Goal: Task Accomplishment & Management: Manage account settings

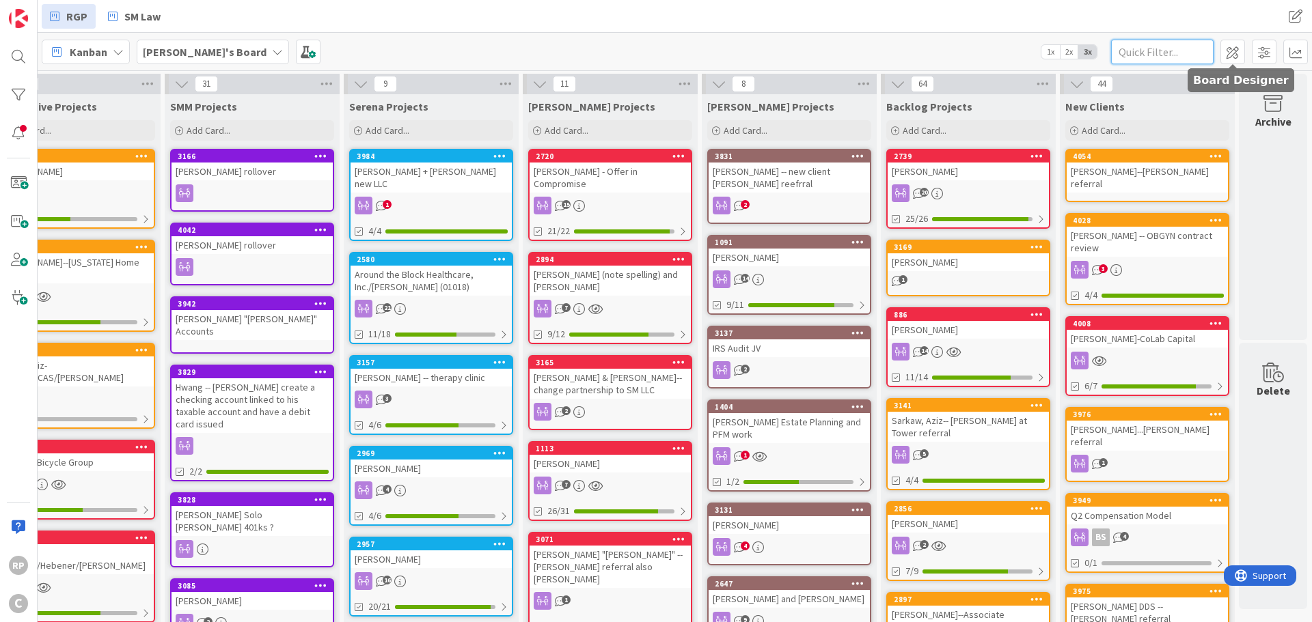
click at [1158, 49] on input "text" at bounding box center [1162, 52] width 102 height 25
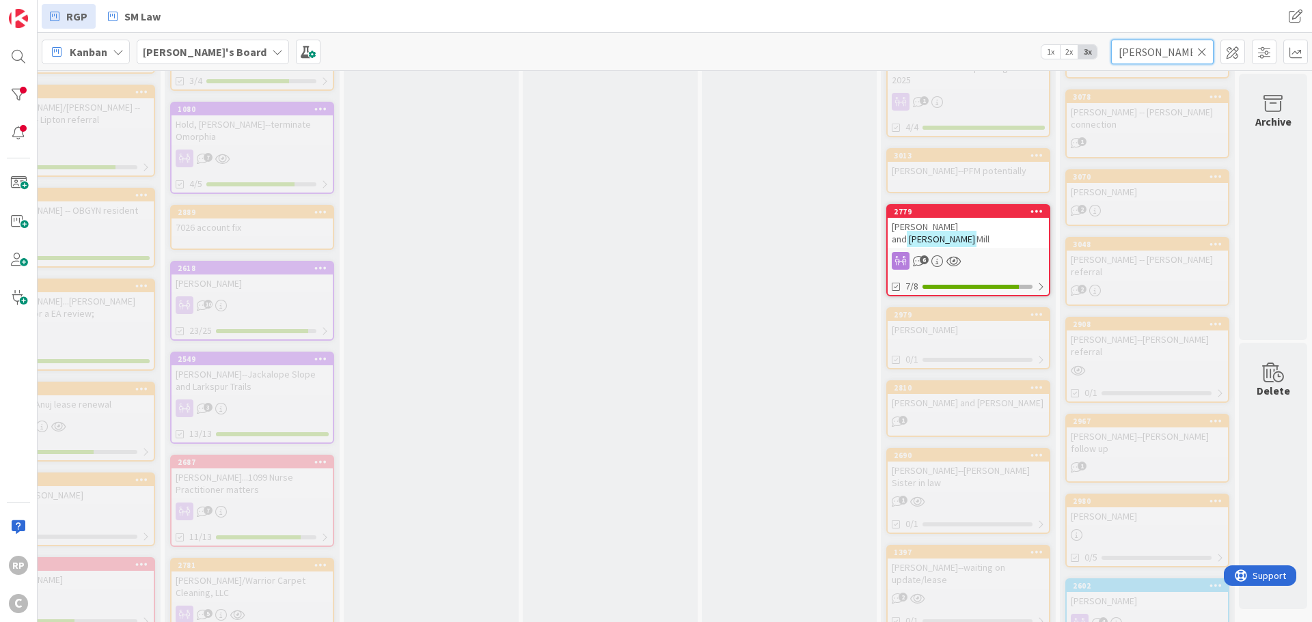
scroll to position [1435, 425]
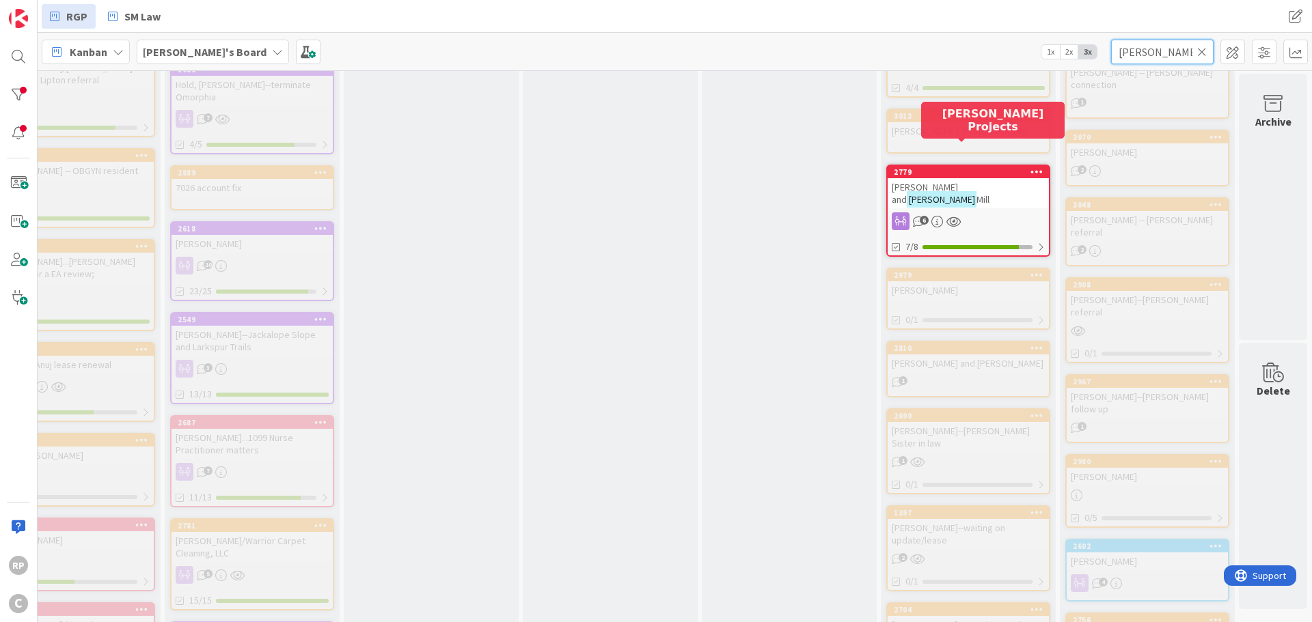
type input "[PERSON_NAME]"
click at [954, 167] on div "2779" at bounding box center [971, 172] width 155 height 10
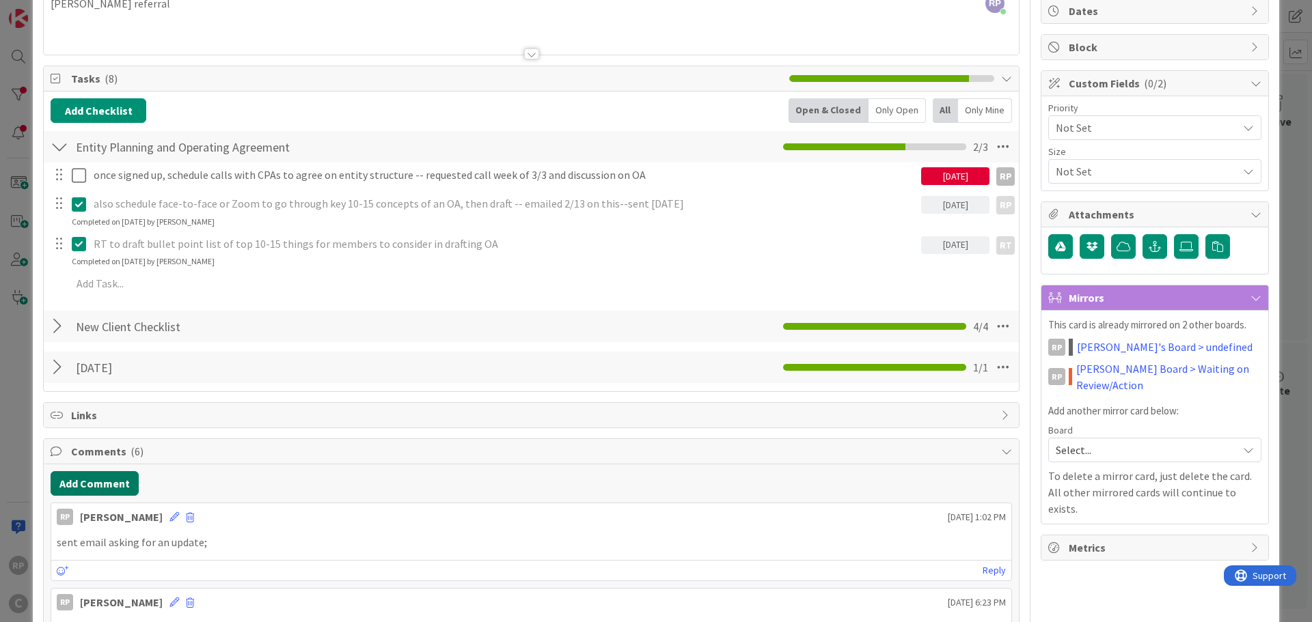
click at [103, 482] on button "Add Comment" at bounding box center [95, 483] width 88 height 25
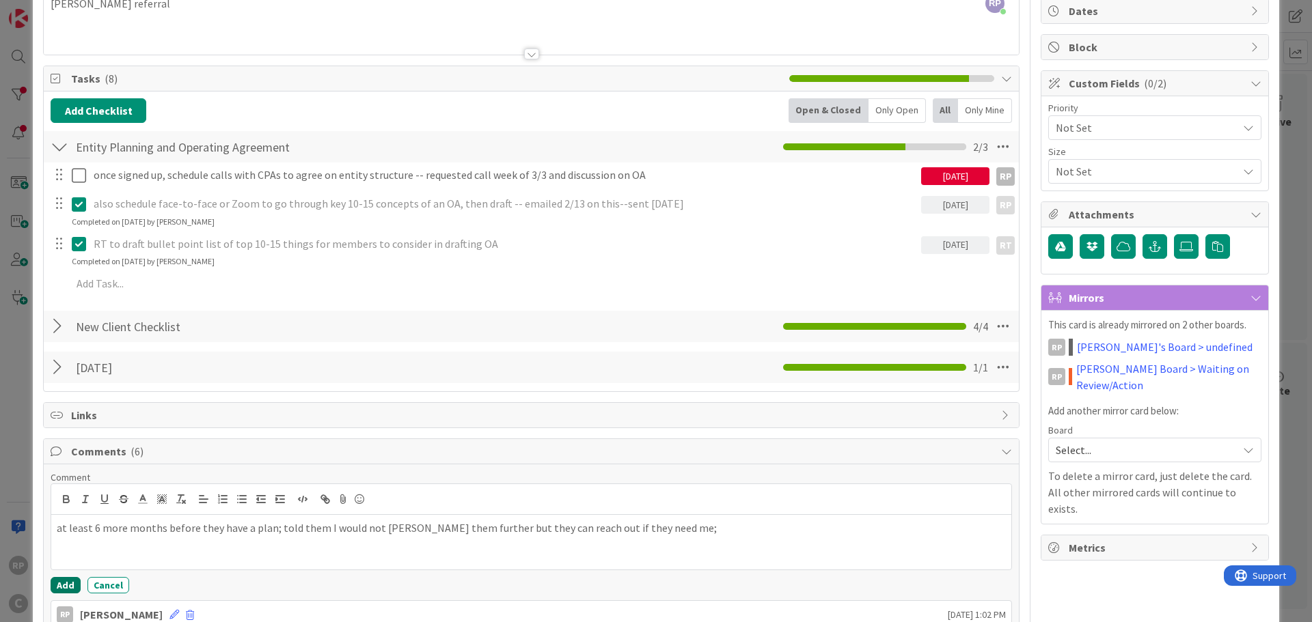
click at [65, 586] on button "Add" at bounding box center [66, 585] width 30 height 16
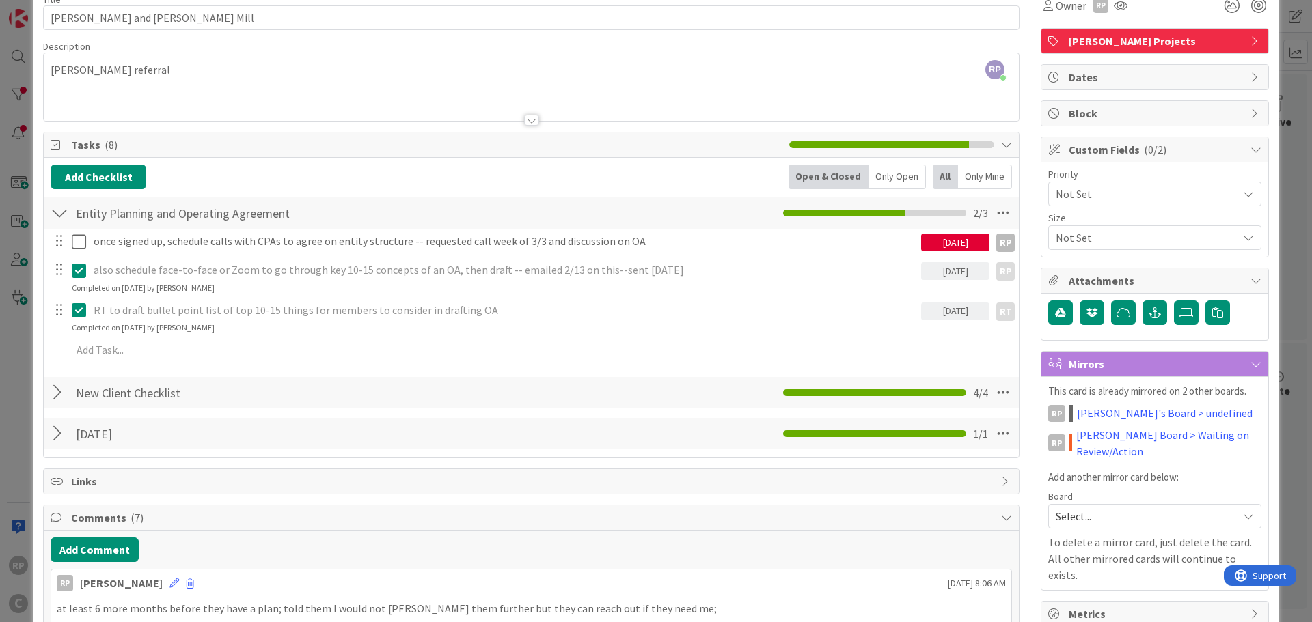
scroll to position [137, 0]
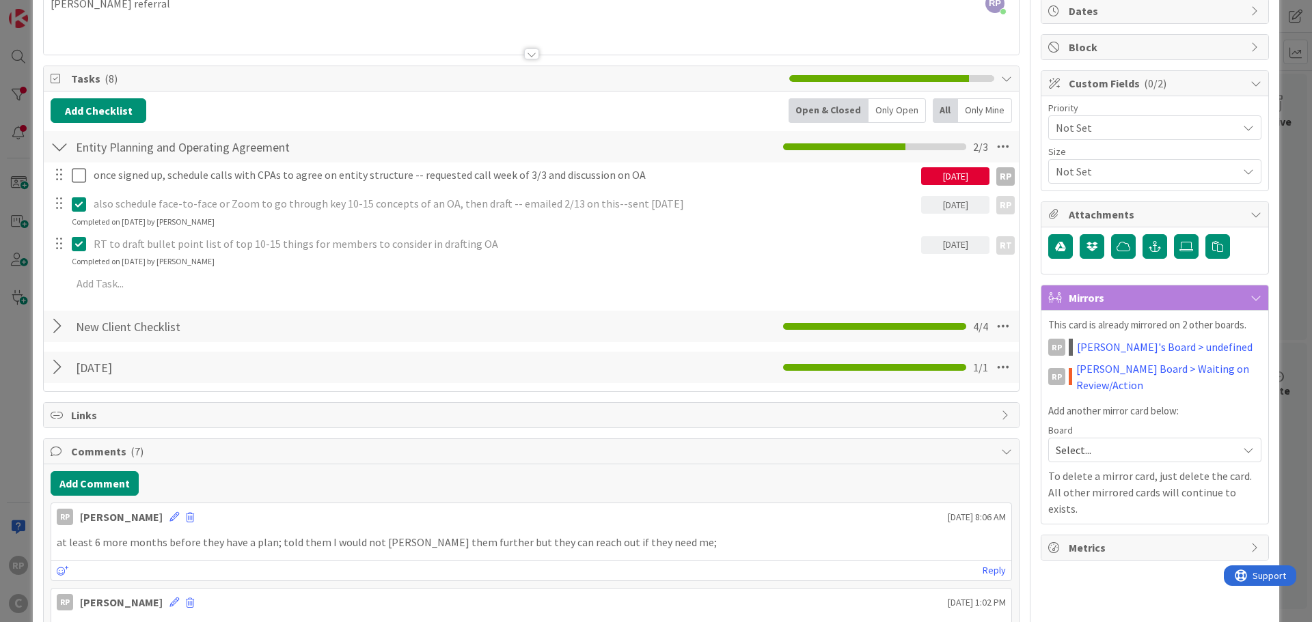
click at [169, 517] on icon at bounding box center [174, 517] width 10 height 10
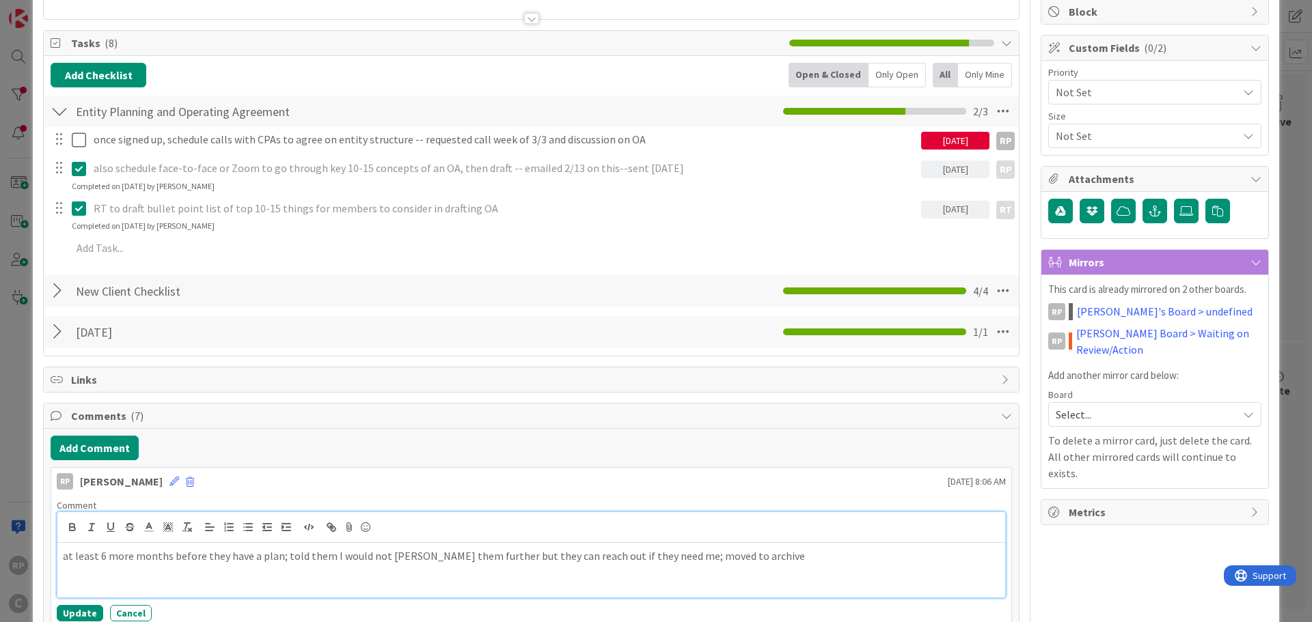
scroll to position [205, 0]
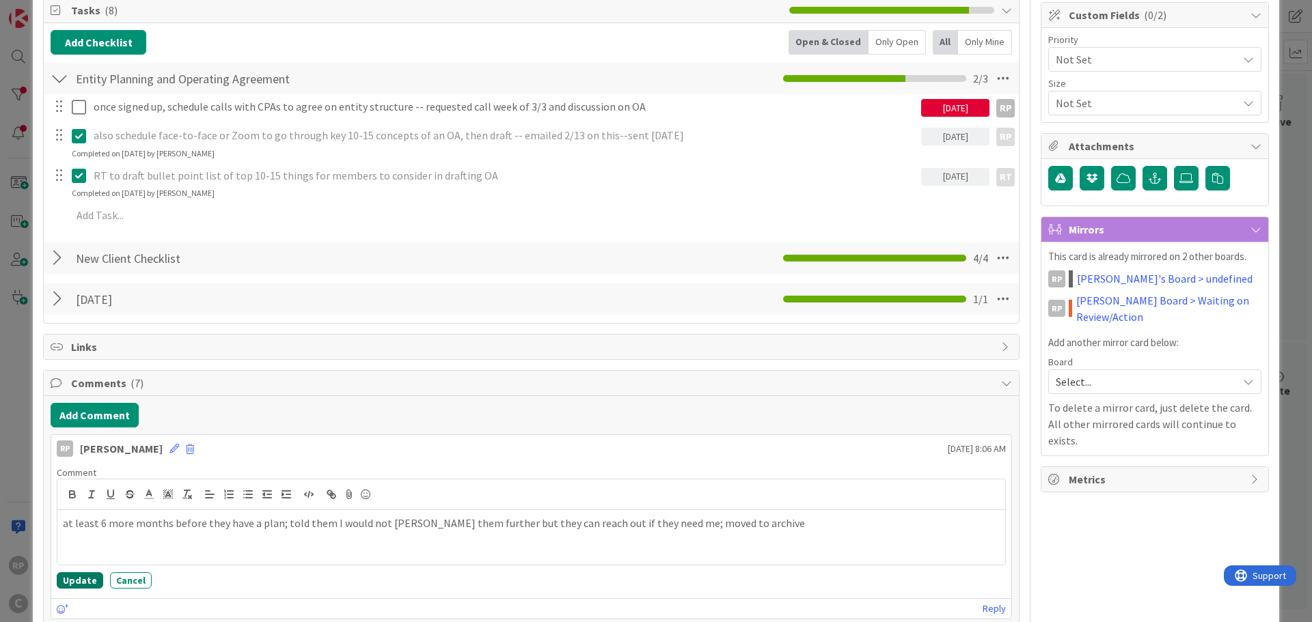
click at [86, 578] on button "Update" at bounding box center [80, 581] width 46 height 16
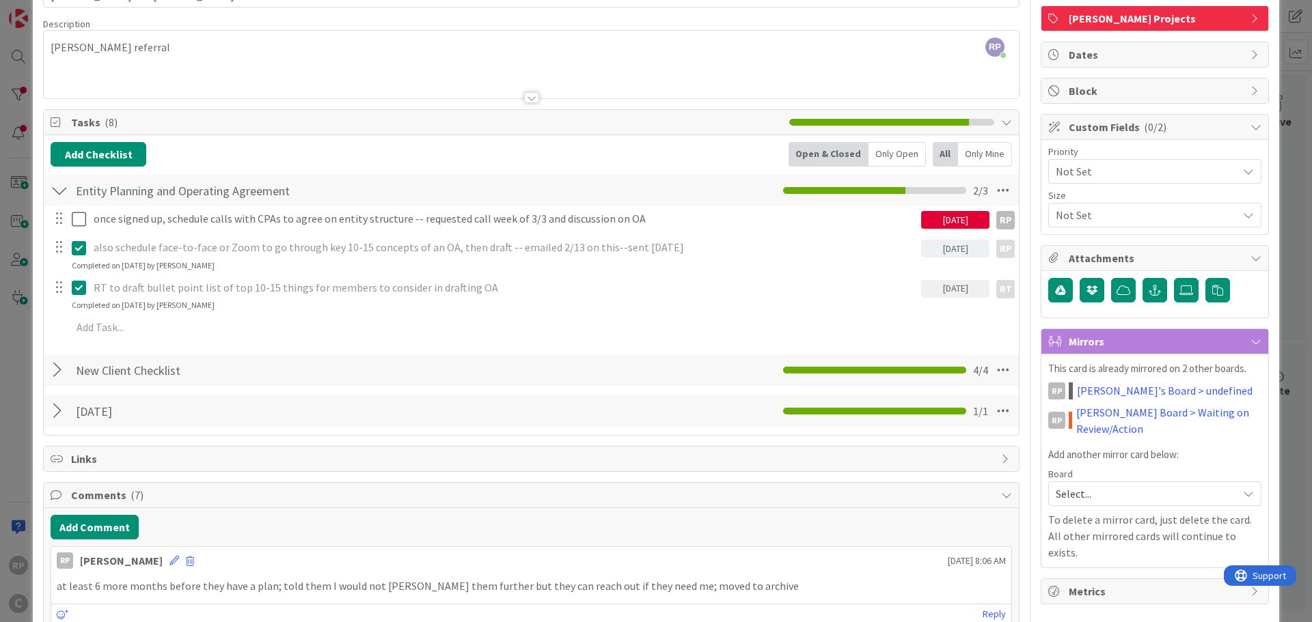
scroll to position [0, 0]
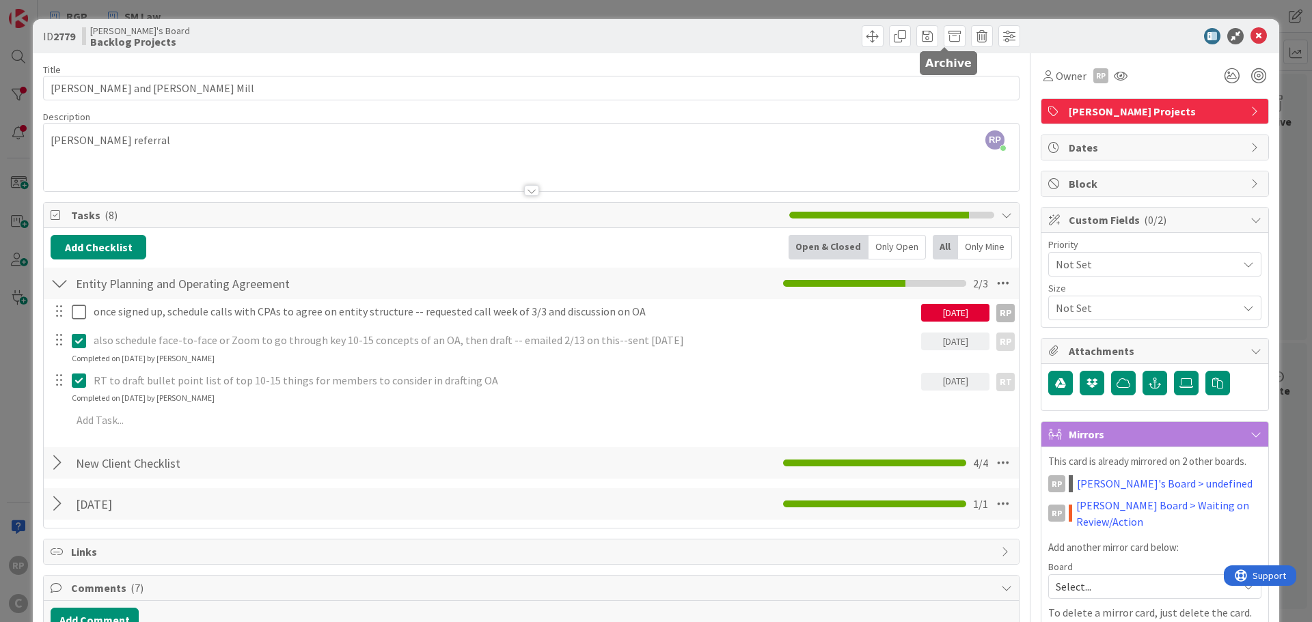
click at [944, 40] on span at bounding box center [955, 36] width 22 height 22
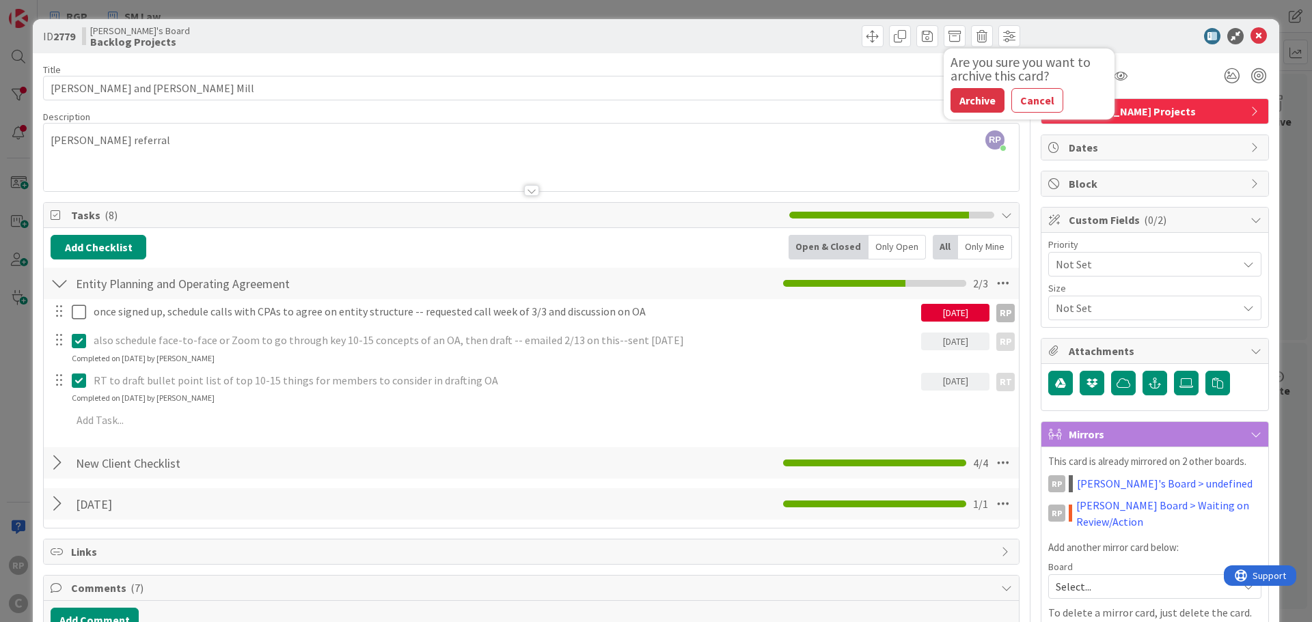
click at [952, 110] on div "Are you sure you want to archive this card? Archive Cancel" at bounding box center [1029, 84] width 171 height 71
click at [956, 100] on button "Archive" at bounding box center [977, 100] width 54 height 25
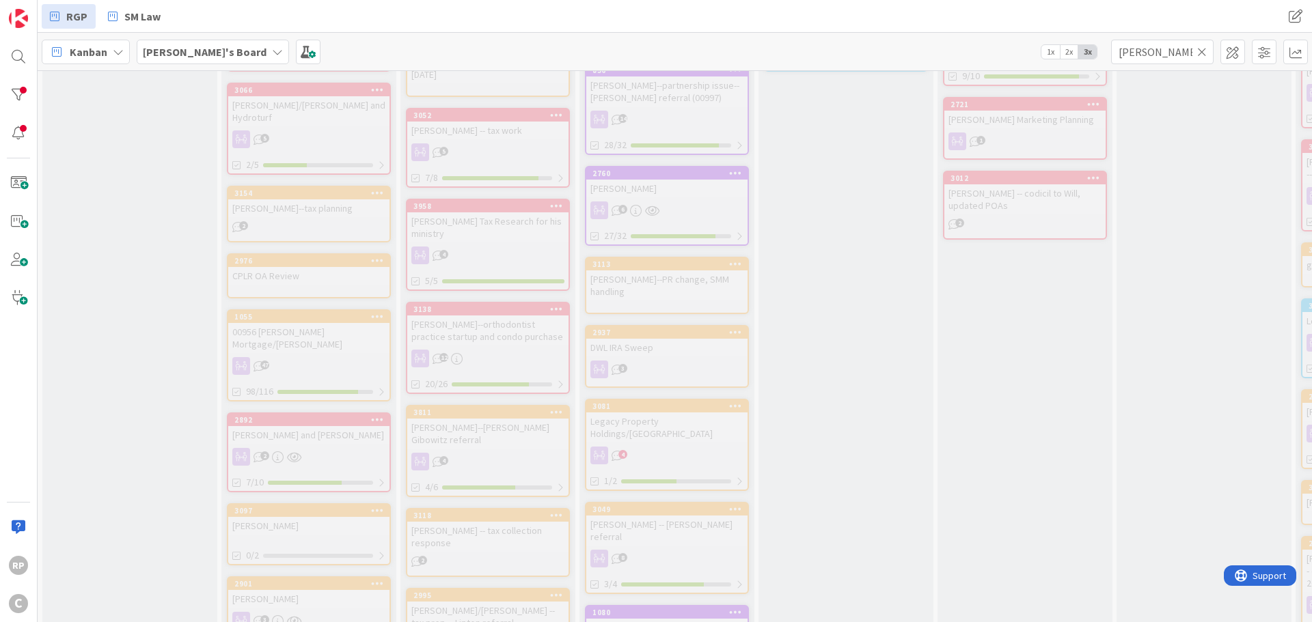
scroll to position [888, 0]
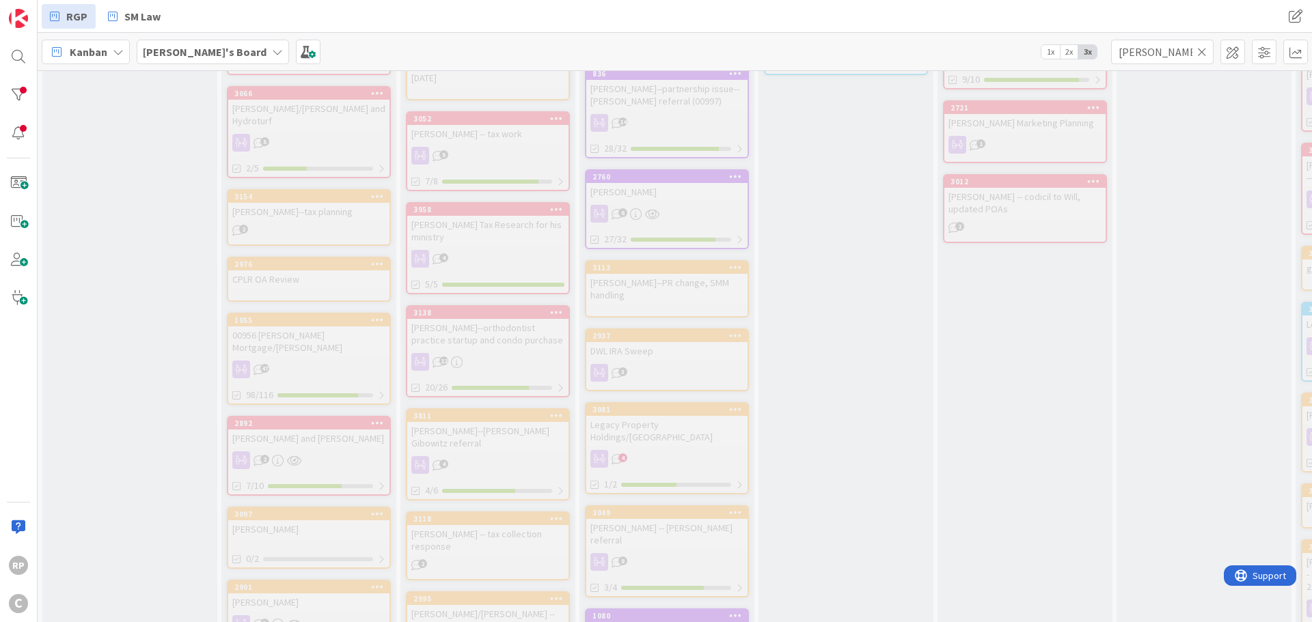
click at [1198, 50] on icon at bounding box center [1202, 52] width 10 height 12
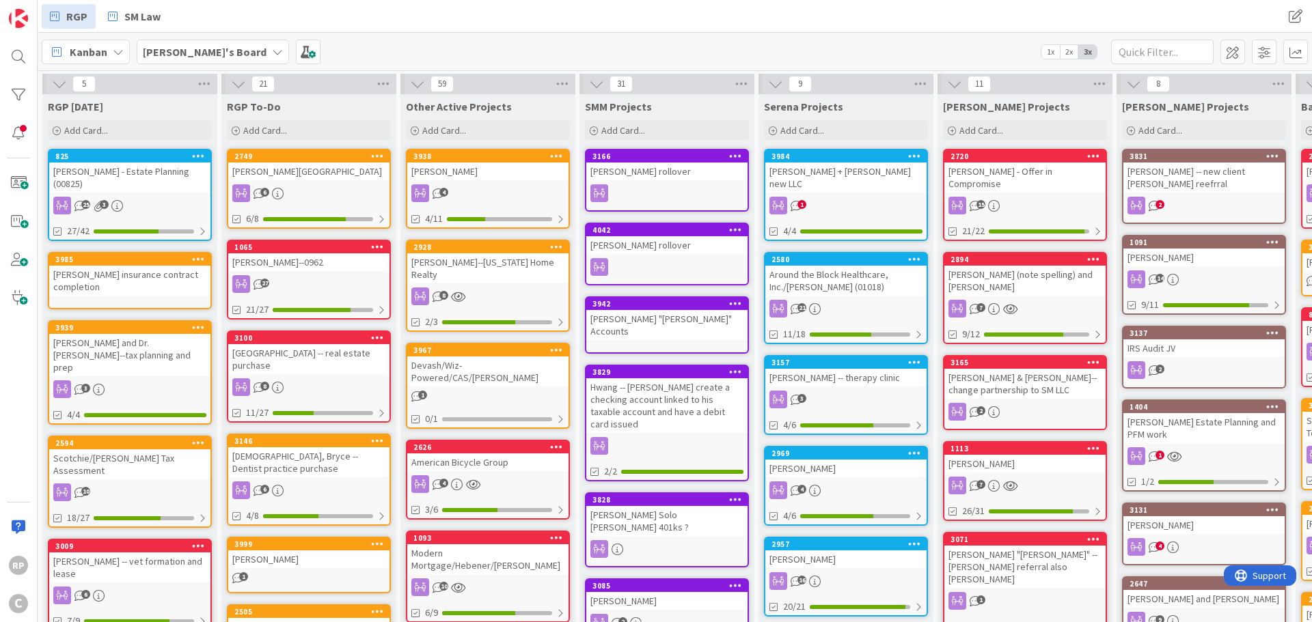
scroll to position [0, 425]
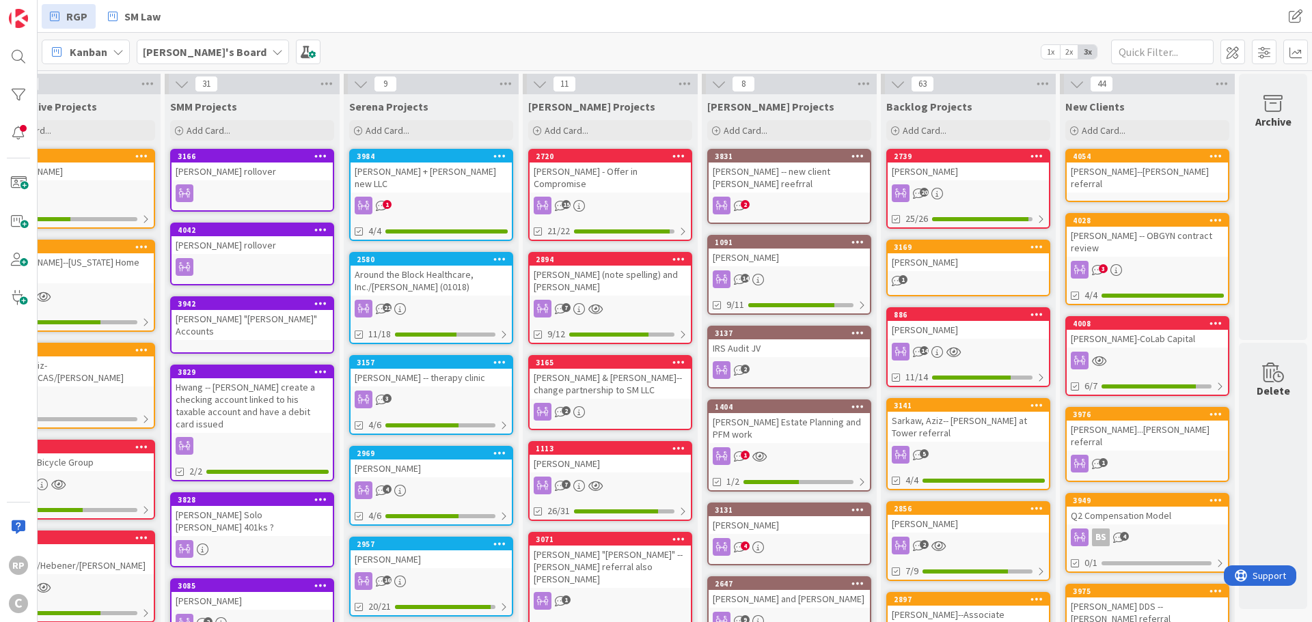
click at [1101, 128] on span "Add Card..." at bounding box center [1104, 130] width 44 height 12
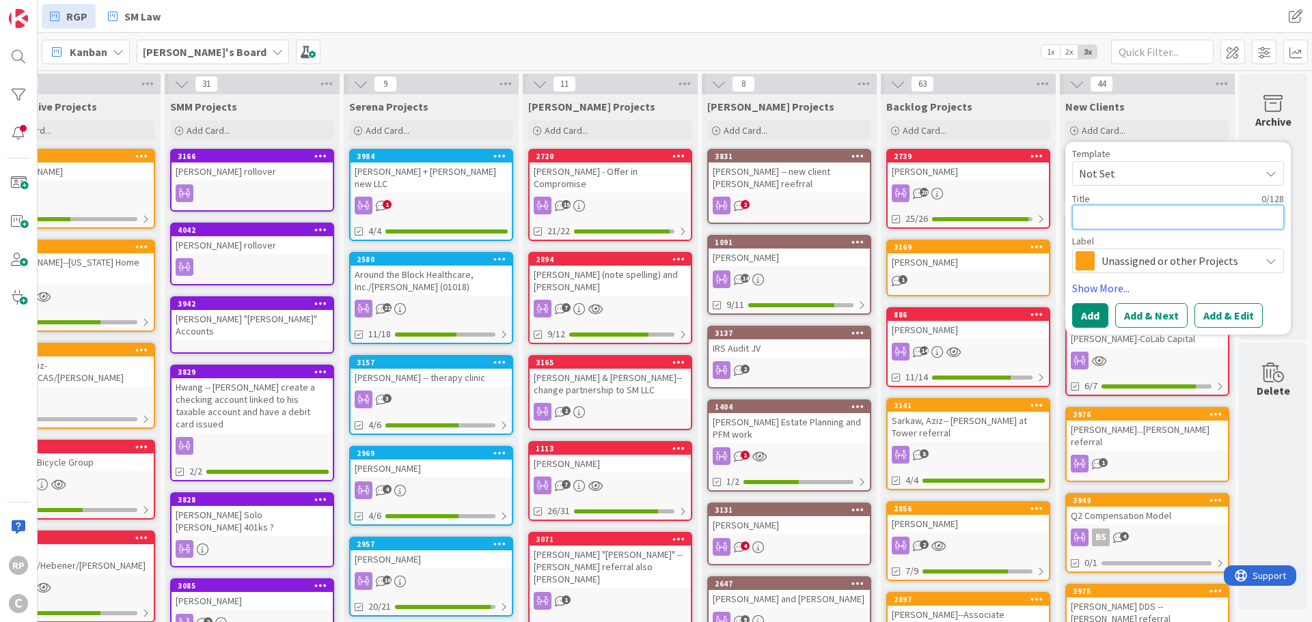
type textarea "M"
type textarea "x"
type textarea "Mi"
type textarea "x"
type textarea "Mic"
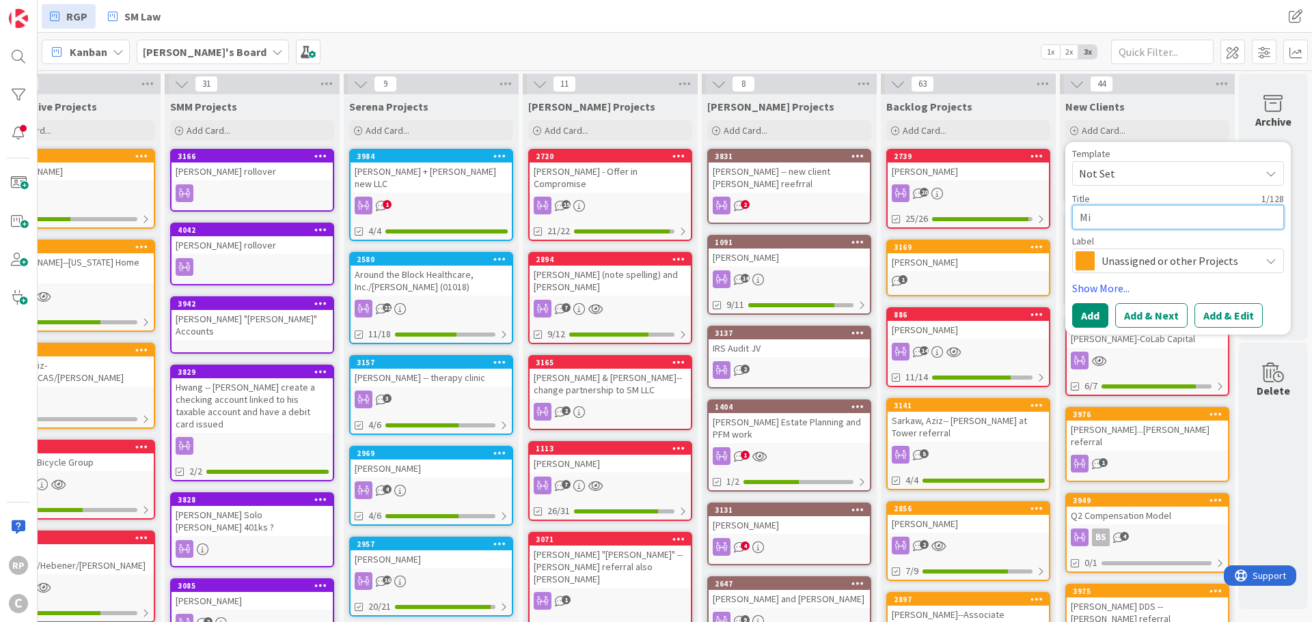
type textarea "x"
type textarea "Mich"
type textarea "x"
type textarea "Micha"
type textarea "x"
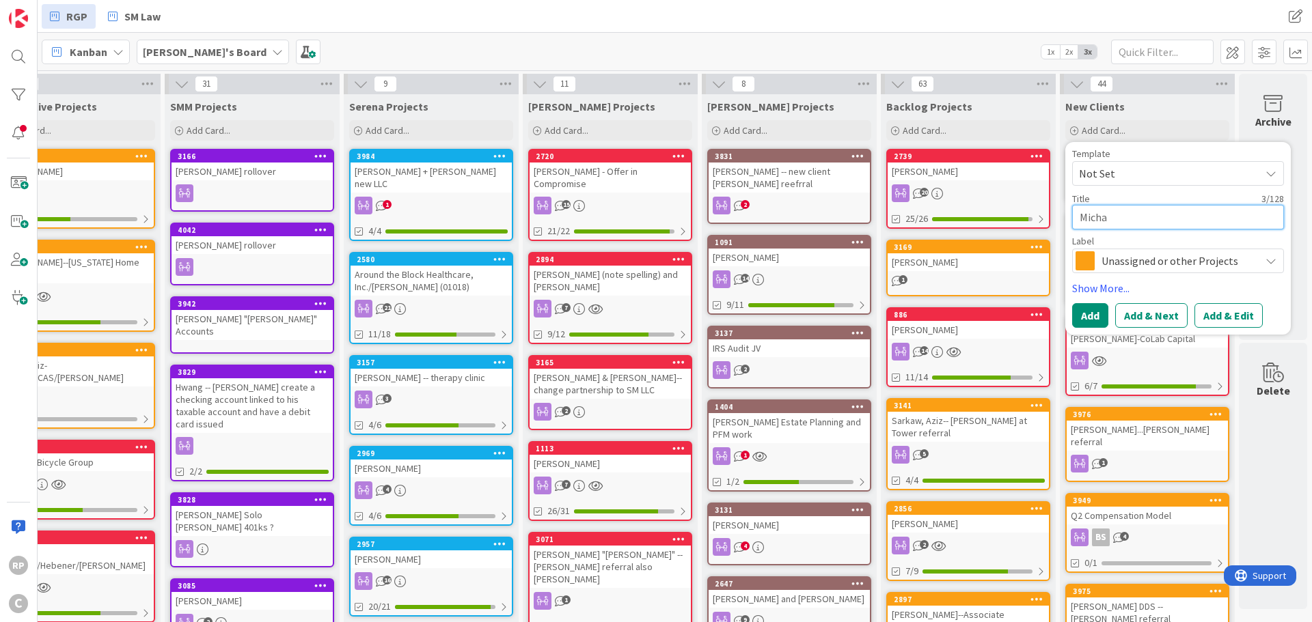
type textarea "Michae"
type textarea "x"
type textarea "[PERSON_NAME]"
type textarea "x"
type textarea "[PERSON_NAME]"
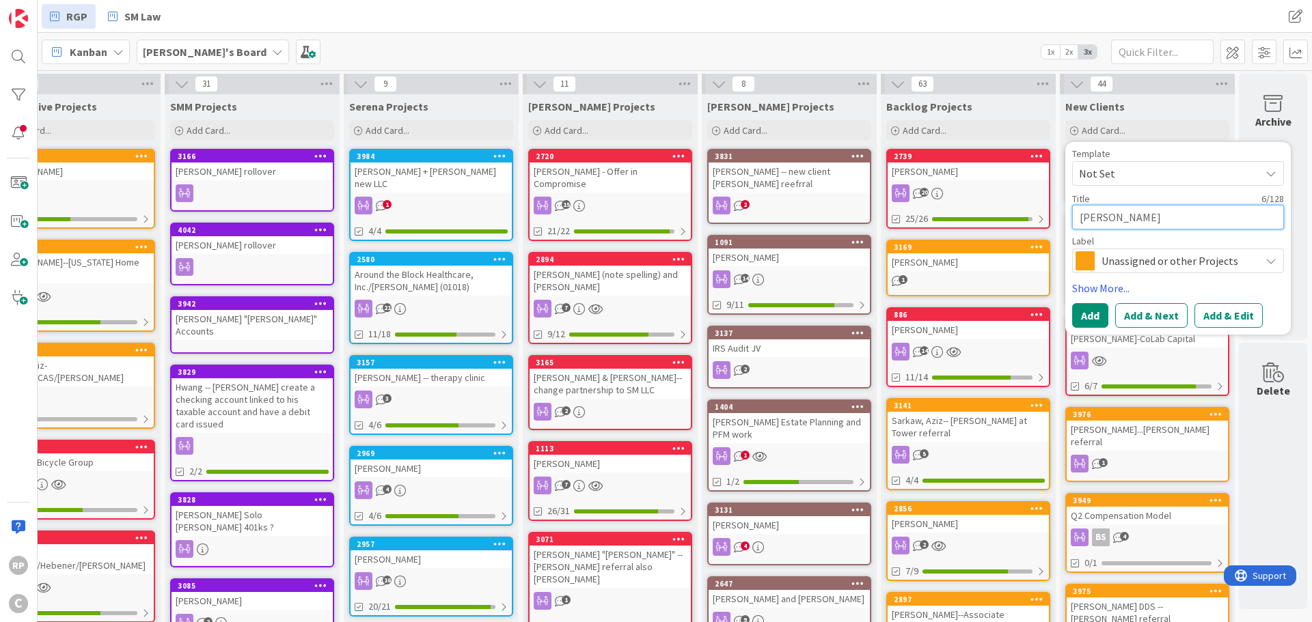
type textarea "x"
type textarea "[PERSON_NAME]"
type textarea "x"
type textarea "[PERSON_NAME]"
type textarea "x"
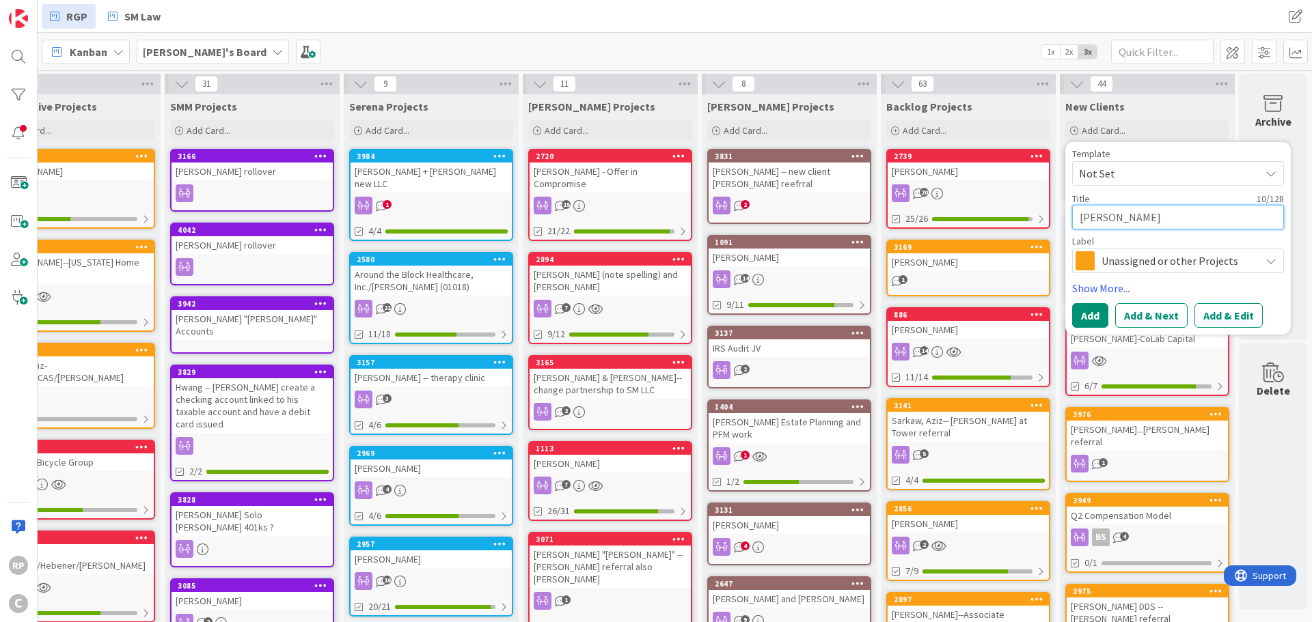
type textarea "[PERSON_NAME]"
type textarea "x"
type textarea "[PERSON_NAME]"
type textarea "x"
type textarea "[PERSON_NAME]"
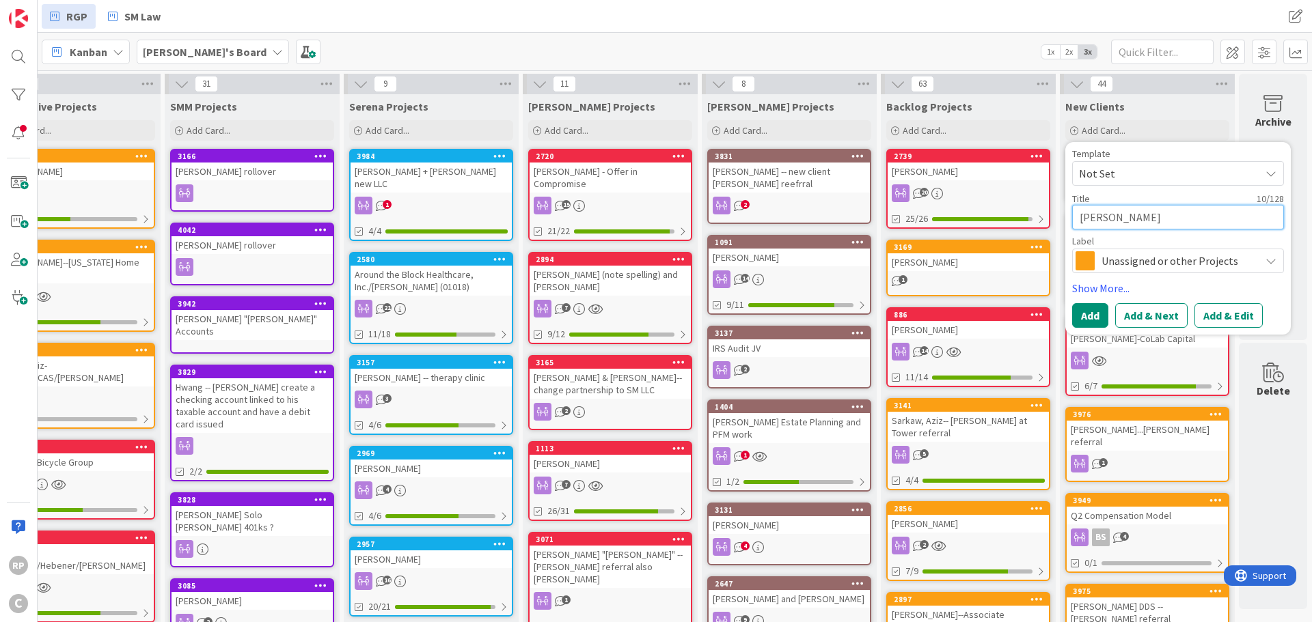
type textarea "x"
type textarea "[PERSON_NAME]"
type textarea "x"
type textarea "[PERSON_NAME]"
type textarea "x"
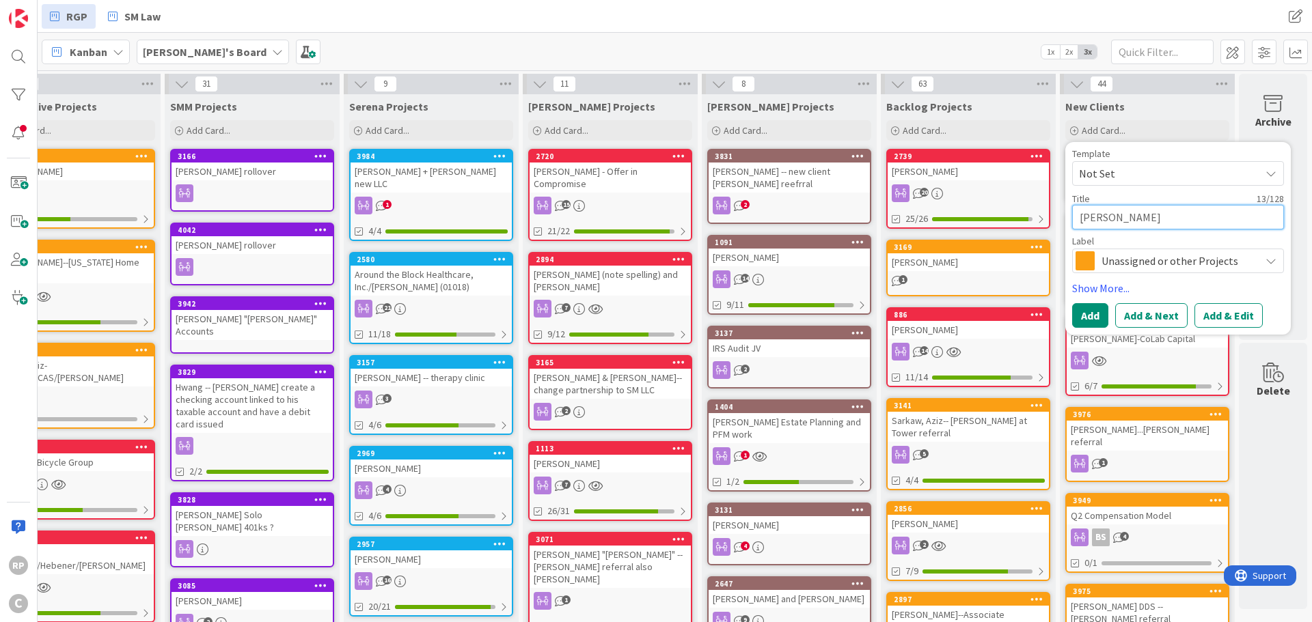
type textarea "[PERSON_NAME]"
type textarea "x"
type textarea "[PERSON_NAME]"
type textarea "x"
type textarea "[PERSON_NAME]"
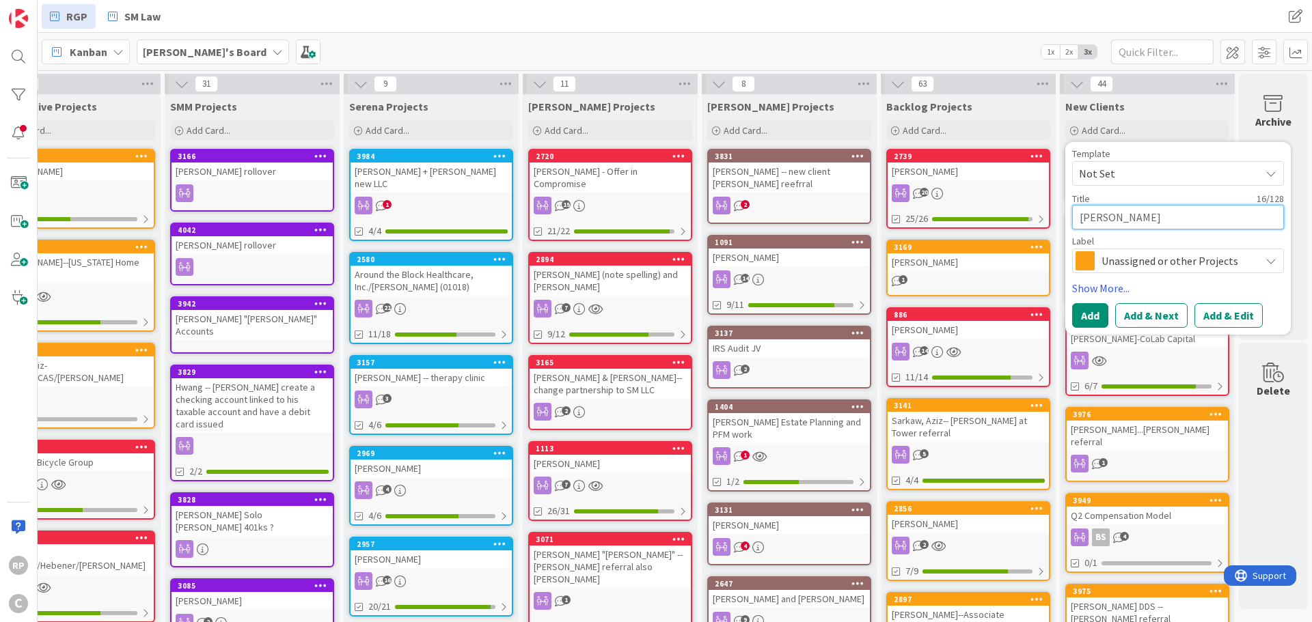
type textarea "x"
type textarea "[PERSON_NAME]"
type textarea "x"
type textarea "[PERSON_NAME]"
type textarea "x"
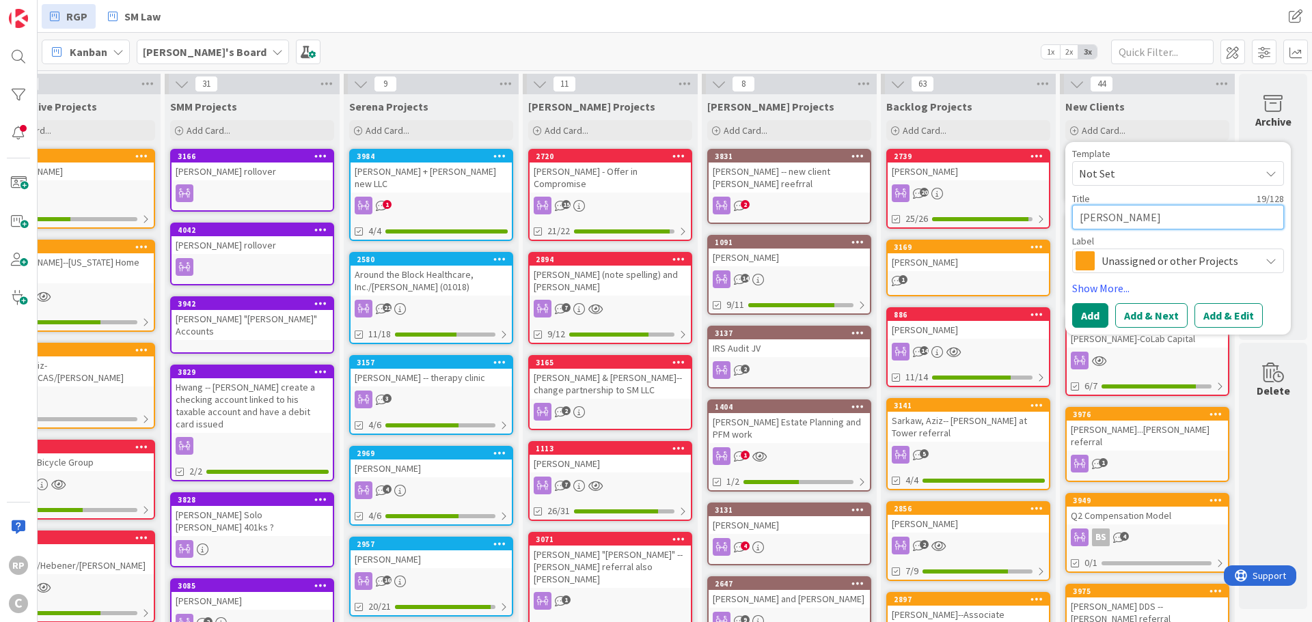
type textarea "[PERSON_NAME]"
type textarea "x"
type textarea "[PERSON_NAME]"
click at [1199, 316] on button "Add & Edit" at bounding box center [1228, 315] width 68 height 25
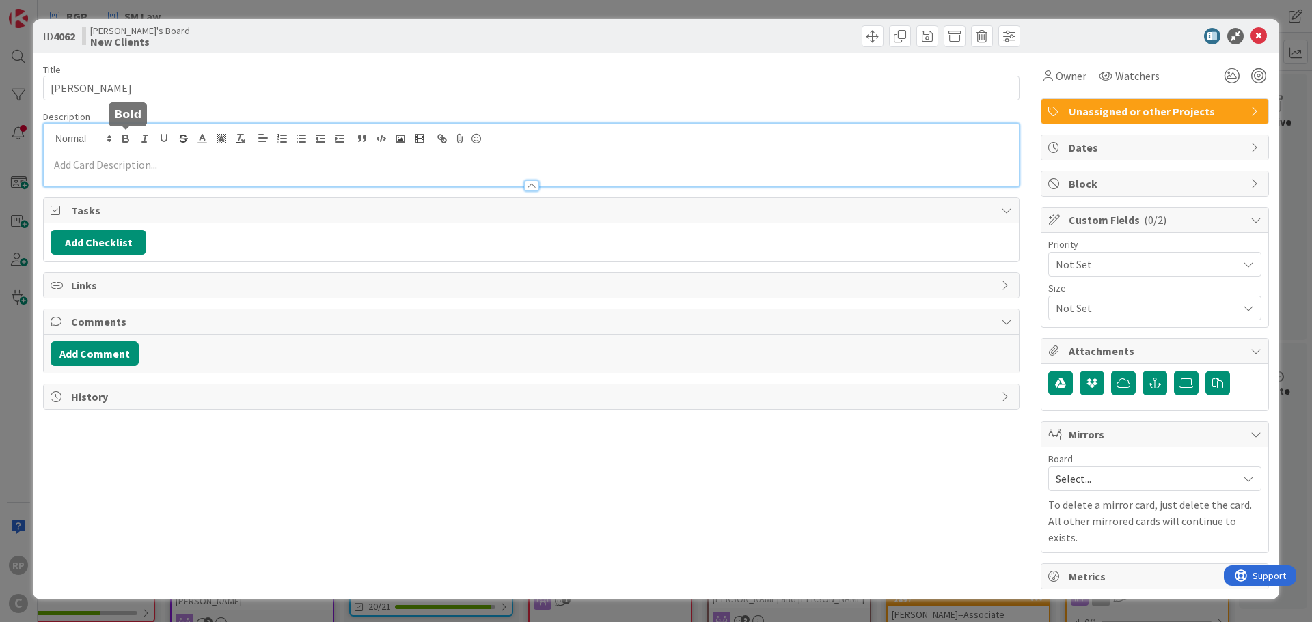
click at [122, 141] on div at bounding box center [531, 155] width 975 height 63
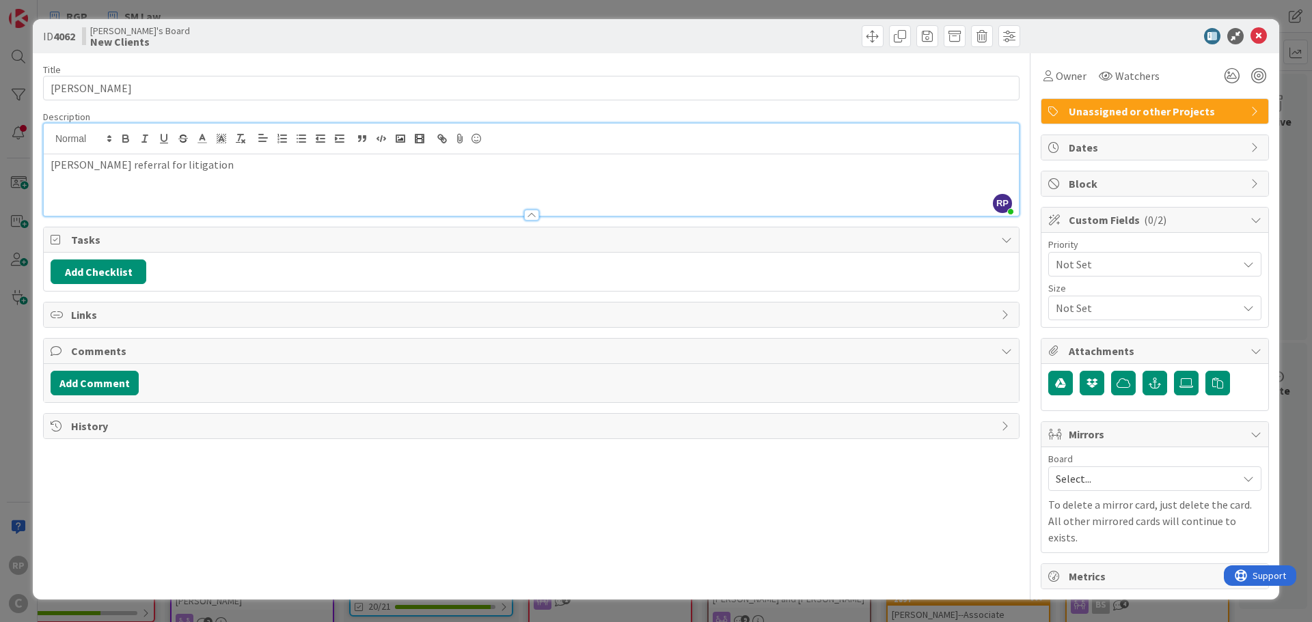
click at [1161, 112] on span "Unassigned or other Projects" at bounding box center [1156, 111] width 175 height 16
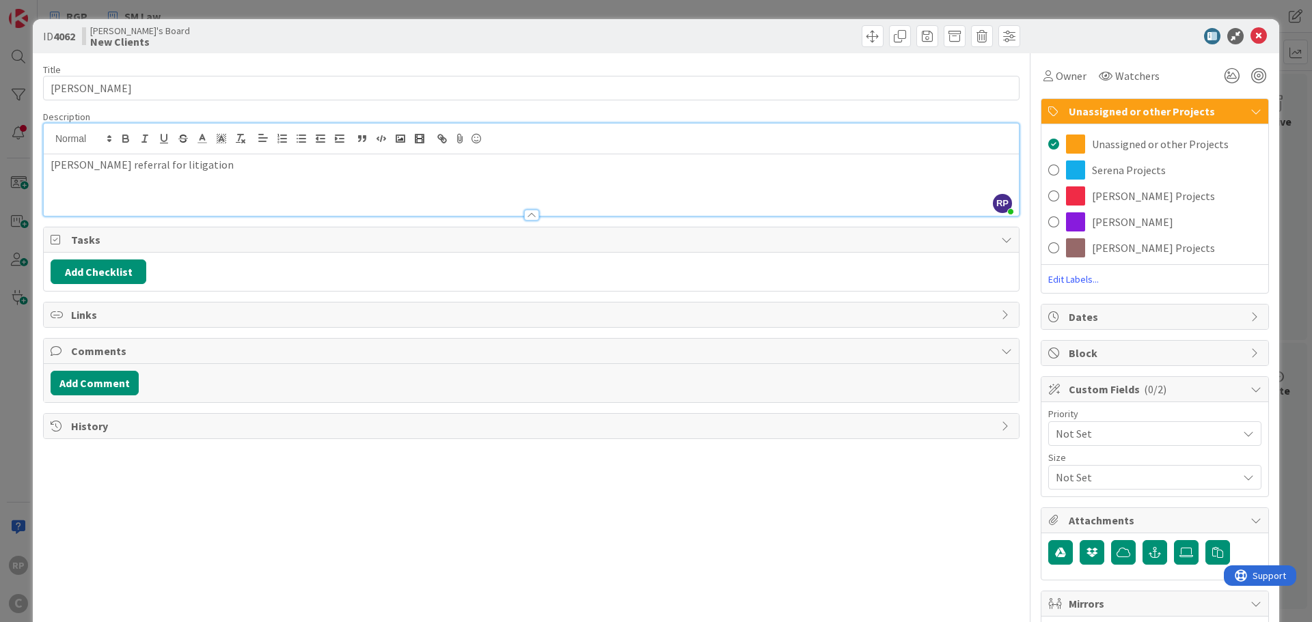
click at [939, 521] on div "Title 21 / 128 [PERSON_NAME] Description RP [PERSON_NAME] just joined [PERSON_N…" at bounding box center [531, 406] width 976 height 706
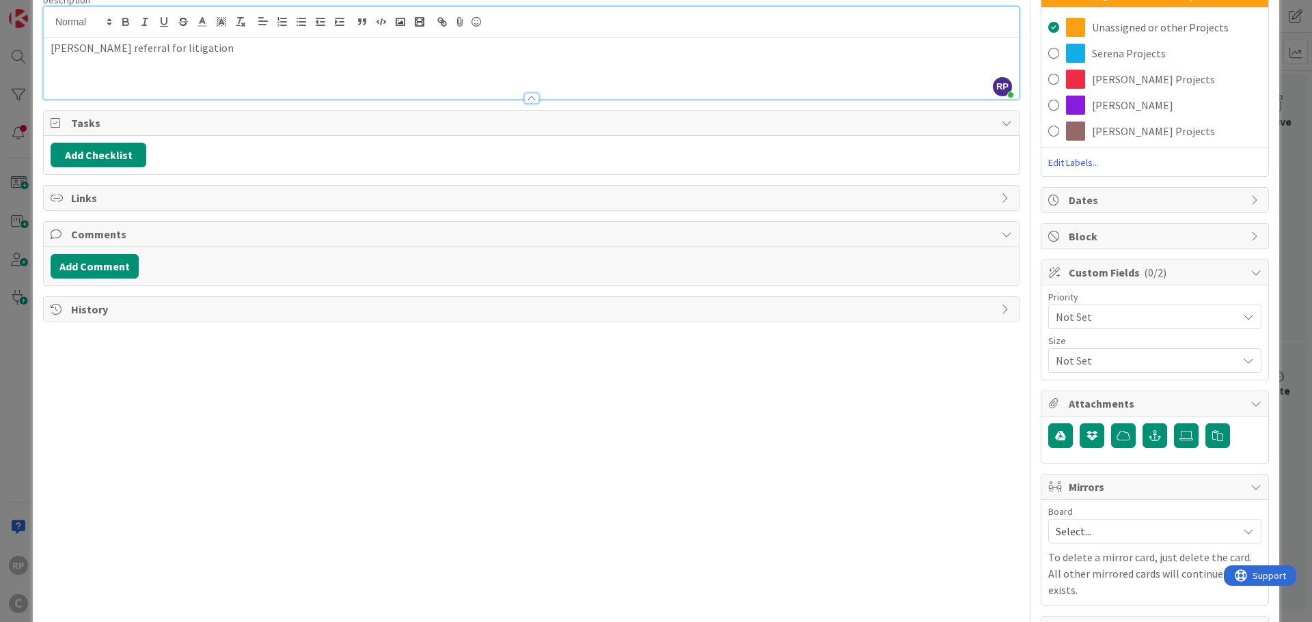
scroll to position [150, 0]
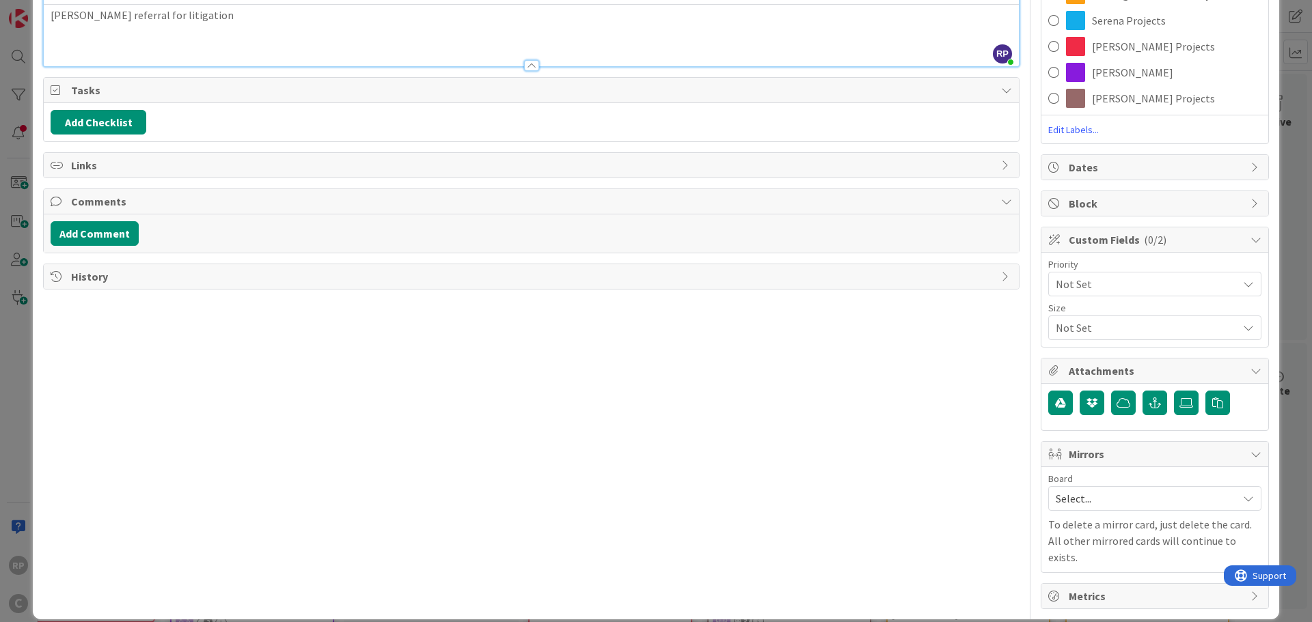
click at [1086, 490] on span "Select..." at bounding box center [1143, 498] width 175 height 19
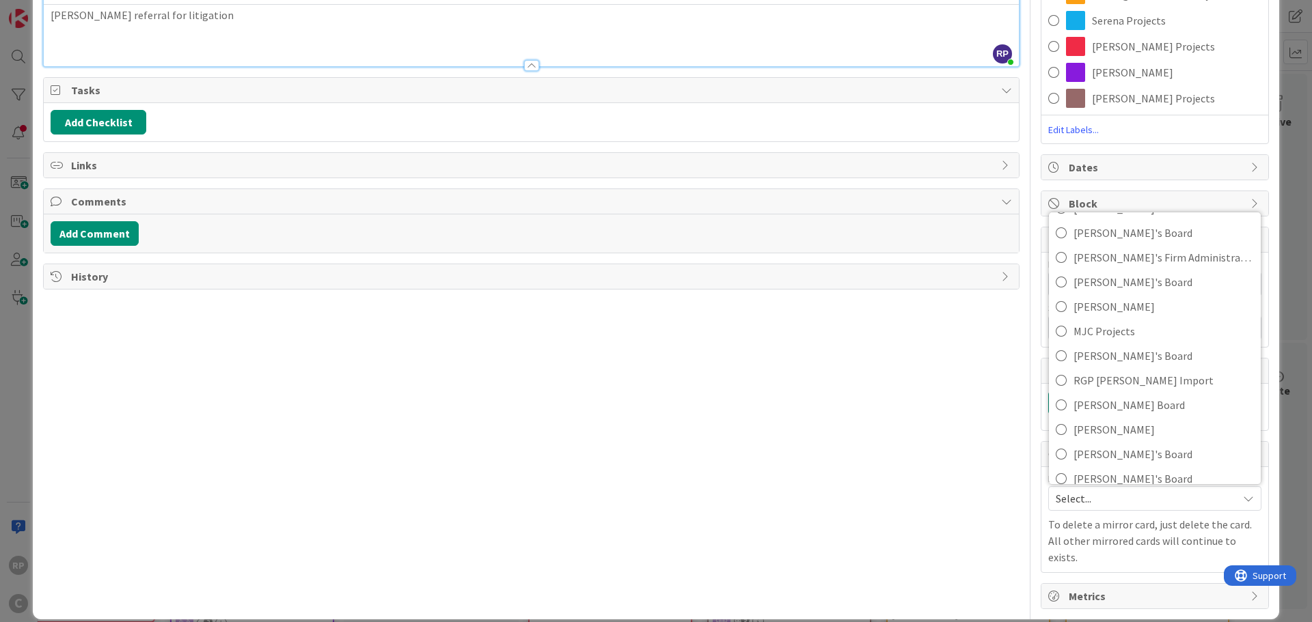
scroll to position [91, 0]
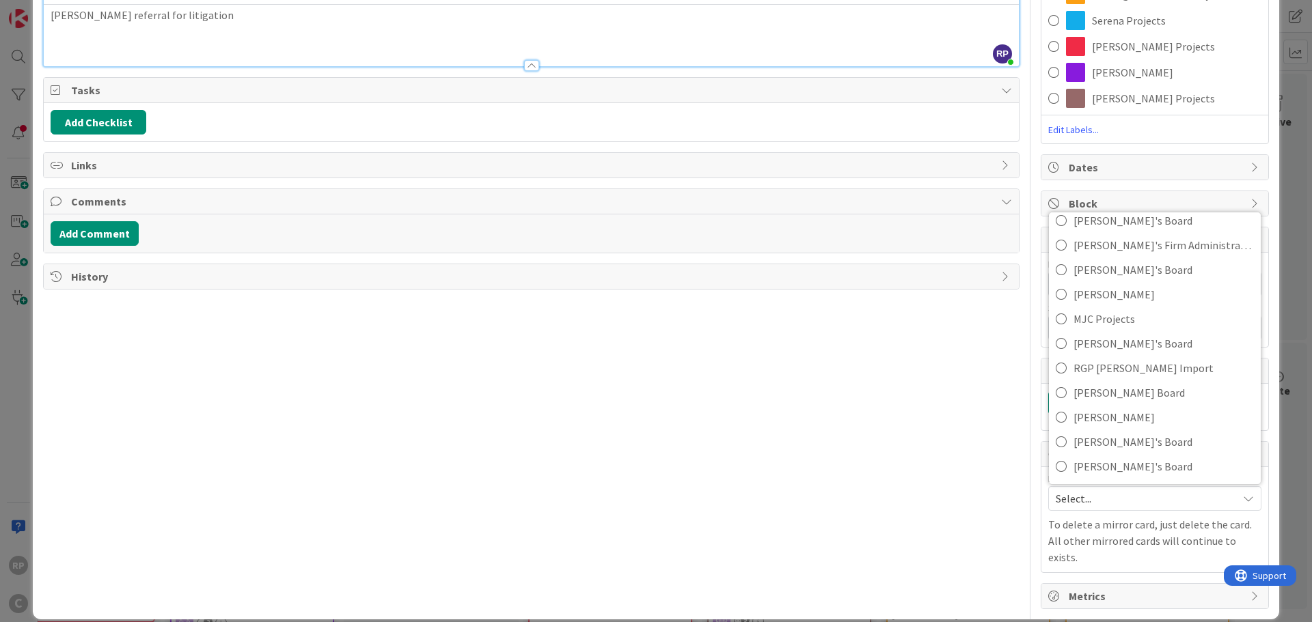
click at [954, 416] on div "Title 21 / 128 [PERSON_NAME] Description RP [PERSON_NAME] just joined [PERSON_N…" at bounding box center [531, 257] width 976 height 706
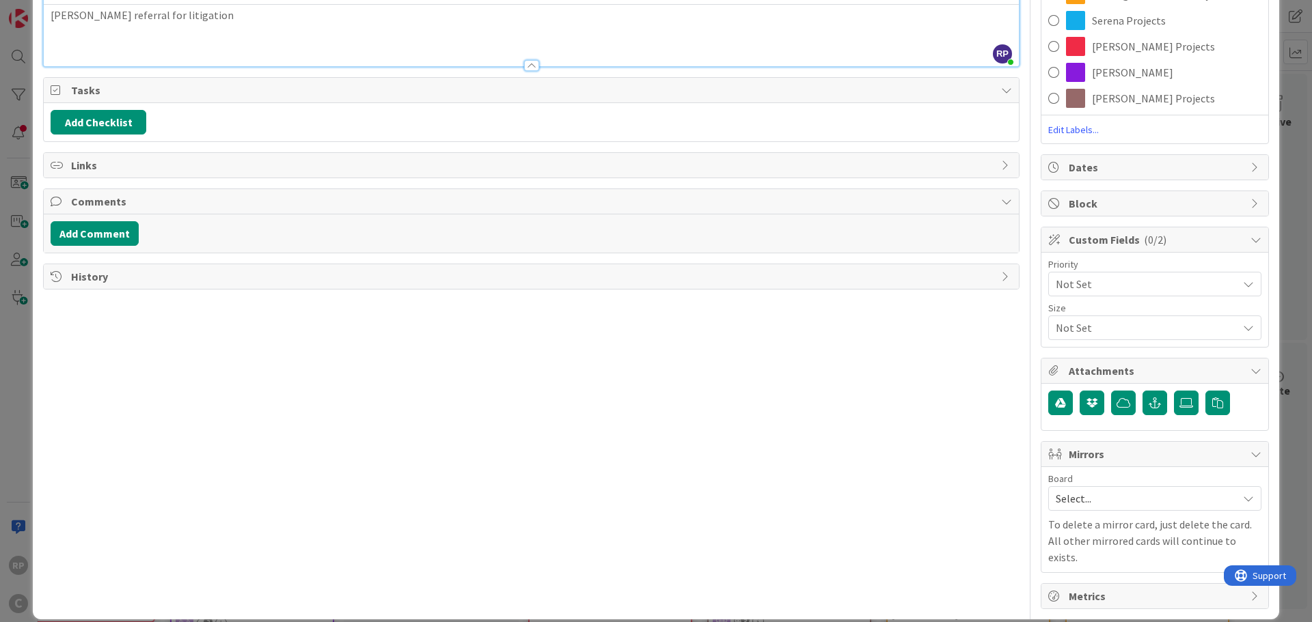
scroll to position [0, 0]
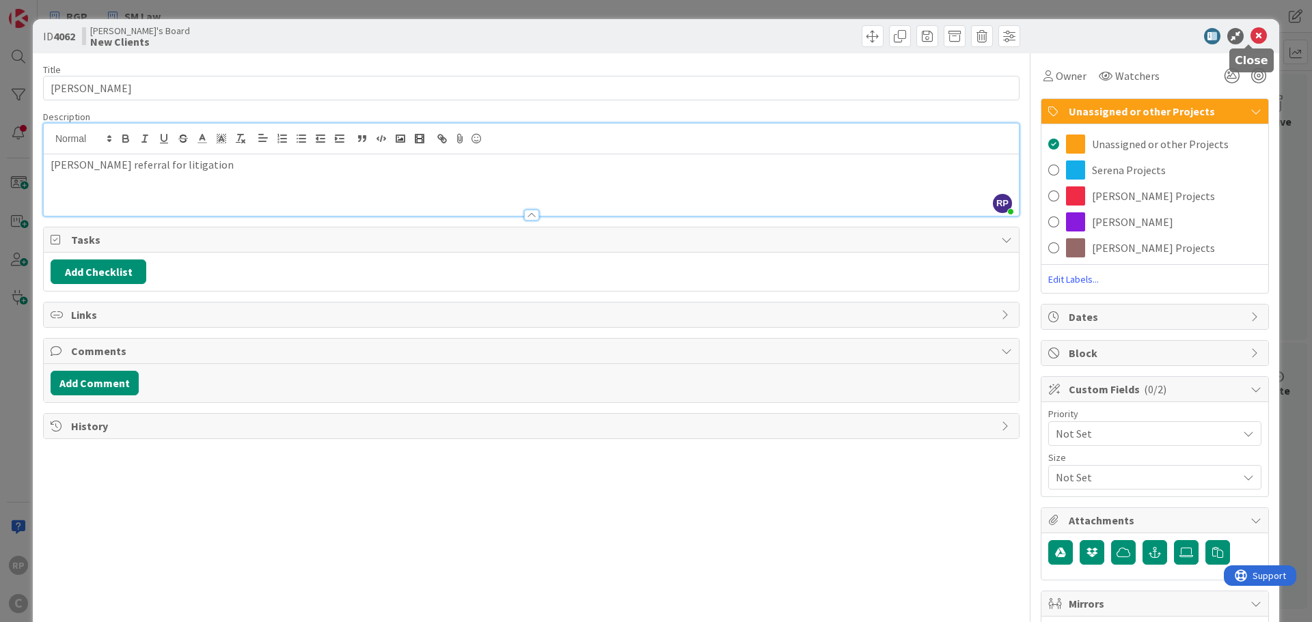
click at [1252, 42] on icon at bounding box center [1258, 36] width 16 height 16
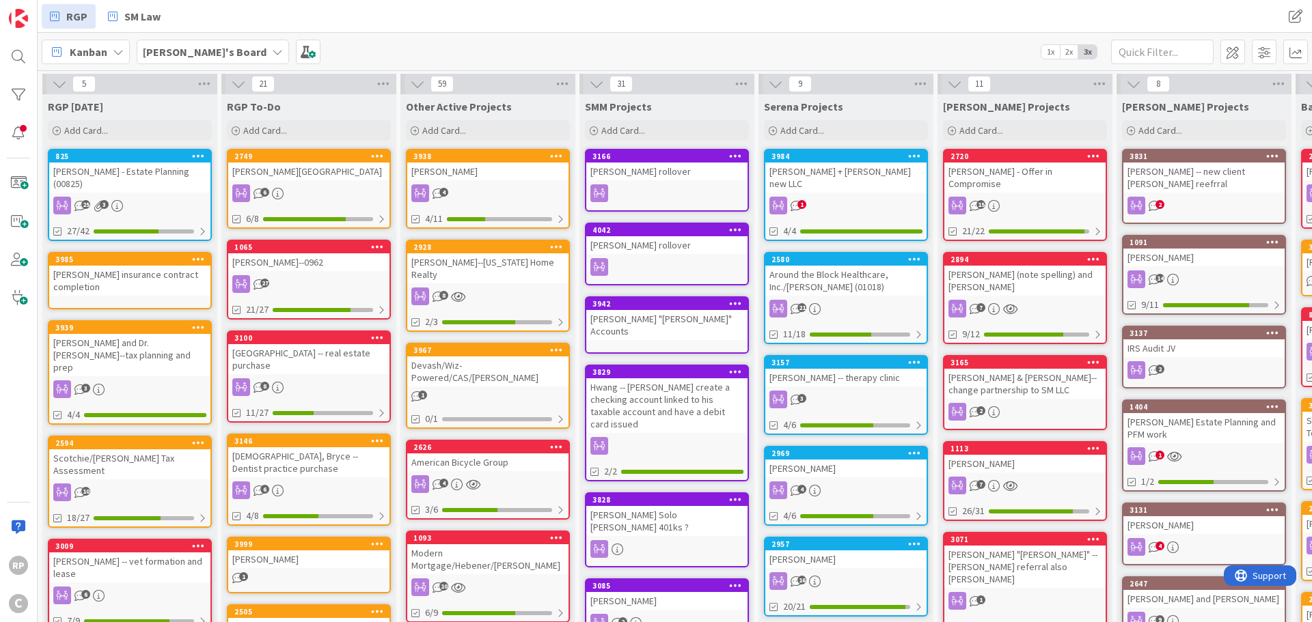
drag, startPoint x: 8, startPoint y: 1, endPoint x: 448, endPoint y: 18, distance: 440.3
click at [448, 18] on div "RGP SM Law" at bounding box center [381, 16] width 678 height 25
click at [21, 24] on img at bounding box center [18, 18] width 19 height 19
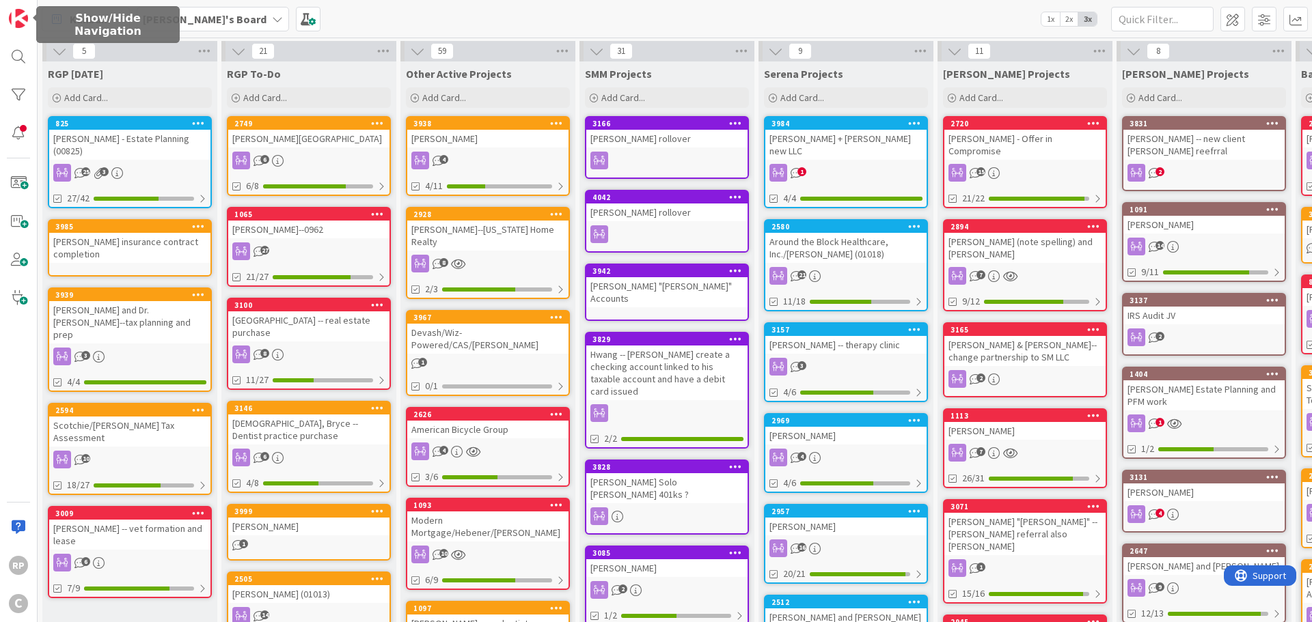
click at [21, 24] on img at bounding box center [18, 18] width 19 height 19
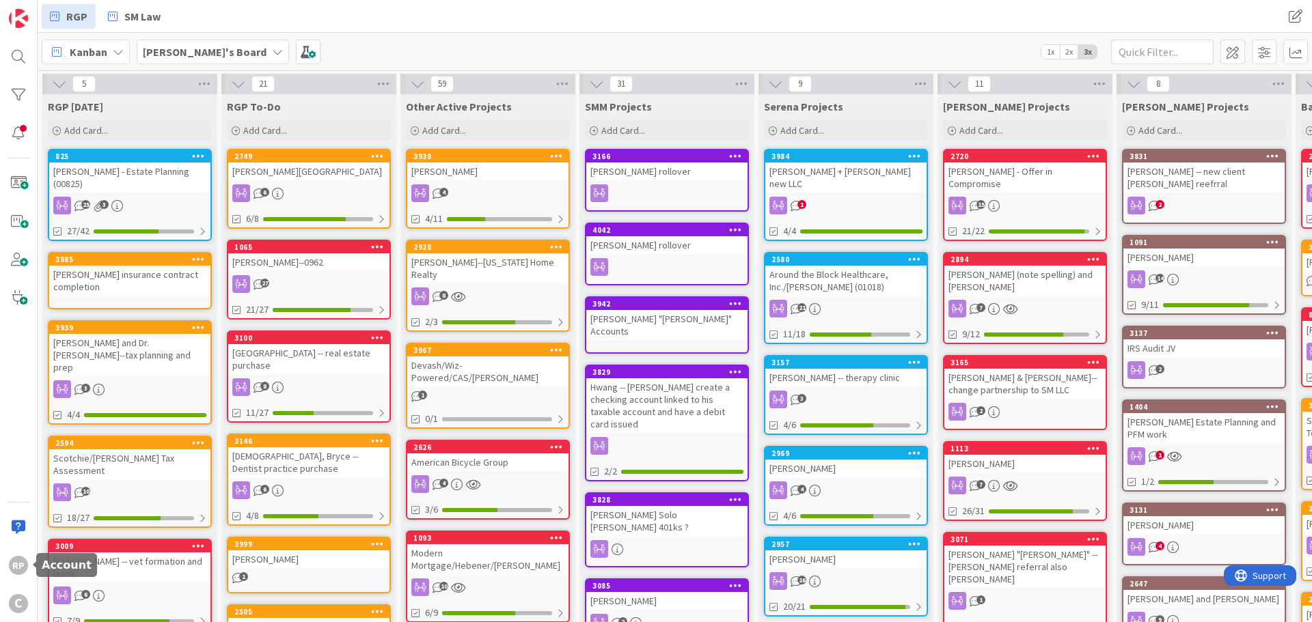
click at [25, 559] on div "RP" at bounding box center [18, 565] width 19 height 19
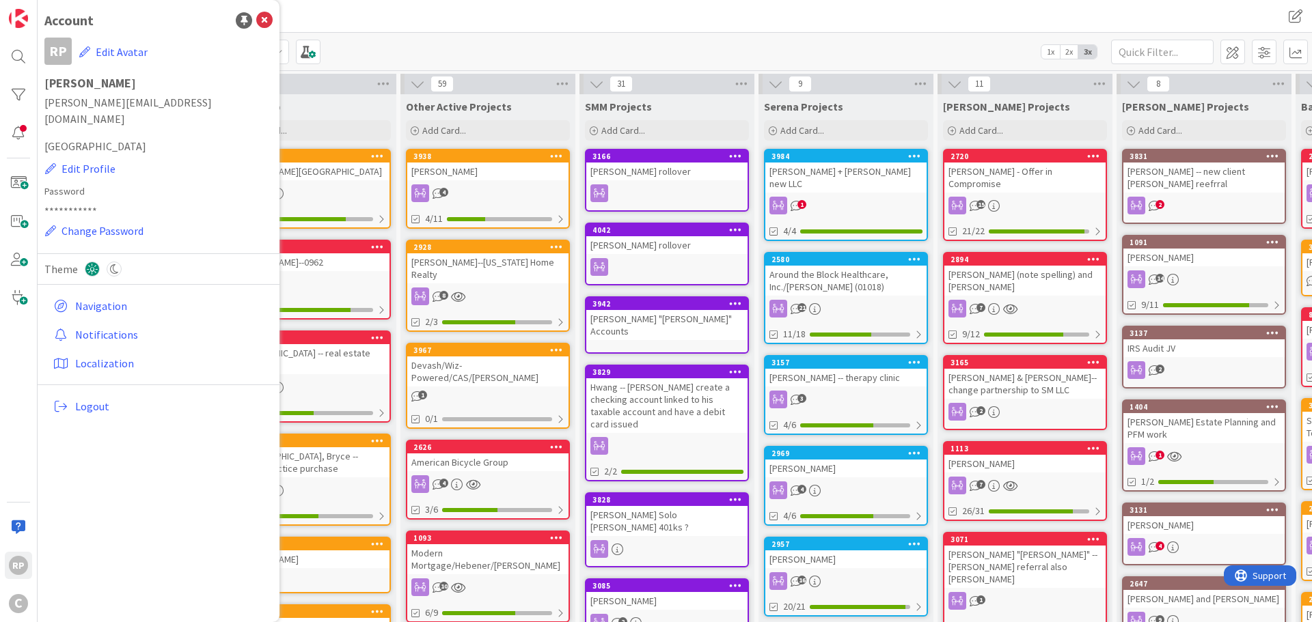
click at [1222, 21] on div "RGP SM Law RGP SM Law" at bounding box center [675, 16] width 1274 height 33
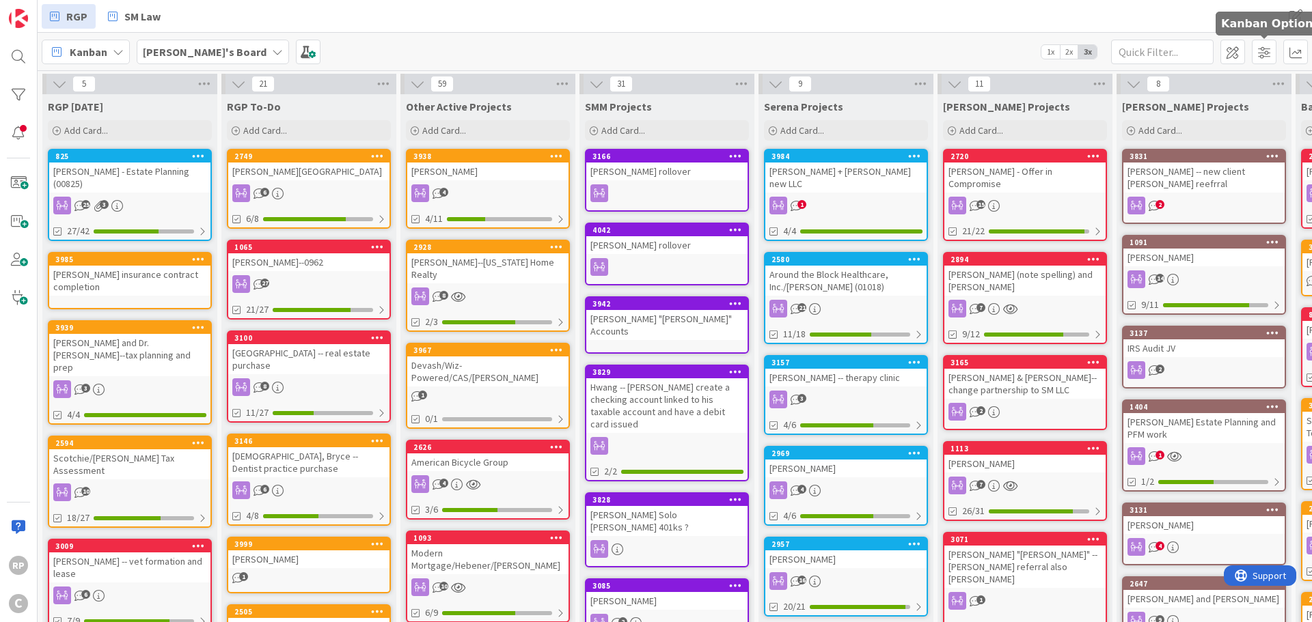
click at [1267, 54] on span at bounding box center [1264, 52] width 25 height 25
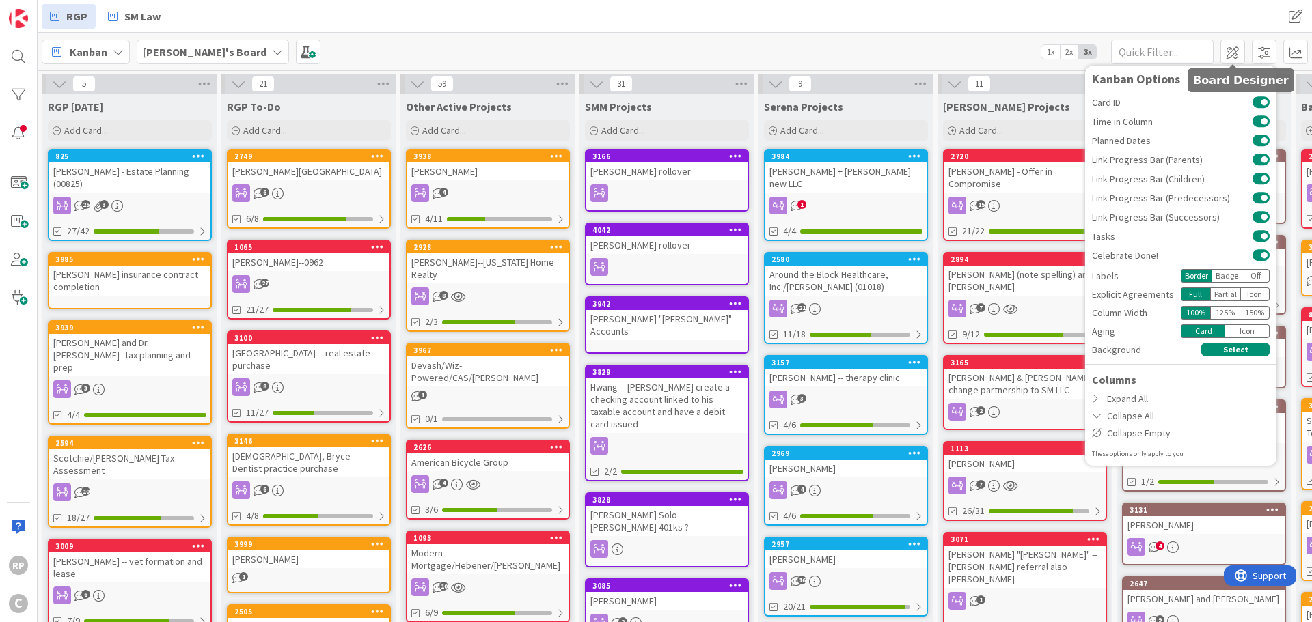
click at [1236, 49] on span at bounding box center [1232, 52] width 25 height 25
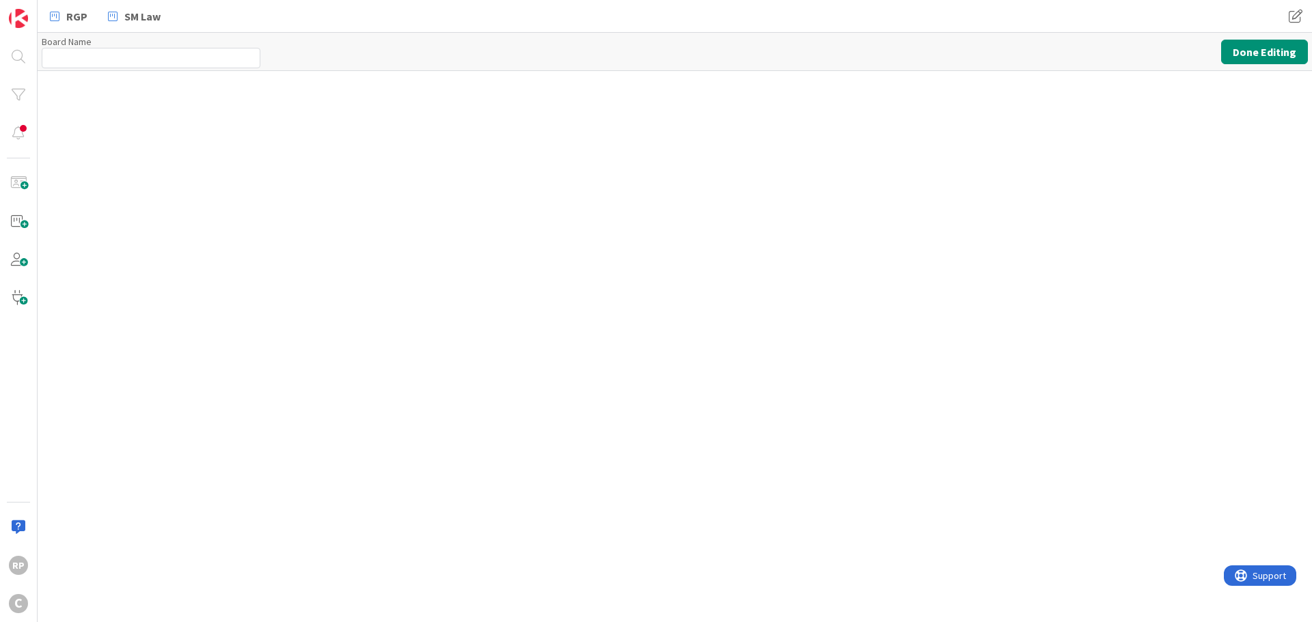
type input "[PERSON_NAME]'s Board"
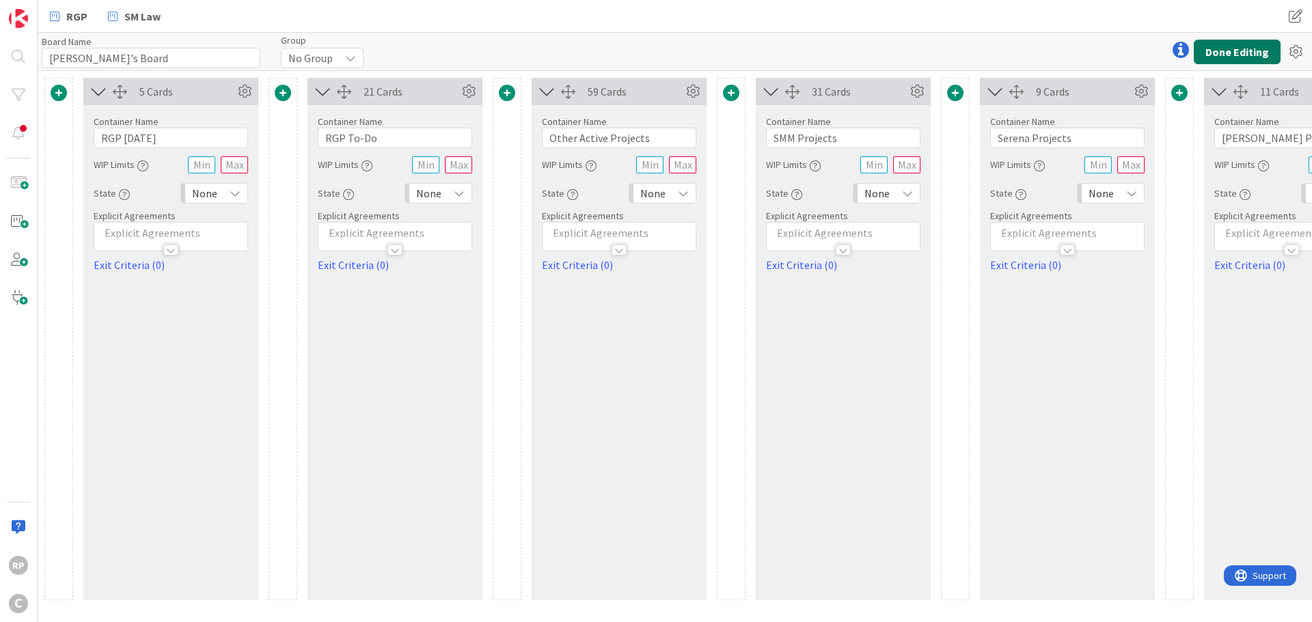
click at [1235, 47] on button "Done Editing" at bounding box center [1237, 52] width 87 height 25
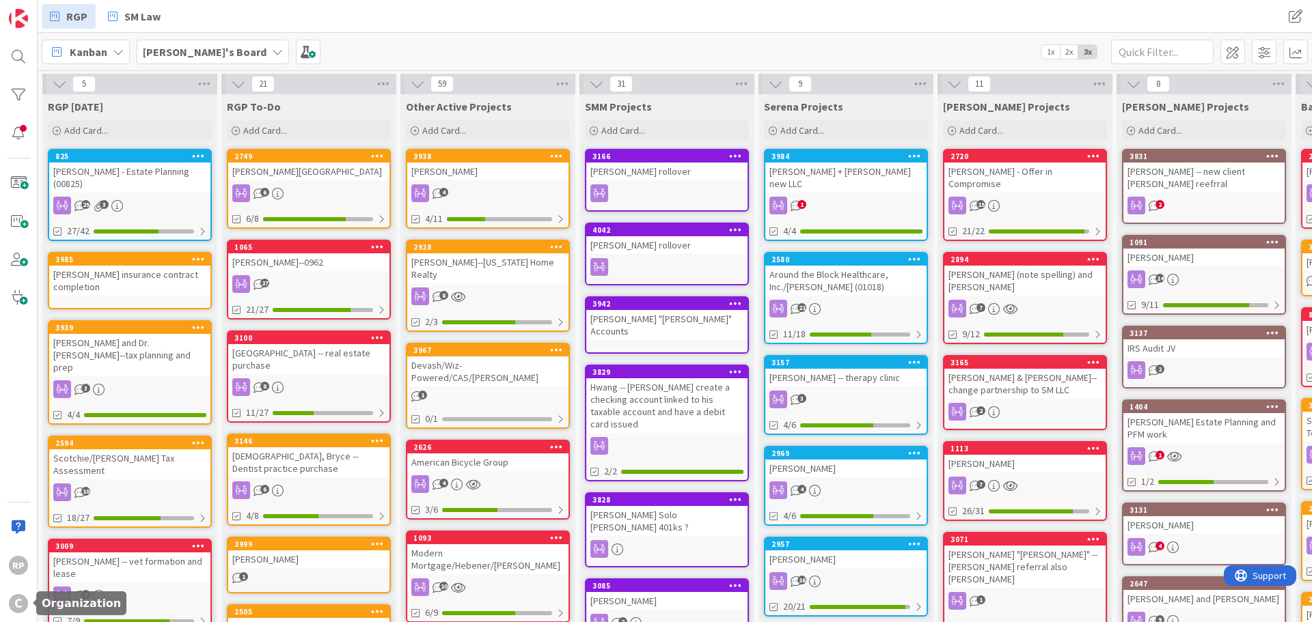
click at [18, 594] on div "C" at bounding box center [18, 603] width 19 height 19
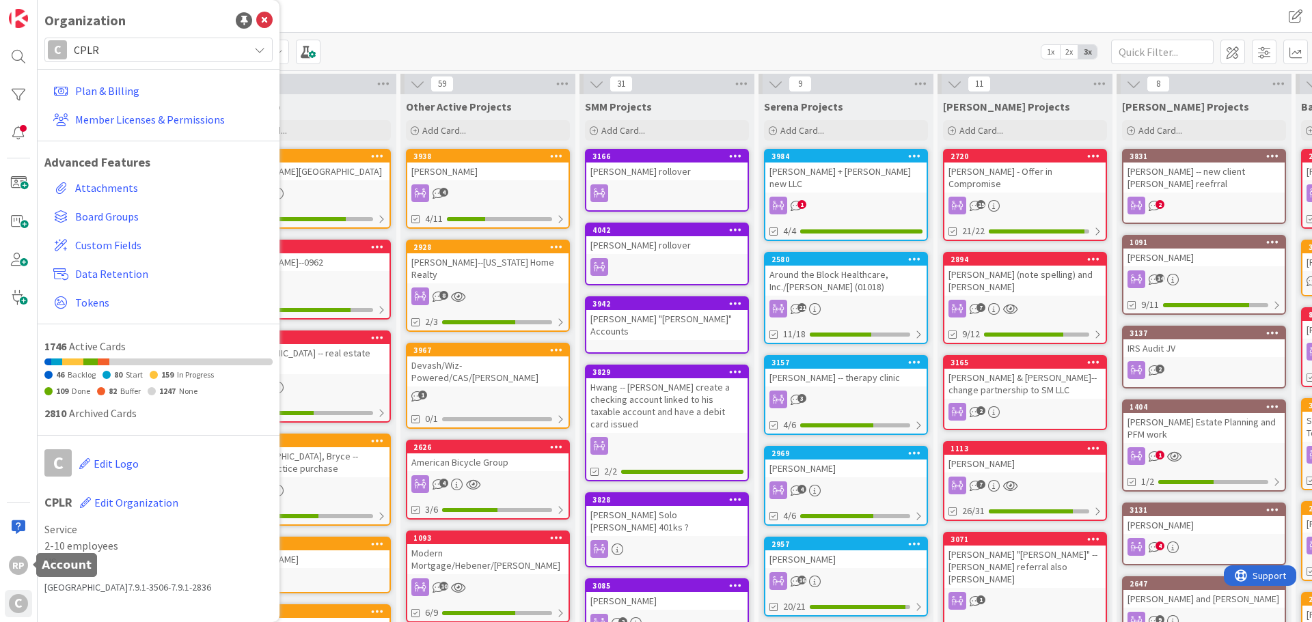
click at [24, 566] on div "RP" at bounding box center [18, 565] width 19 height 19
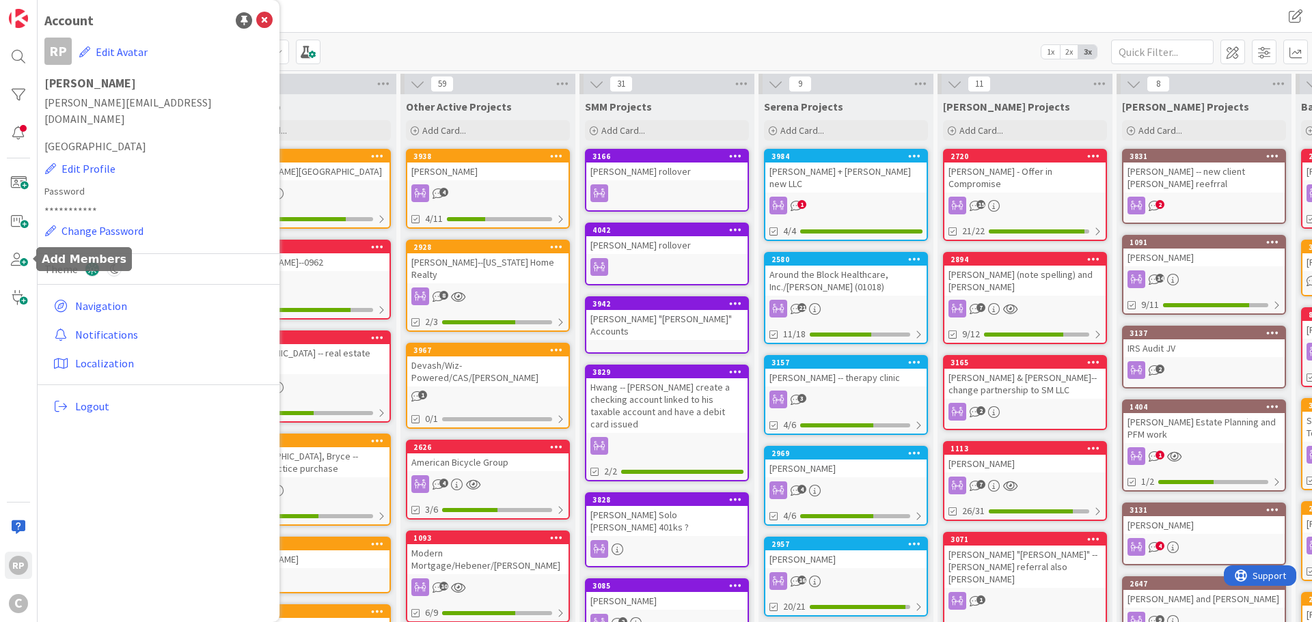
click at [22, 254] on span at bounding box center [18, 259] width 27 height 27
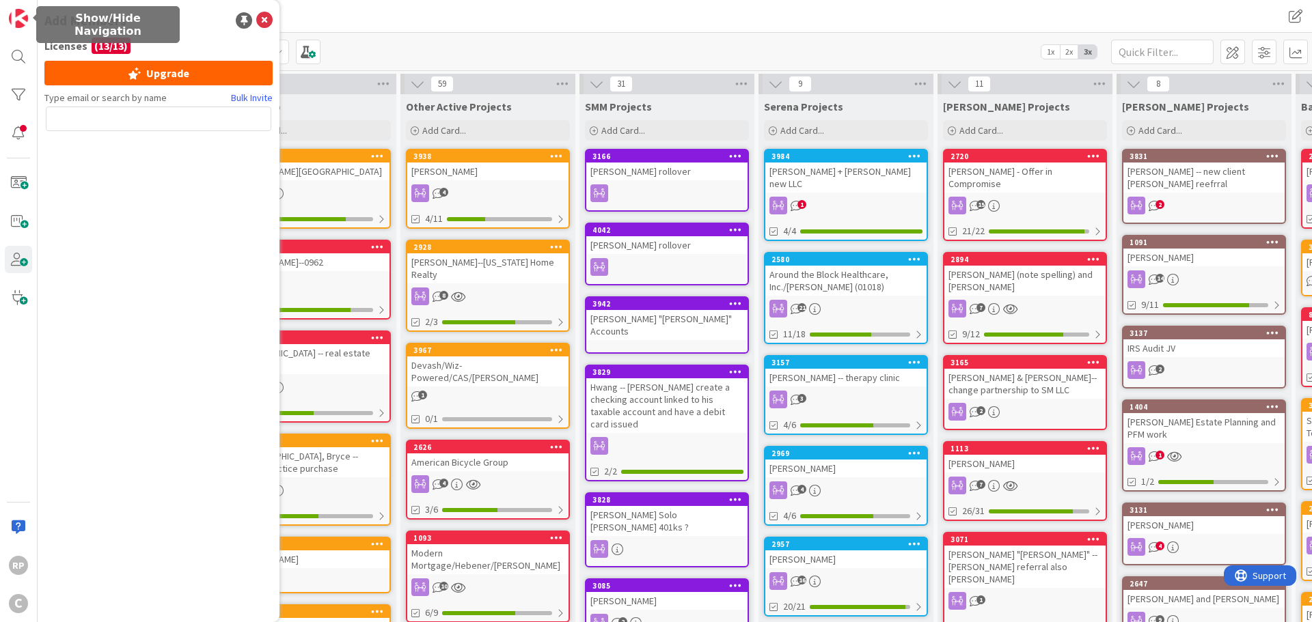
click at [16, 25] on img at bounding box center [18, 18] width 19 height 19
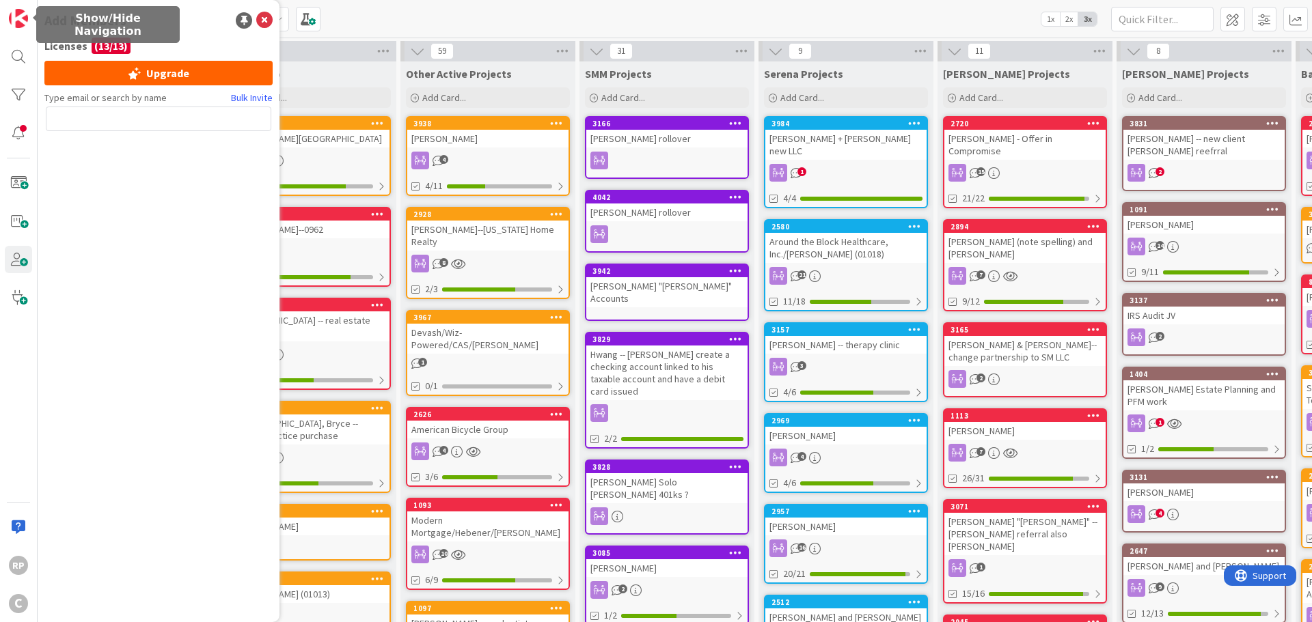
click at [16, 25] on img at bounding box center [18, 18] width 19 height 19
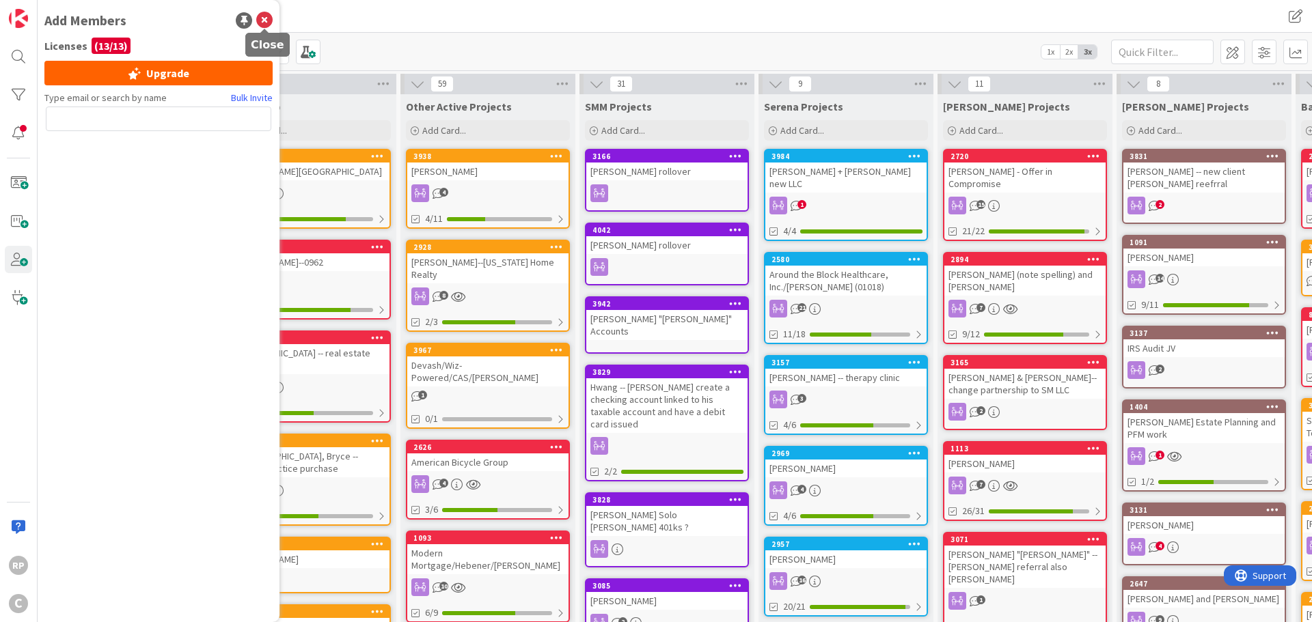
click at [261, 19] on icon at bounding box center [264, 20] width 16 height 16
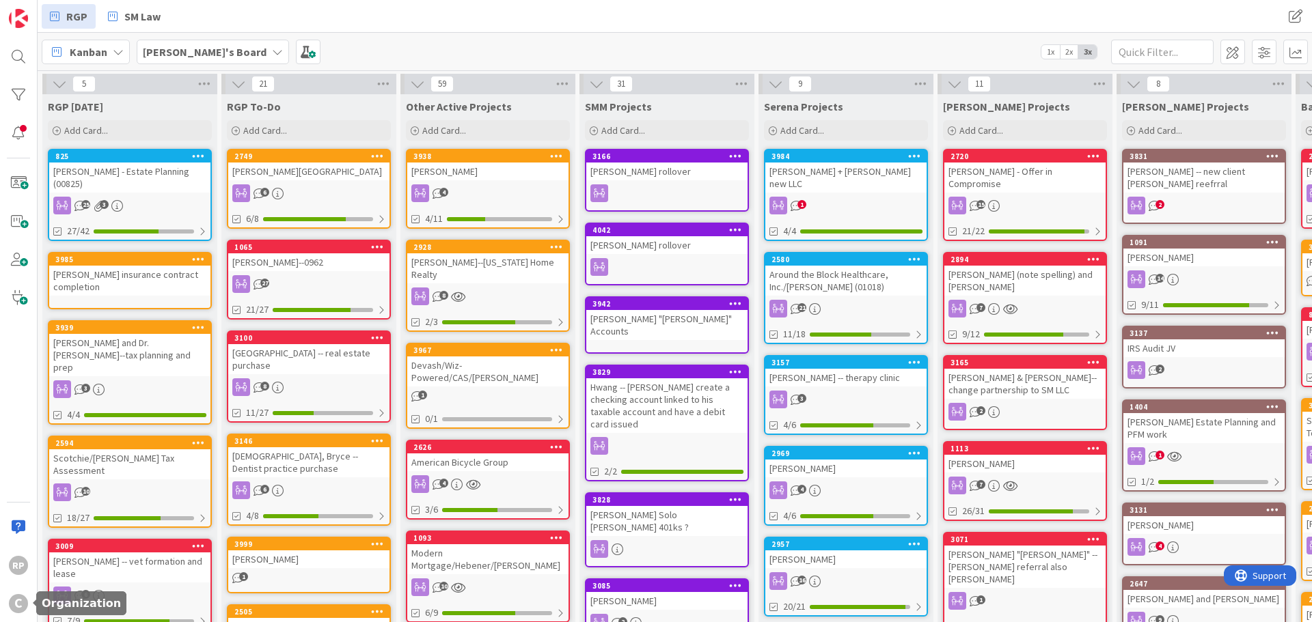
click at [25, 598] on div "C" at bounding box center [18, 603] width 19 height 19
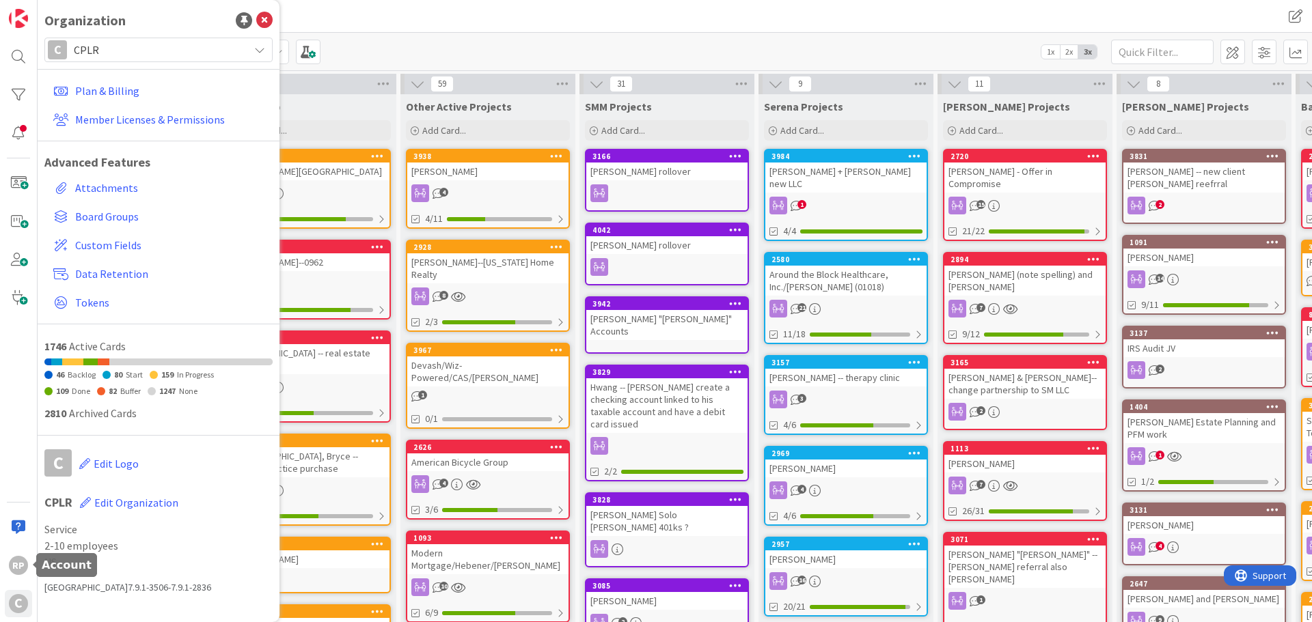
click at [16, 566] on div "RP" at bounding box center [18, 565] width 19 height 19
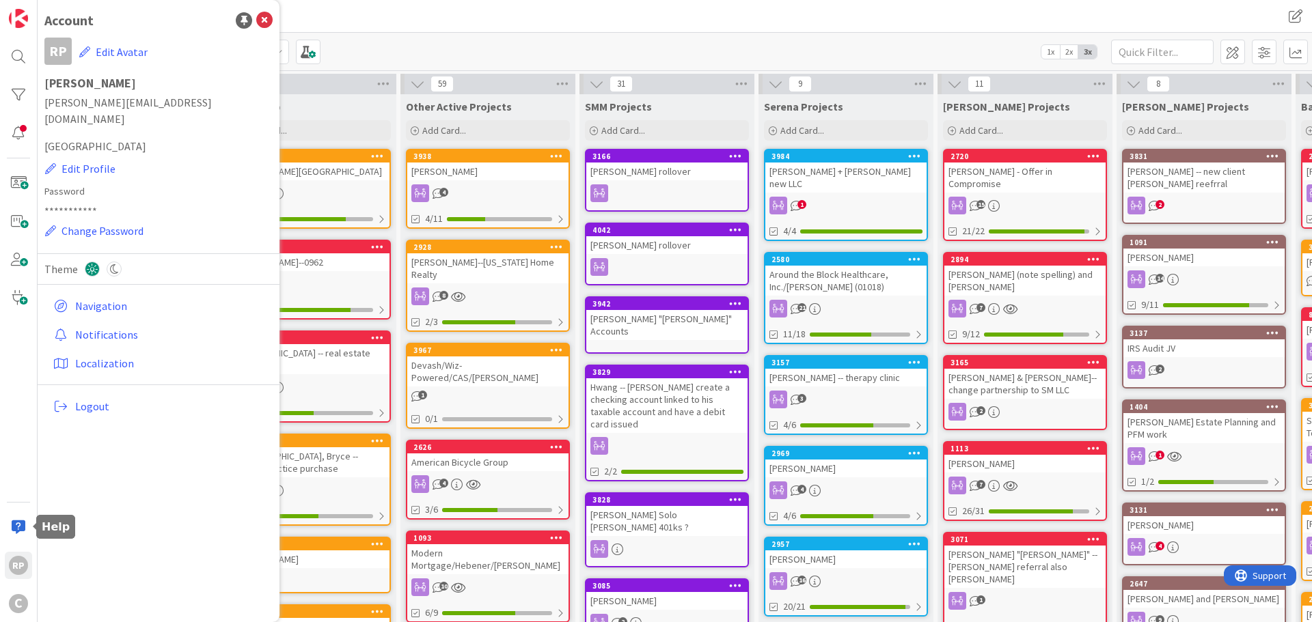
click at [17, 526] on div at bounding box center [18, 527] width 27 height 27
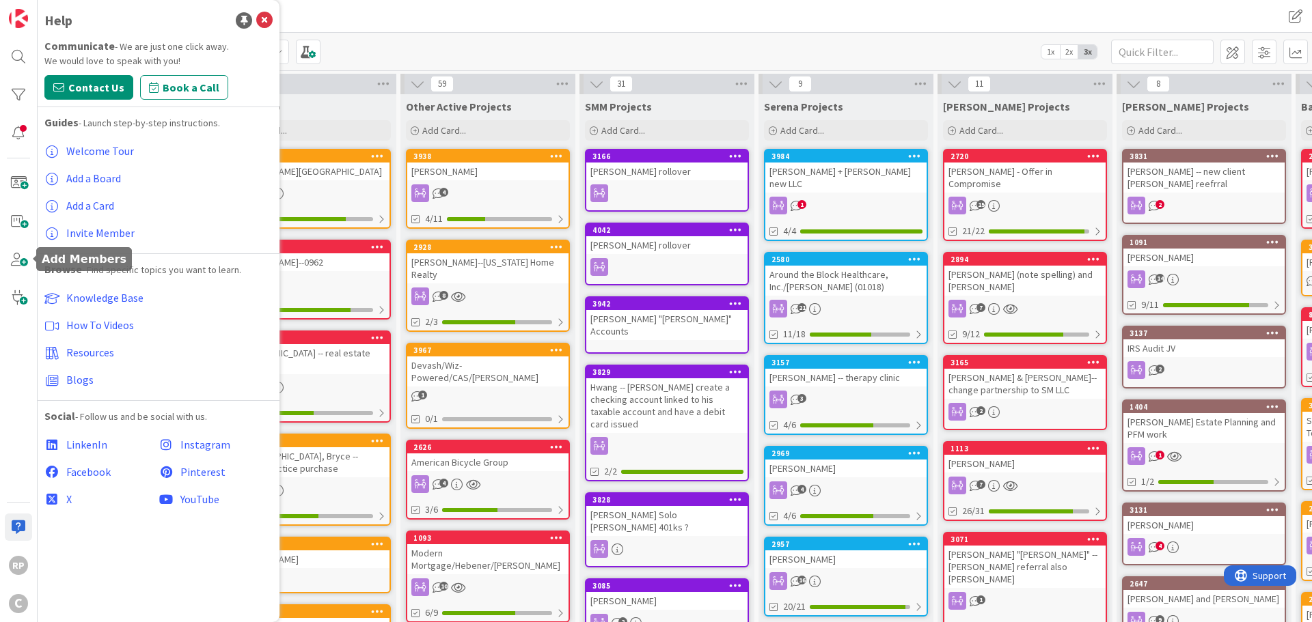
click at [17, 253] on span at bounding box center [18, 259] width 27 height 27
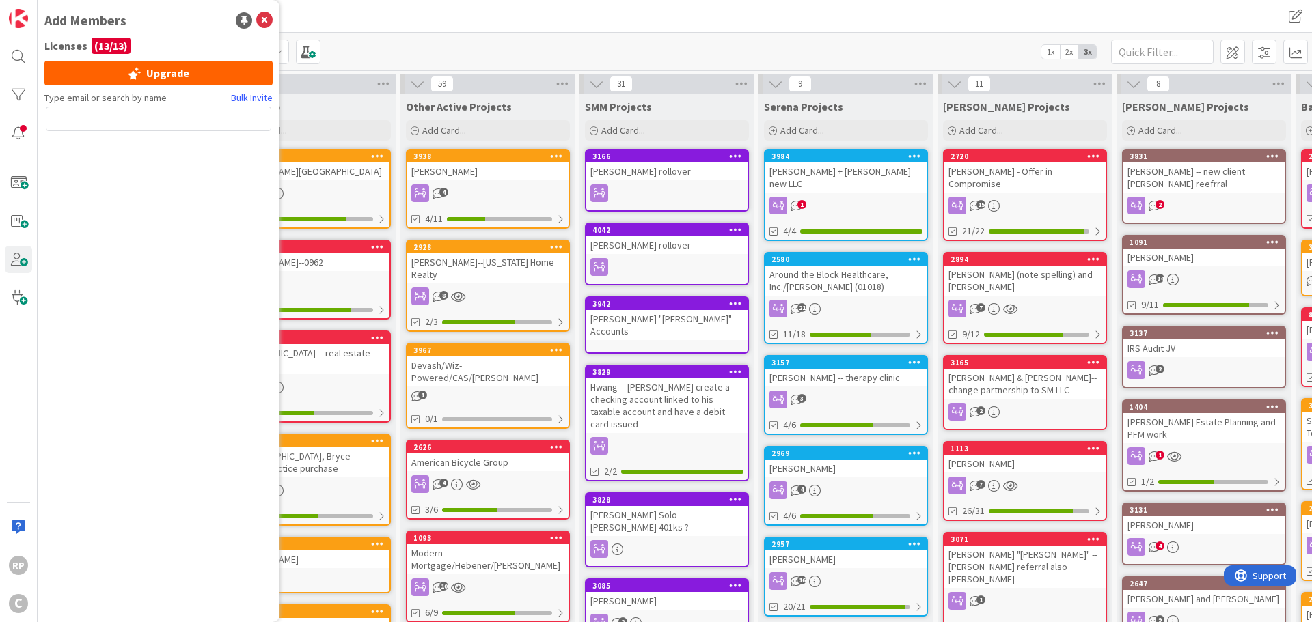
click at [90, 118] on input "text" at bounding box center [158, 119] width 225 height 25
click at [270, 17] on icon at bounding box center [264, 20] width 16 height 16
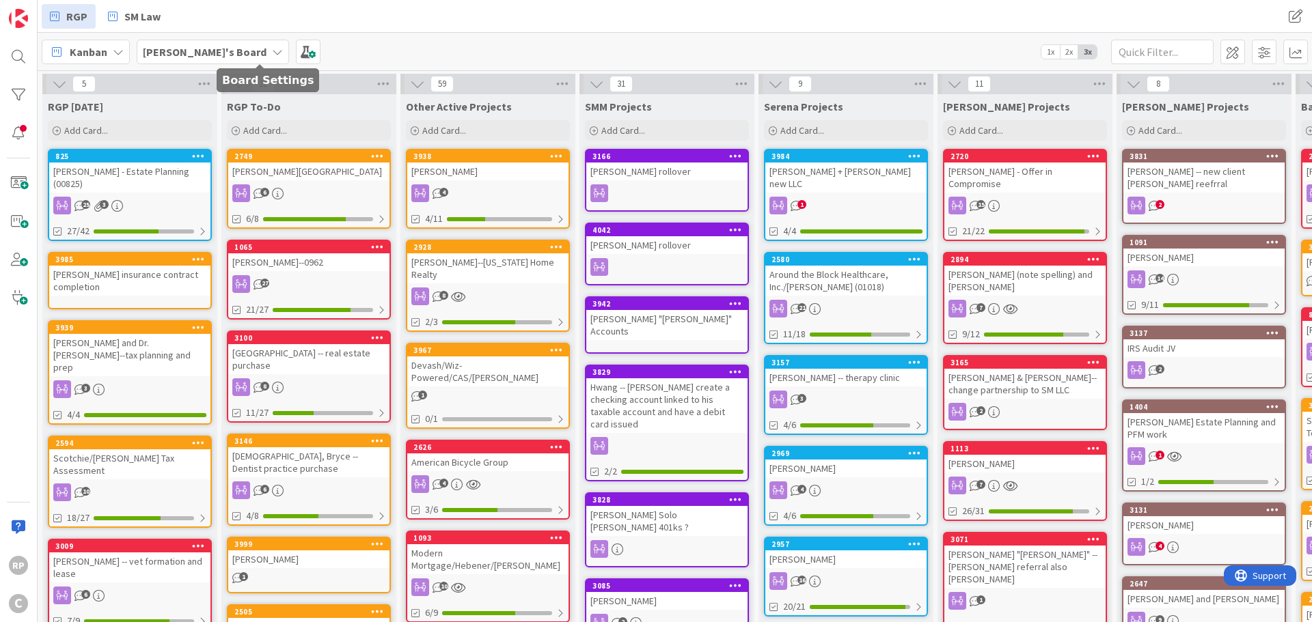
click at [296, 53] on span at bounding box center [308, 52] width 25 height 25
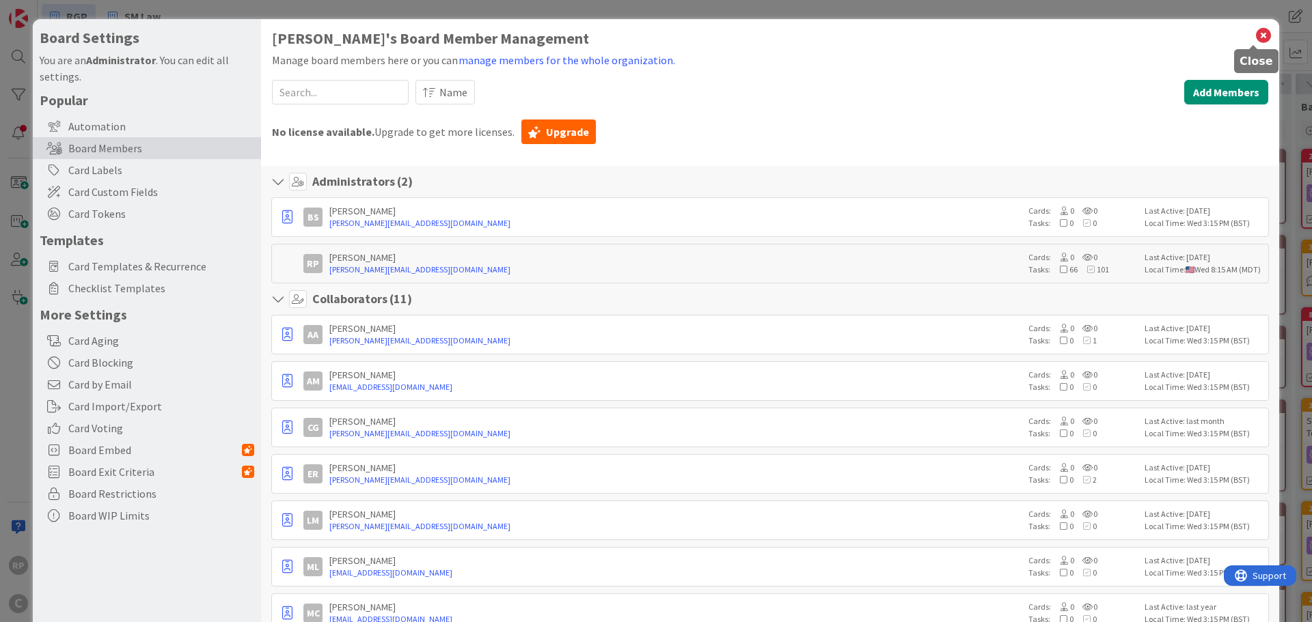
click at [1254, 32] on icon at bounding box center [1263, 35] width 18 height 19
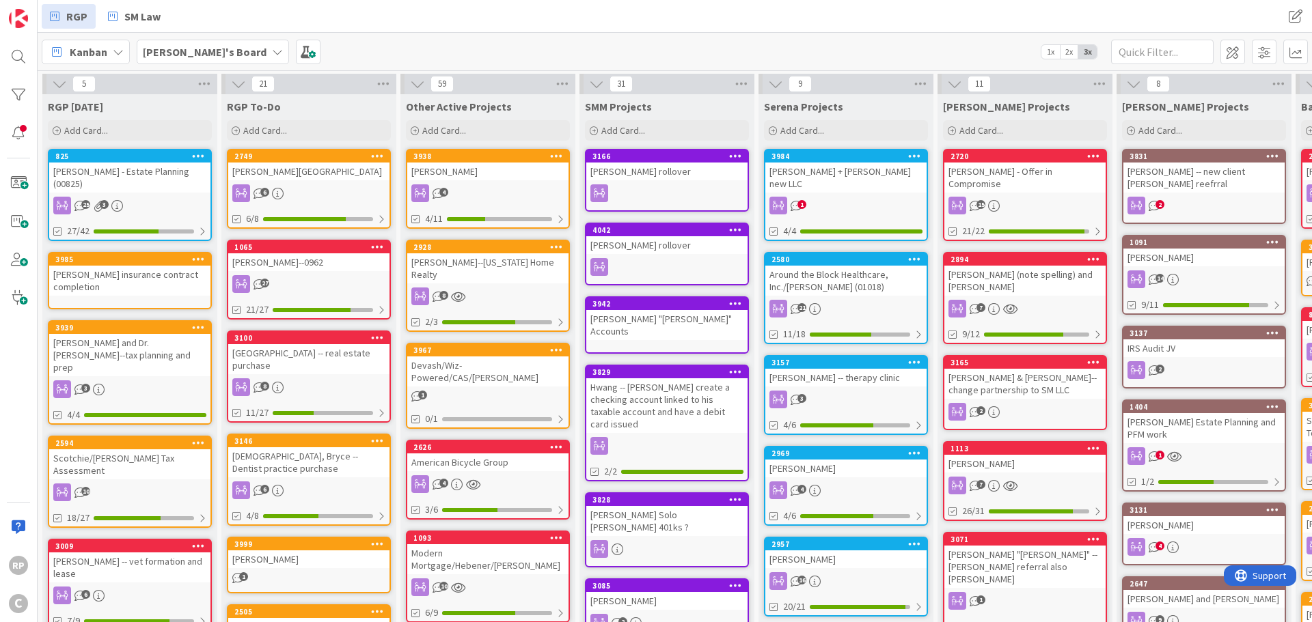
scroll to position [0, 425]
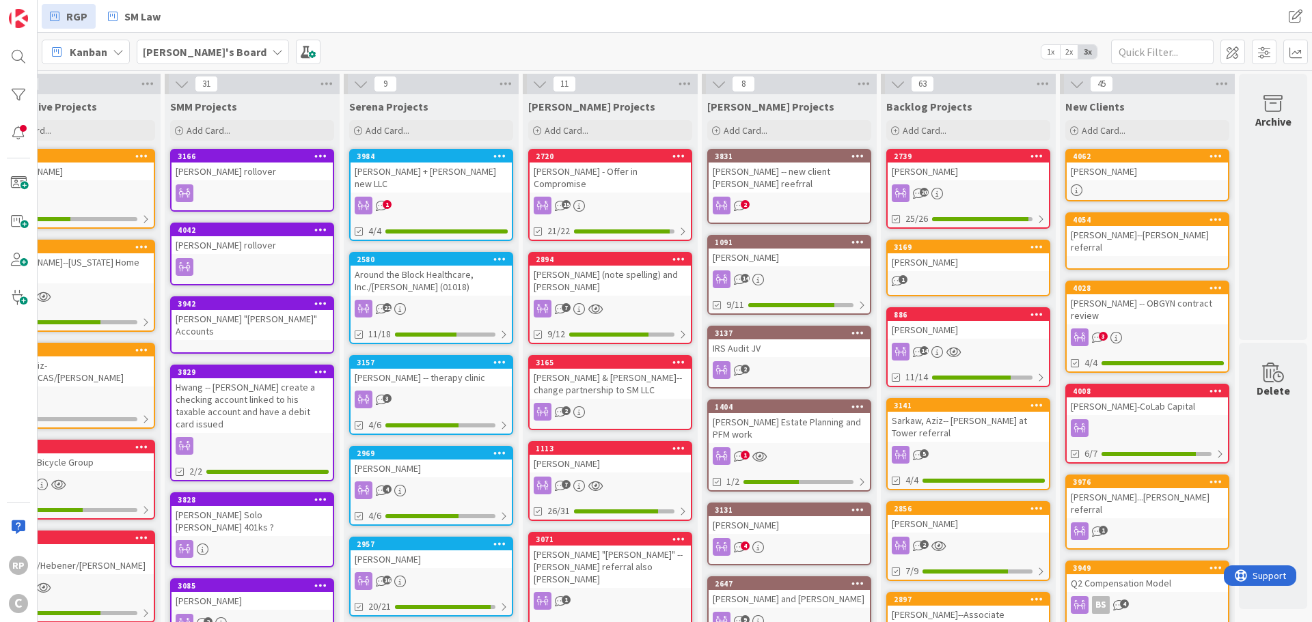
click at [1128, 162] on div "4062" at bounding box center [1147, 156] width 161 height 12
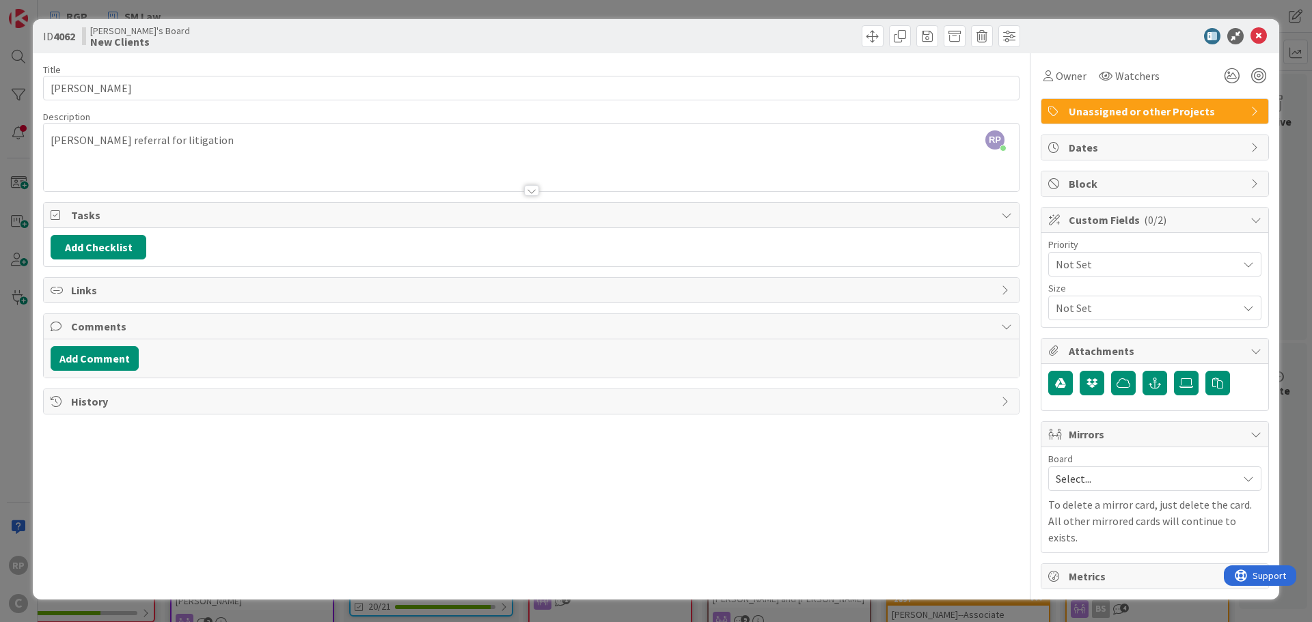
click at [1116, 486] on span "Select..." at bounding box center [1143, 478] width 175 height 19
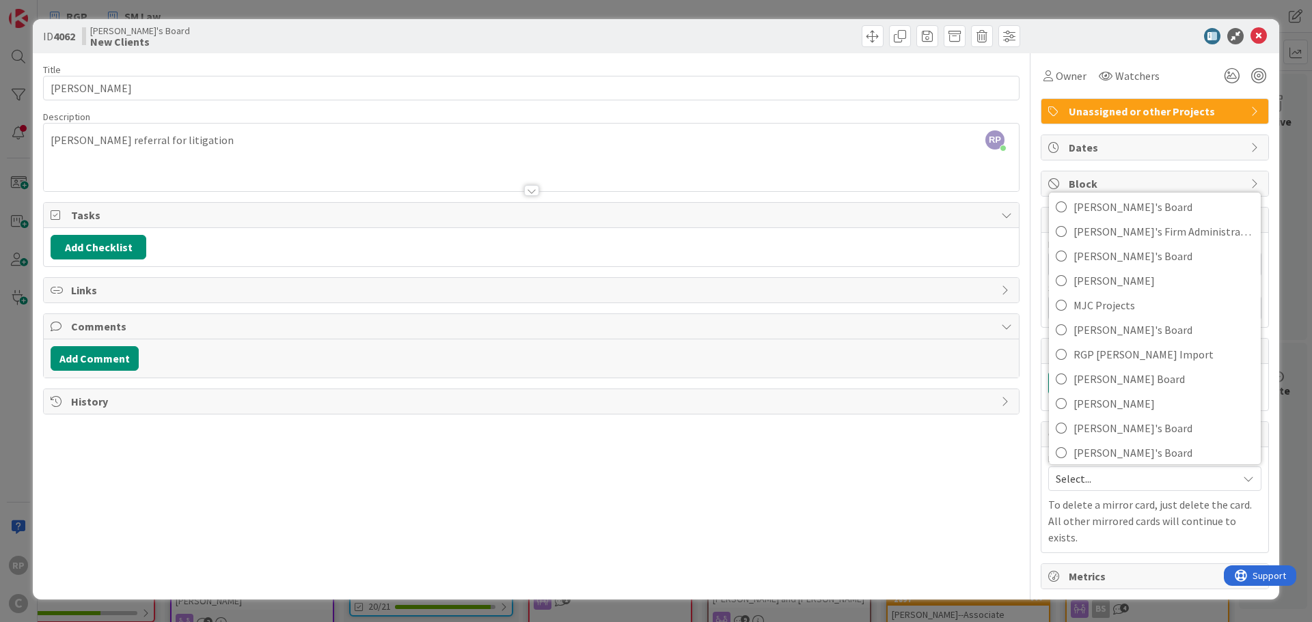
scroll to position [91, 0]
click at [1172, 482] on span "Select..." at bounding box center [1143, 478] width 175 height 19
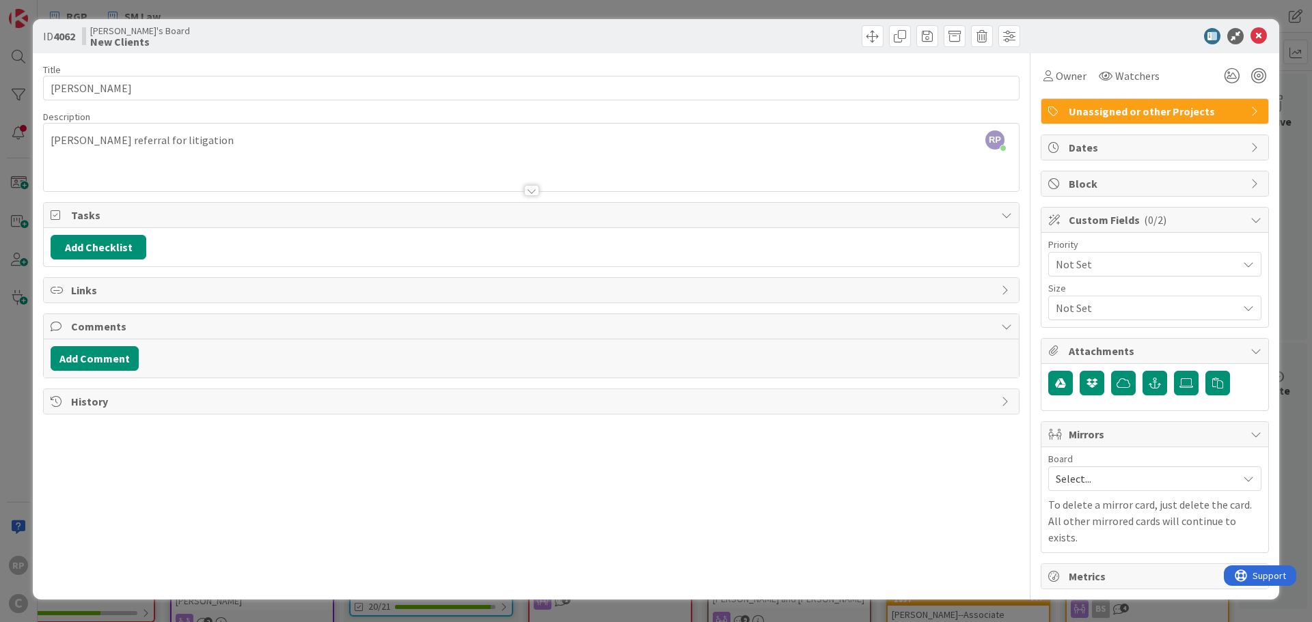
click at [1131, 482] on span "Select..." at bounding box center [1143, 478] width 175 height 19
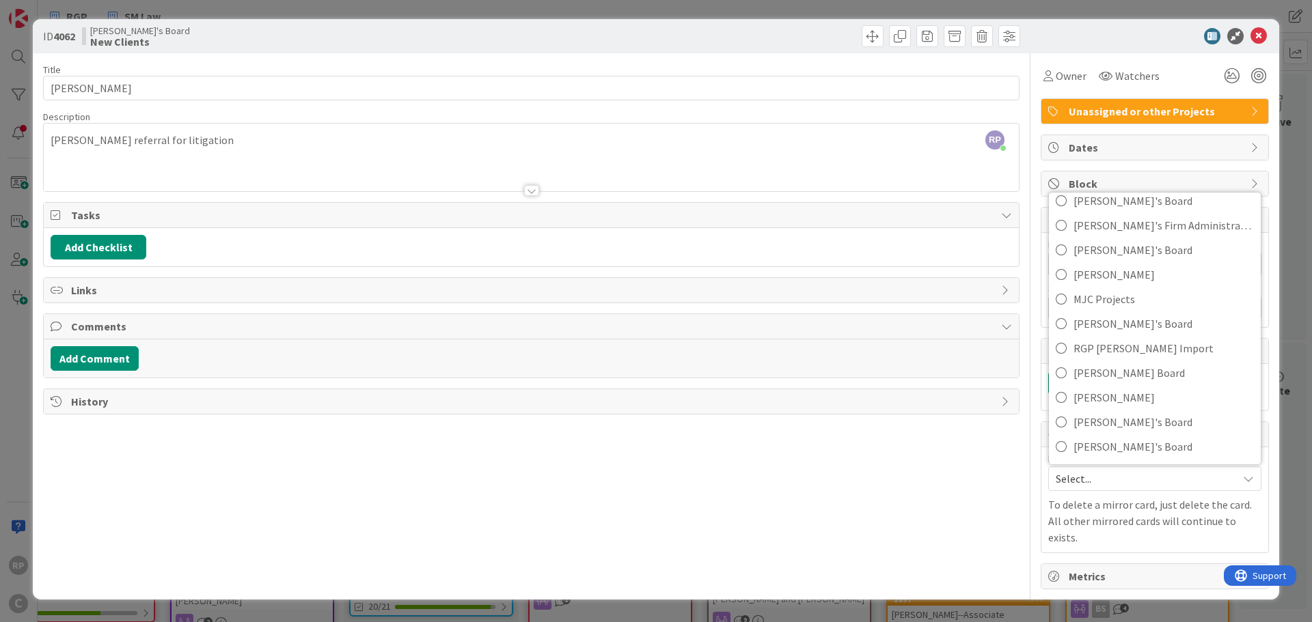
click at [864, 506] on div "Title 21 / 128 [PERSON_NAME] Description RP [PERSON_NAME] just joined [PERSON_N…" at bounding box center [531, 321] width 976 height 536
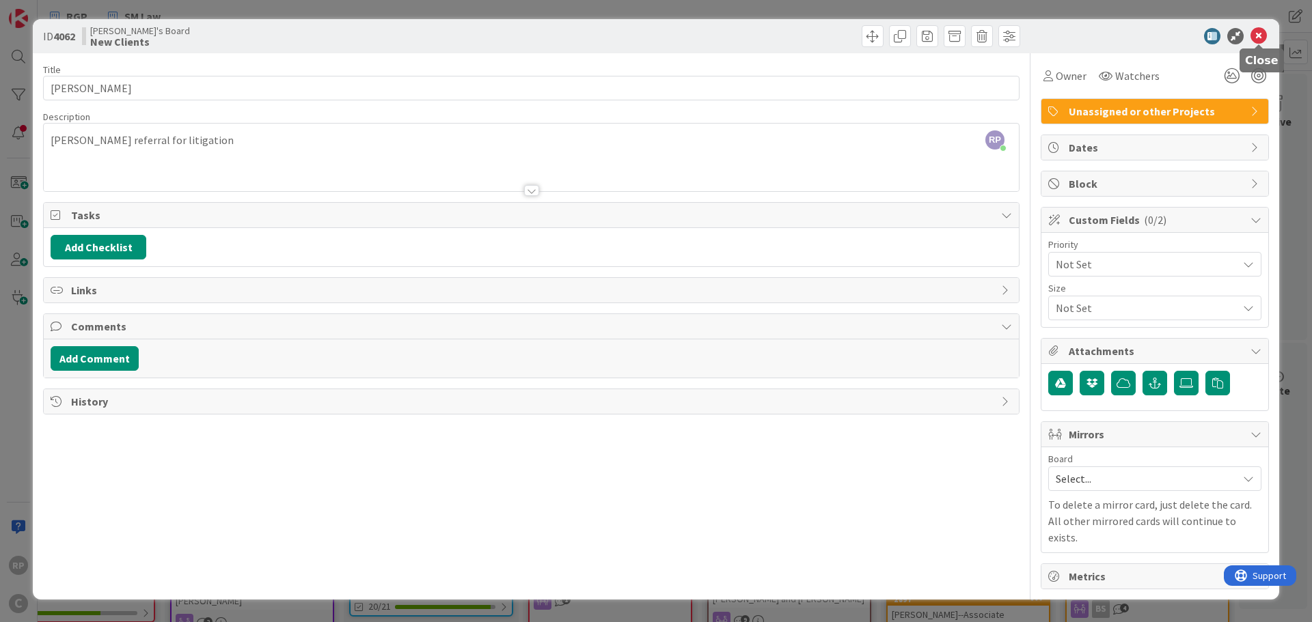
click at [1261, 33] on icon at bounding box center [1258, 36] width 16 height 16
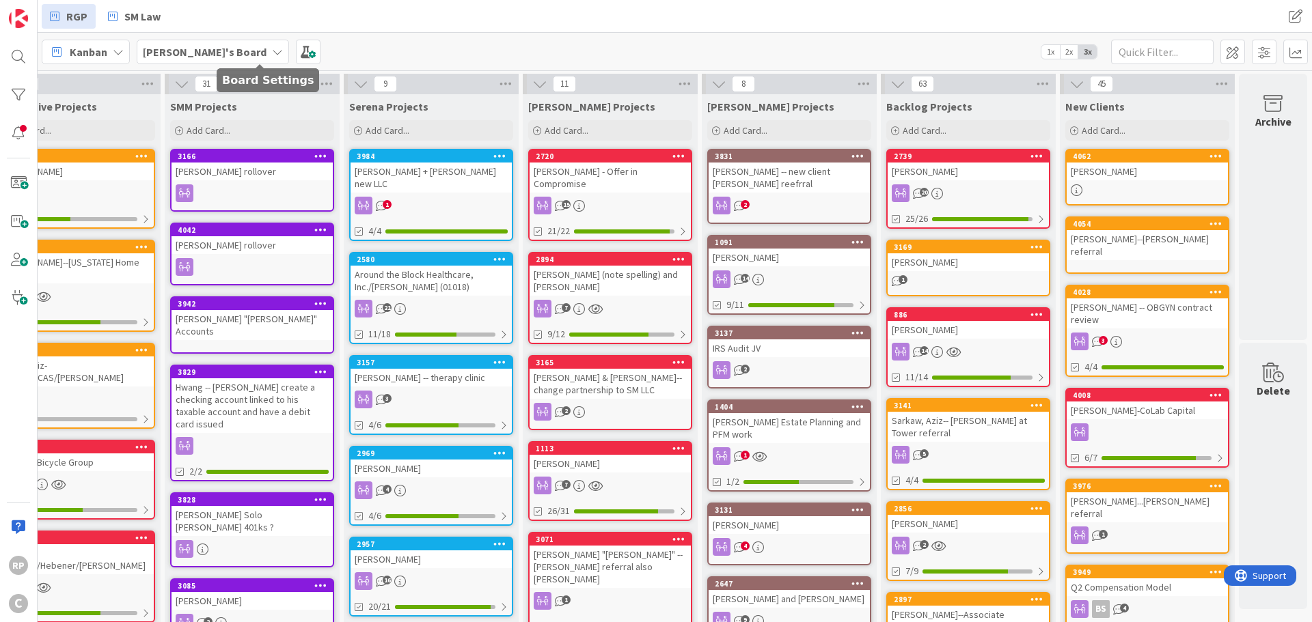
click at [296, 51] on span at bounding box center [308, 52] width 25 height 25
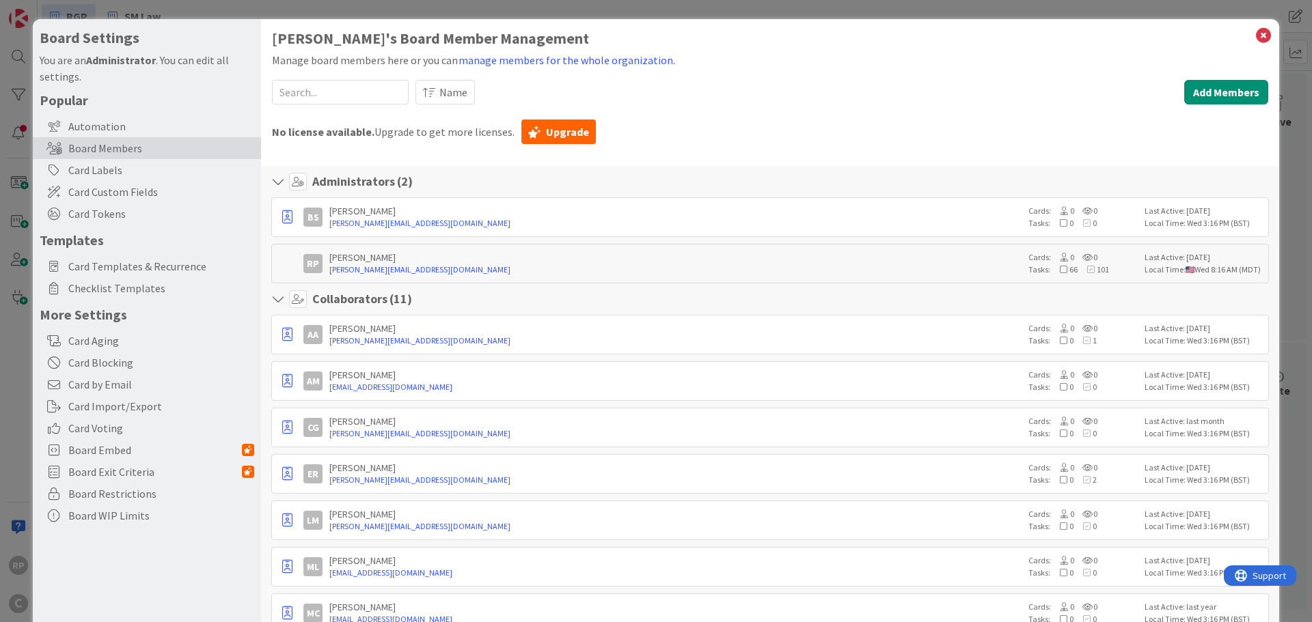
click at [342, 95] on input at bounding box center [340, 92] width 137 height 25
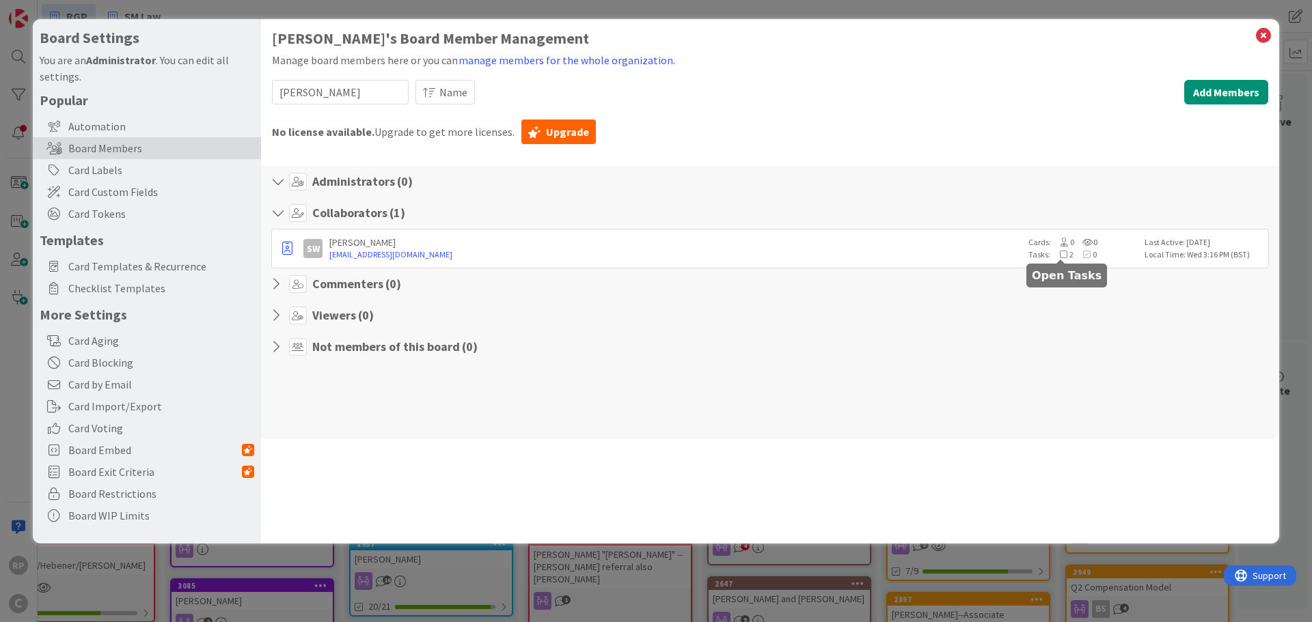
type input "[PERSON_NAME]"
click at [816, 249] on link "[EMAIL_ADDRESS][DOMAIN_NAME]" at bounding box center [675, 255] width 692 height 12
click at [937, 118] on div "No license available. Upgrade to get more licenses. Upgrade" at bounding box center [770, 131] width 996 height 33
click at [288, 251] on icon "button" at bounding box center [287, 249] width 10 height 14
click at [841, 127] on div "No license available. Upgrade to get more licenses. Upgrade" at bounding box center [770, 131] width 996 height 33
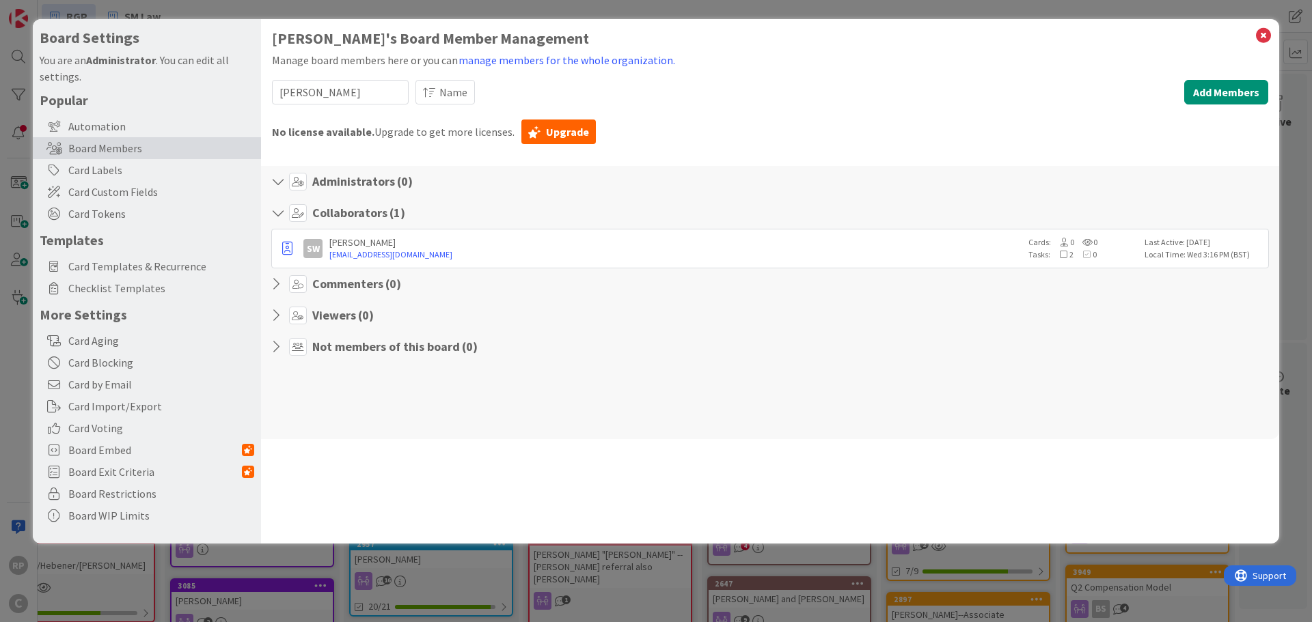
click at [1189, 250] on div "Local Time: Wed 3:16 PM (BST)" at bounding box center [1204, 255] width 120 height 12
click at [562, 64] on button "manage members for the whole organization." at bounding box center [567, 60] width 218 height 18
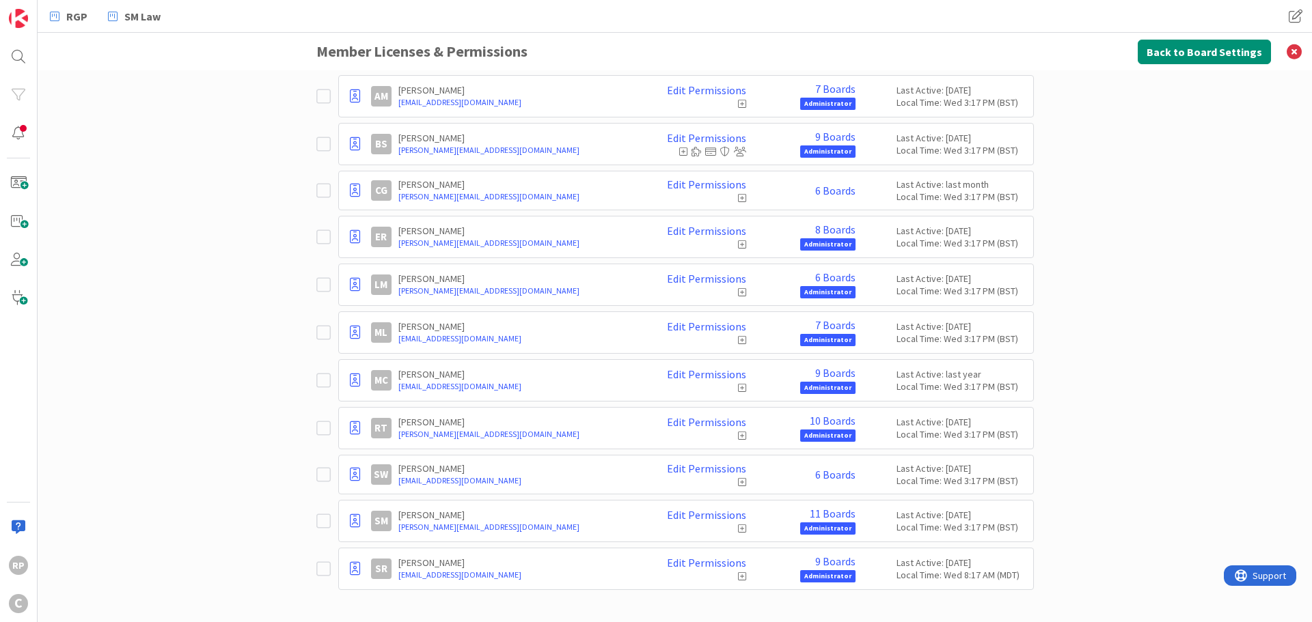
scroll to position [229, 0]
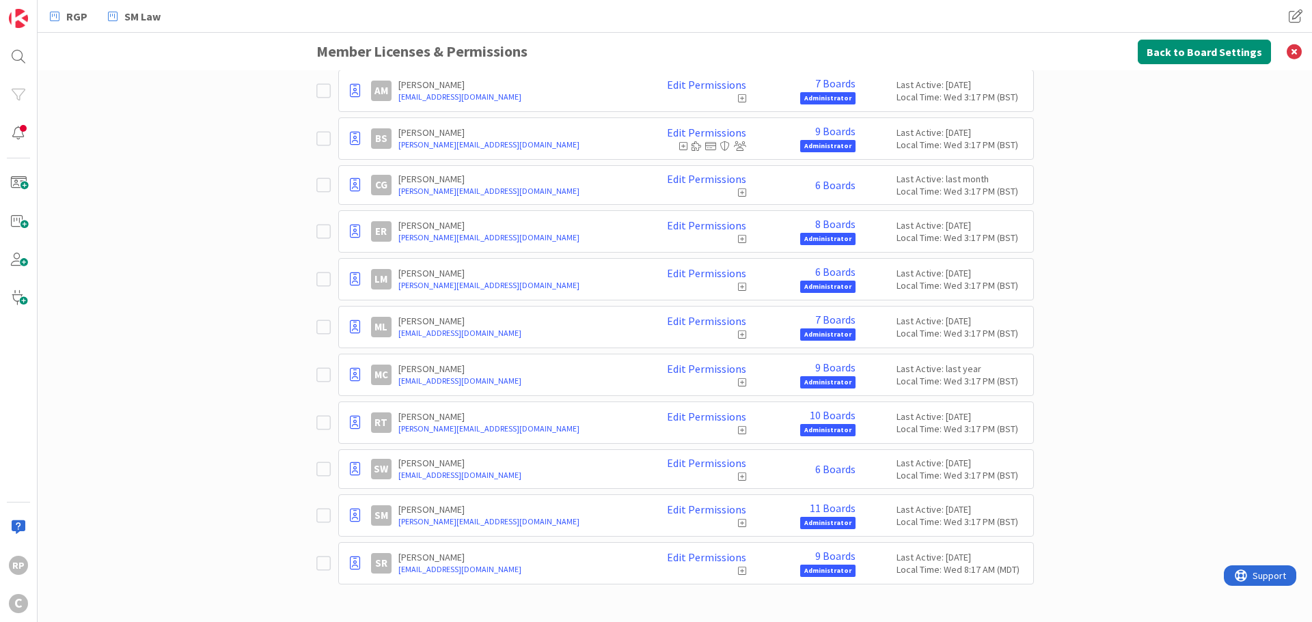
click at [325, 471] on icon at bounding box center [326, 469] width 20 height 16
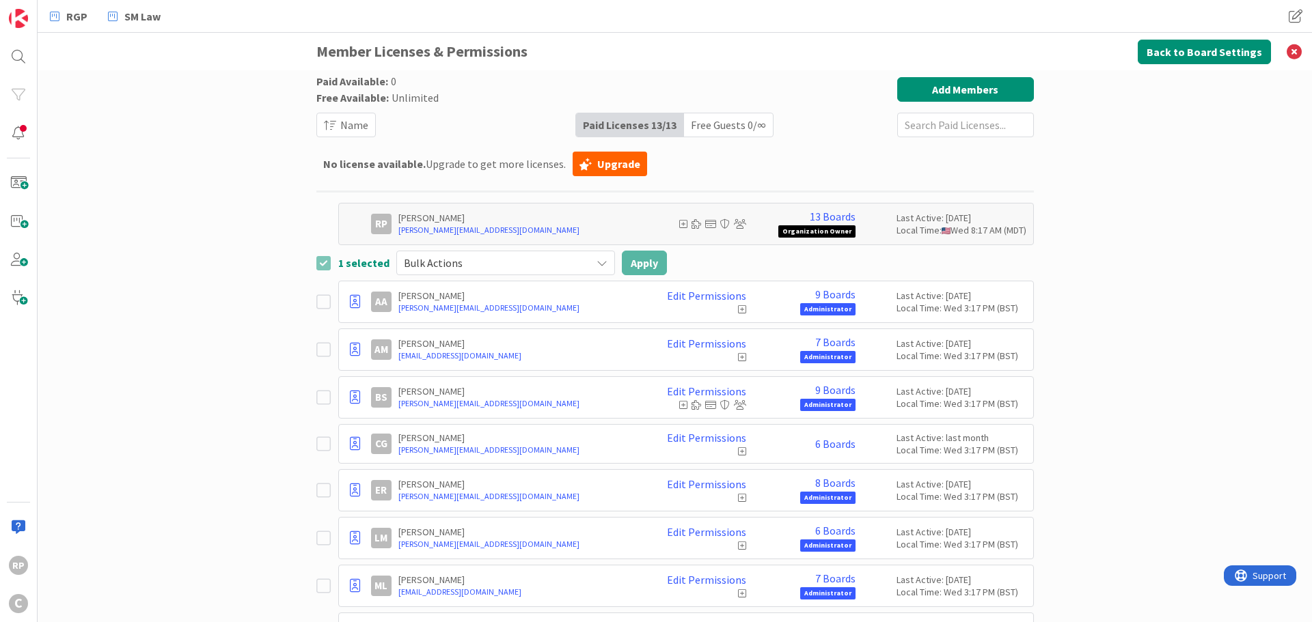
scroll to position [259, 0]
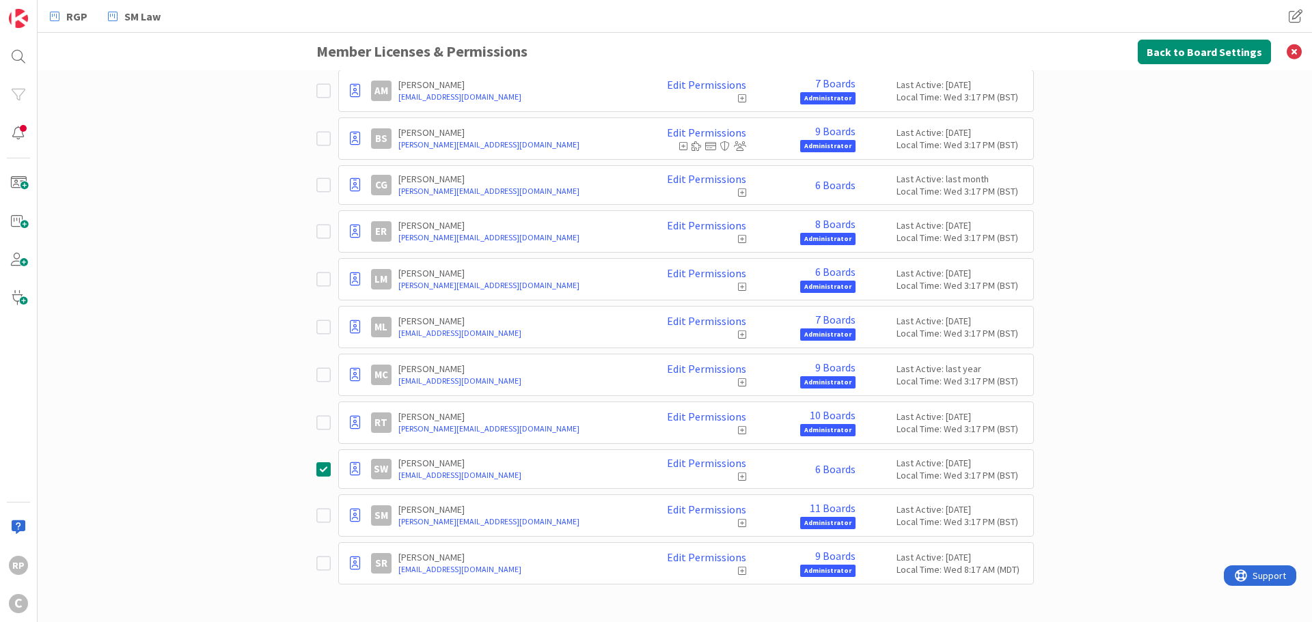
click at [738, 478] on icon at bounding box center [742, 477] width 8 height 10
click at [718, 462] on link "Edit Permissions" at bounding box center [706, 463] width 79 height 12
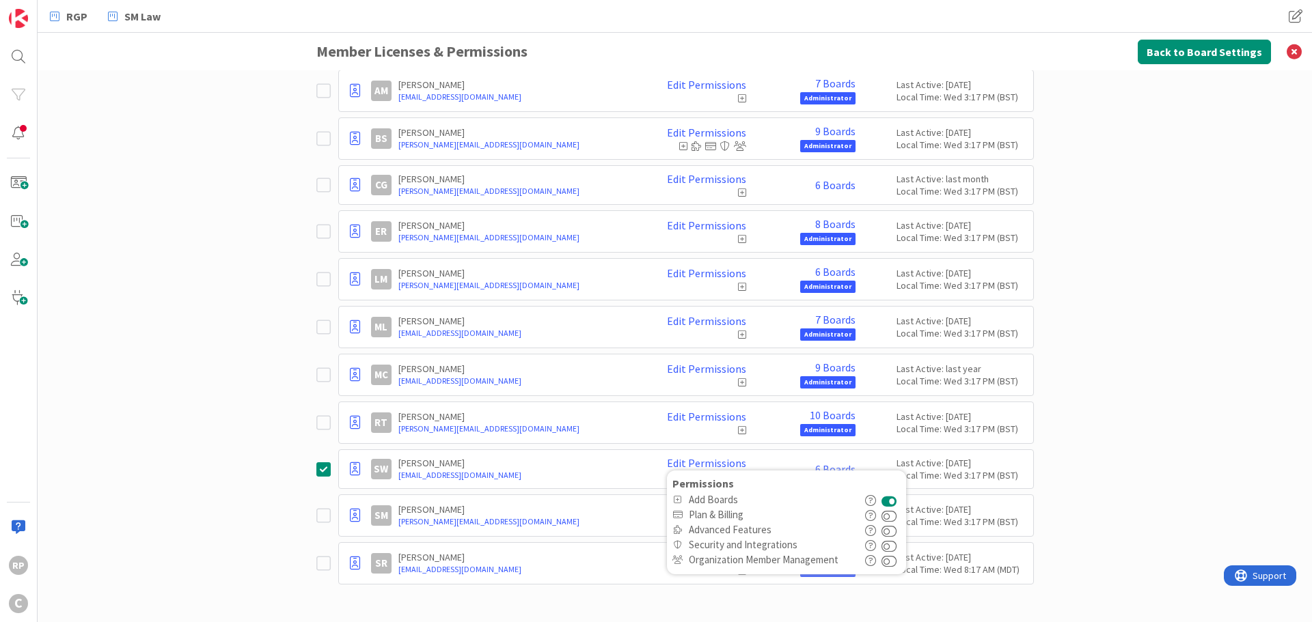
click at [1223, 348] on div "Paid Available: 0 Free Available: Unlimited Name Paid Licenses 13 / 13 Free Gue…" at bounding box center [675, 346] width 1274 height 552
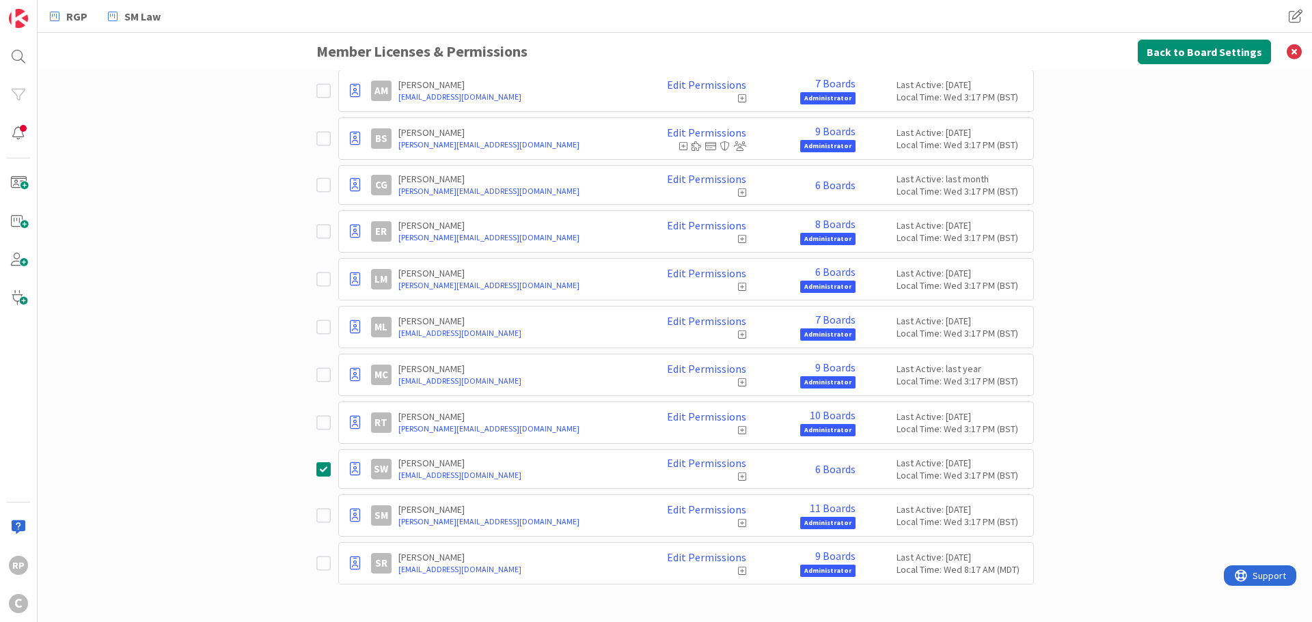
click at [324, 467] on icon at bounding box center [326, 469] width 20 height 16
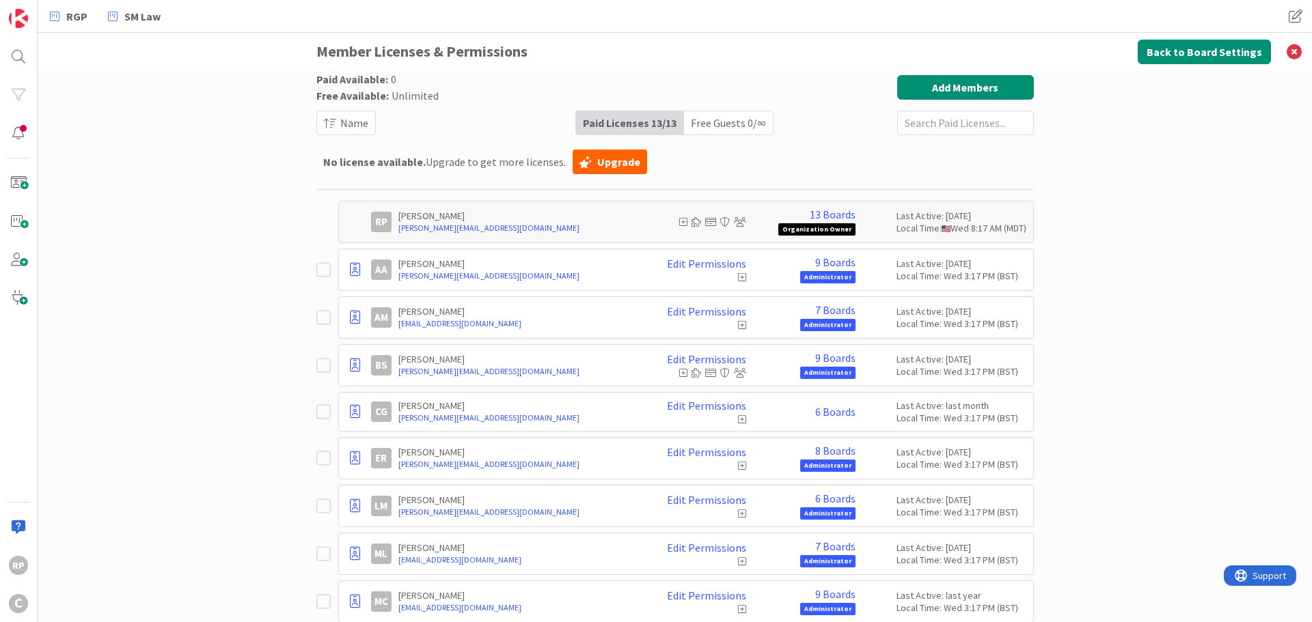
scroll to position [0, 0]
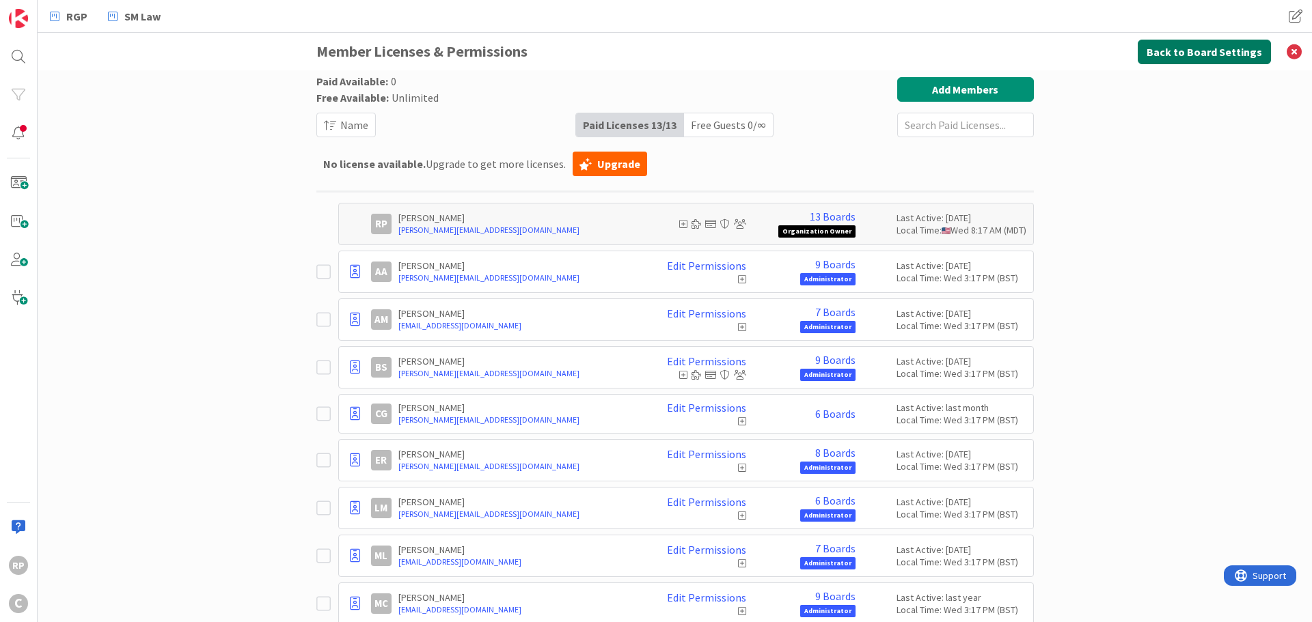
click at [1183, 53] on button "Back to Board Settings" at bounding box center [1204, 52] width 133 height 25
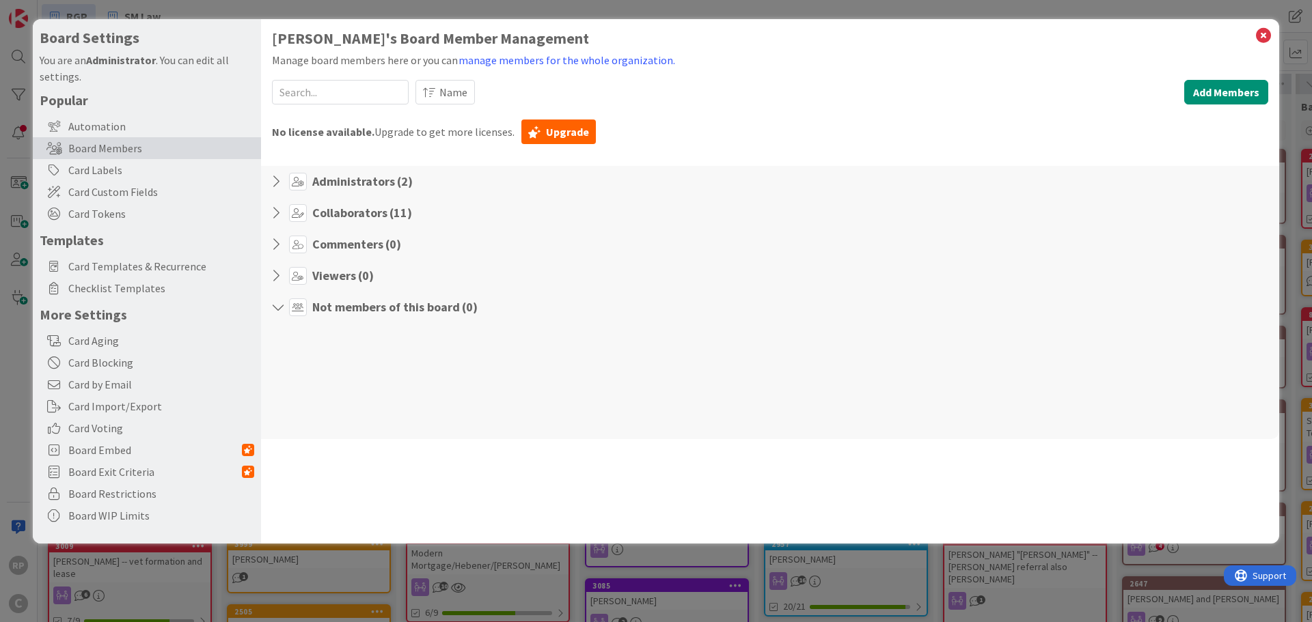
click at [278, 211] on icon at bounding box center [280, 213] width 18 height 14
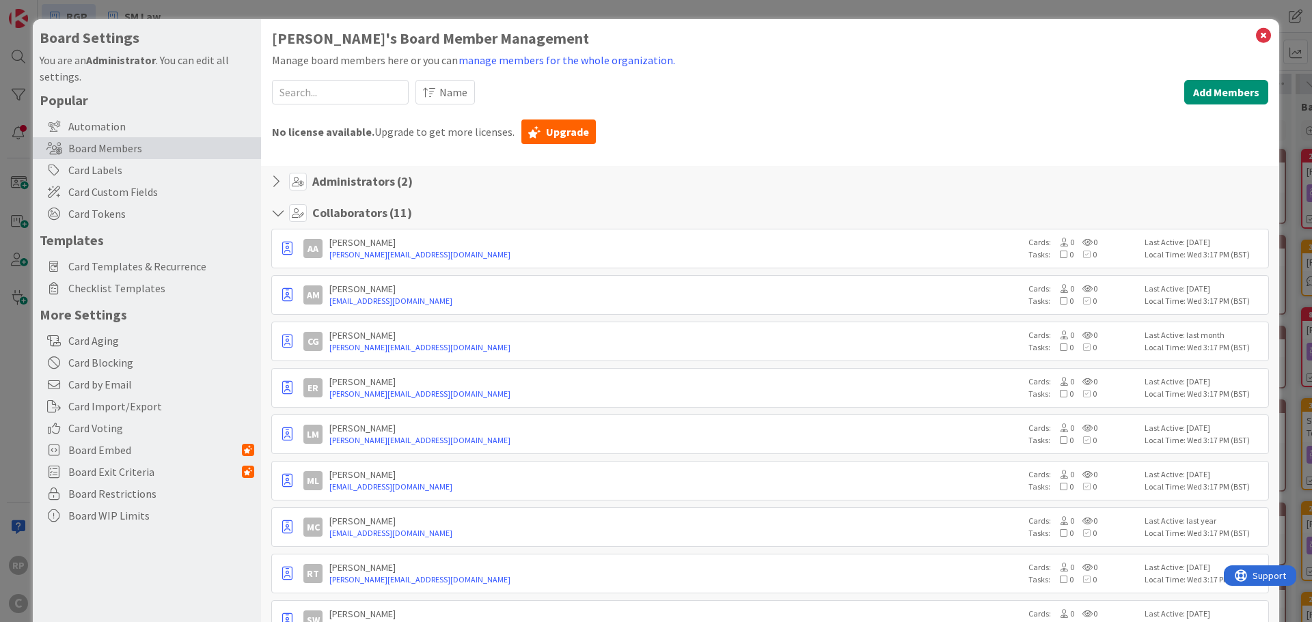
click at [278, 211] on icon at bounding box center [280, 213] width 18 height 14
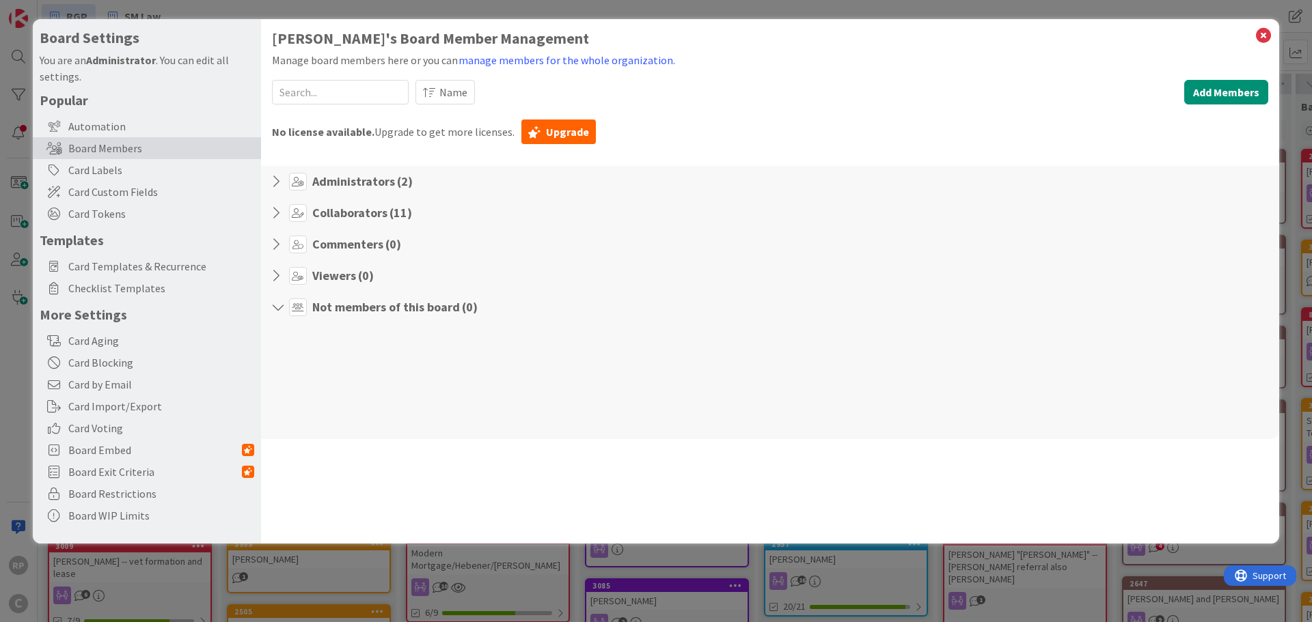
click at [275, 212] on icon at bounding box center [280, 213] width 18 height 14
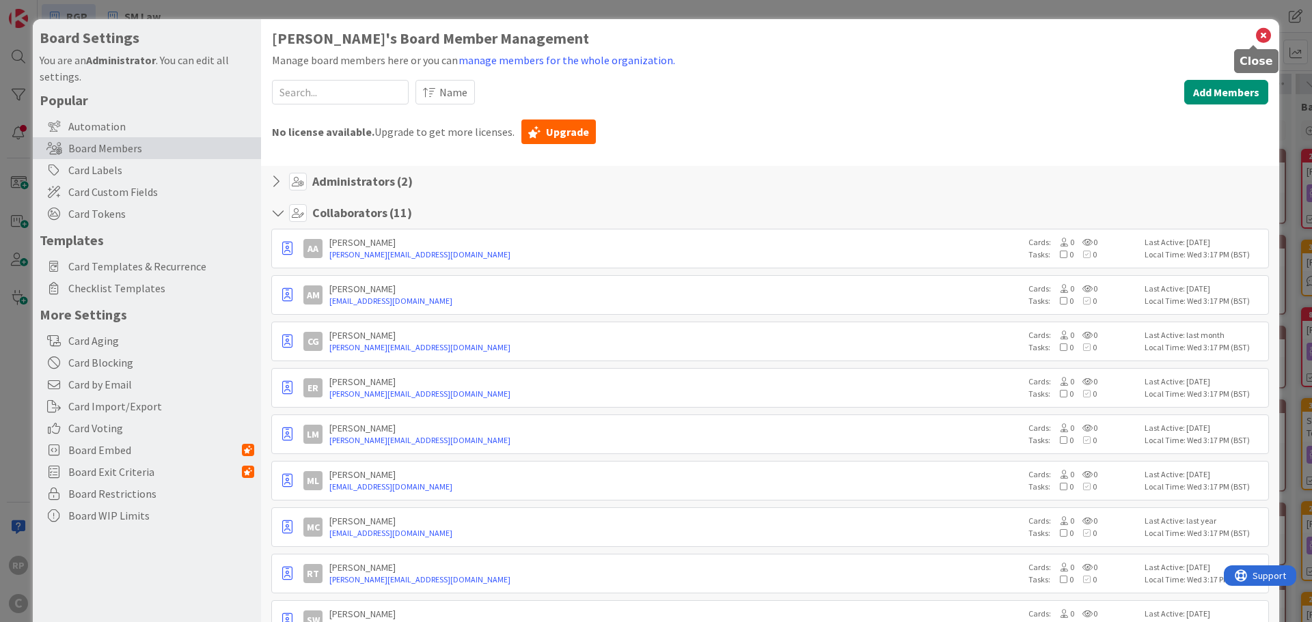
click at [1254, 35] on icon at bounding box center [1263, 35] width 18 height 19
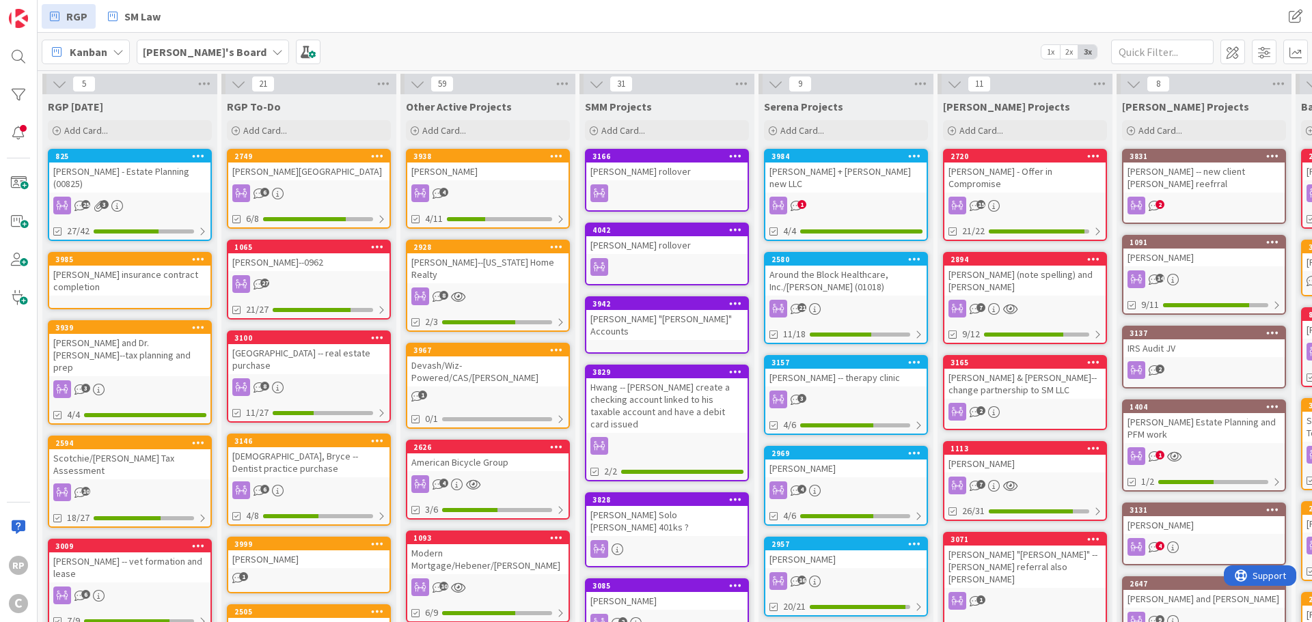
click at [90, 50] on span "Kanban" at bounding box center [89, 52] width 38 height 16
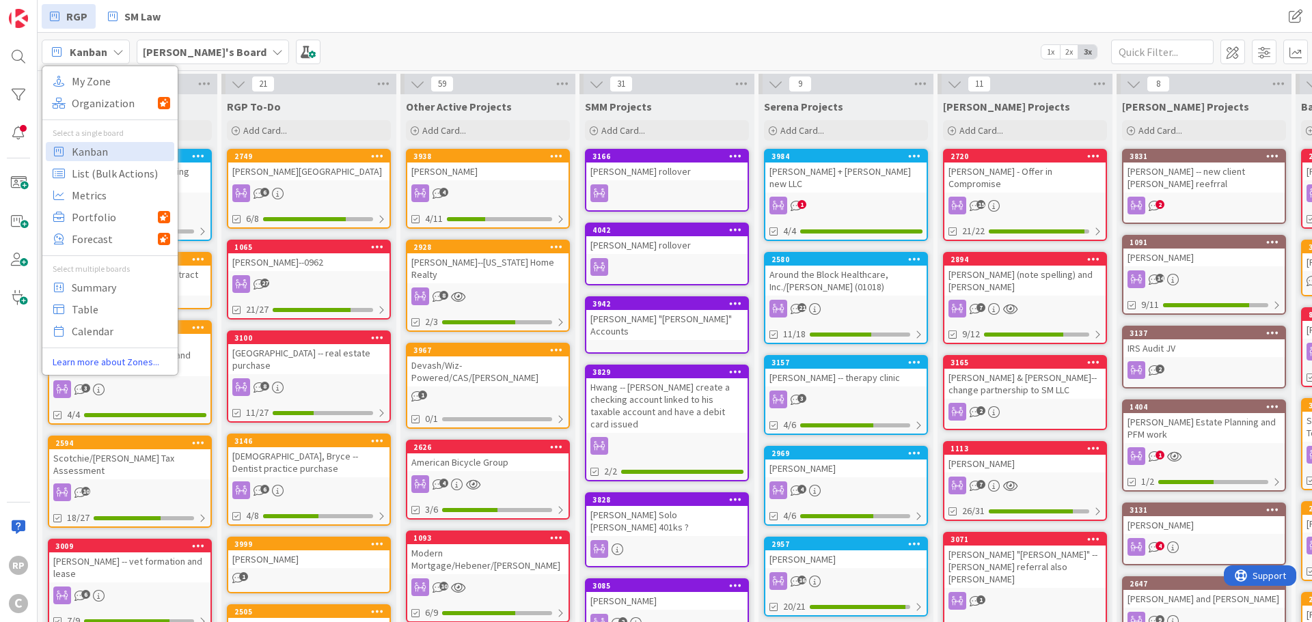
click at [158, 45] on b "[PERSON_NAME]'s Board" at bounding box center [205, 52] width 124 height 14
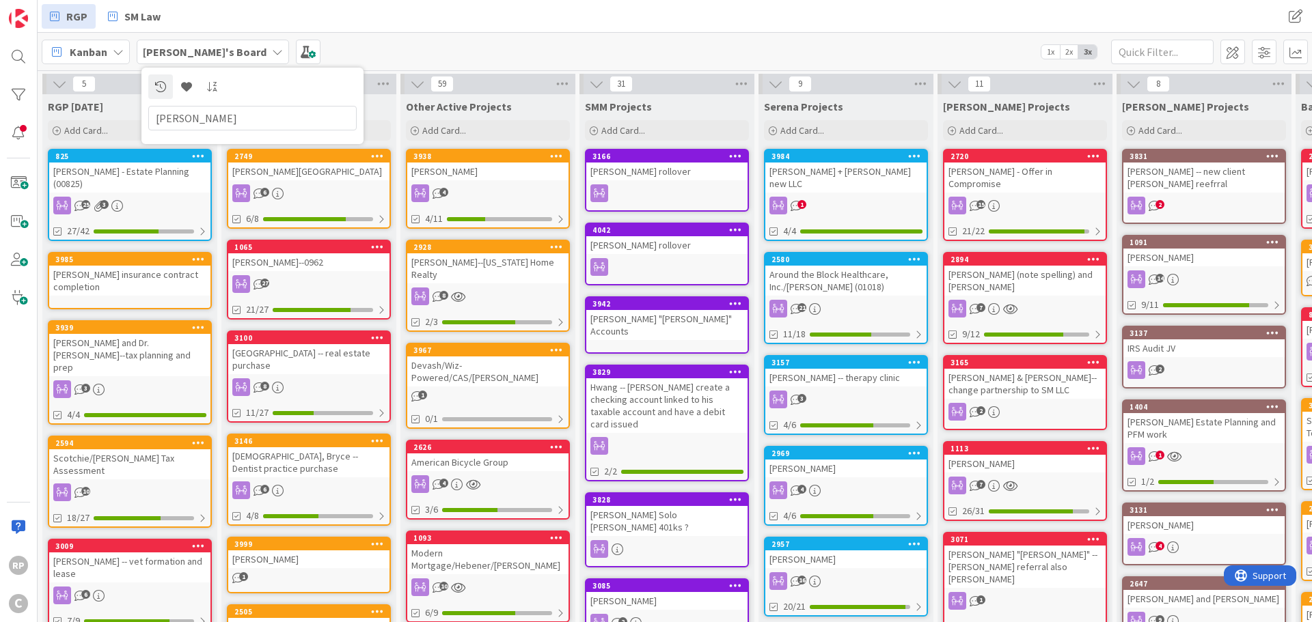
drag, startPoint x: 219, startPoint y: 118, endPoint x: 107, endPoint y: 118, distance: 112.0
click at [107, 118] on div "RGP SM Law RGP SM Law Kanban My Zone Organization Select a single board Kanban …" at bounding box center [675, 311] width 1274 height 622
type input "[PERSON_NAME]"
click at [216, 74] on link at bounding box center [212, 86] width 25 height 25
click at [271, 124] on input "[PERSON_NAME]" at bounding box center [252, 118] width 208 height 25
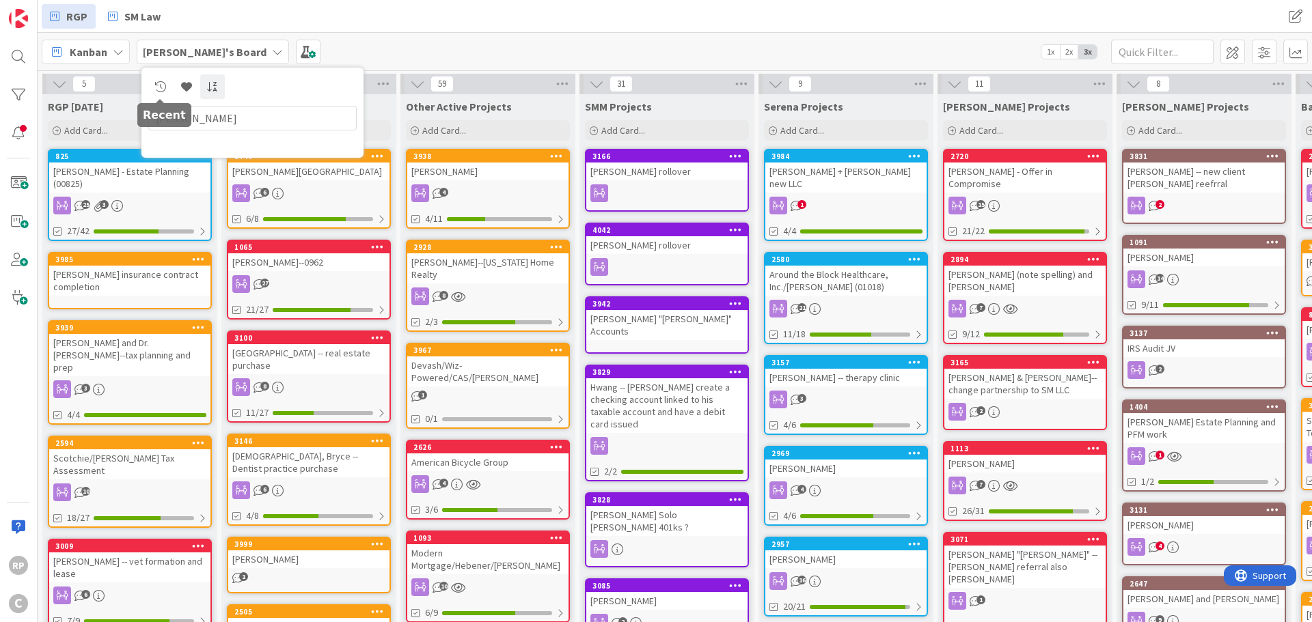
click at [171, 84] on link at bounding box center [160, 86] width 25 height 25
click at [222, 113] on input "[PERSON_NAME]" at bounding box center [252, 118] width 208 height 25
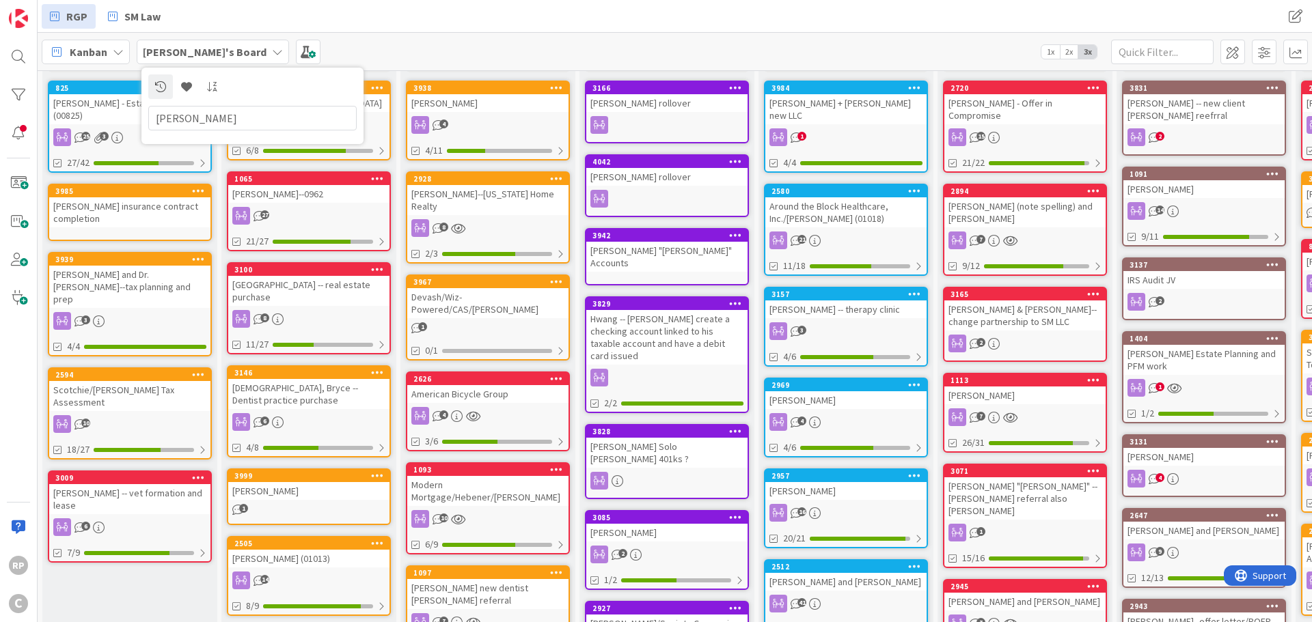
drag, startPoint x: 342, startPoint y: 24, endPoint x: 286, endPoint y: 47, distance: 60.0
click at [340, 25] on div "RGP SM Law" at bounding box center [381, 16] width 678 height 25
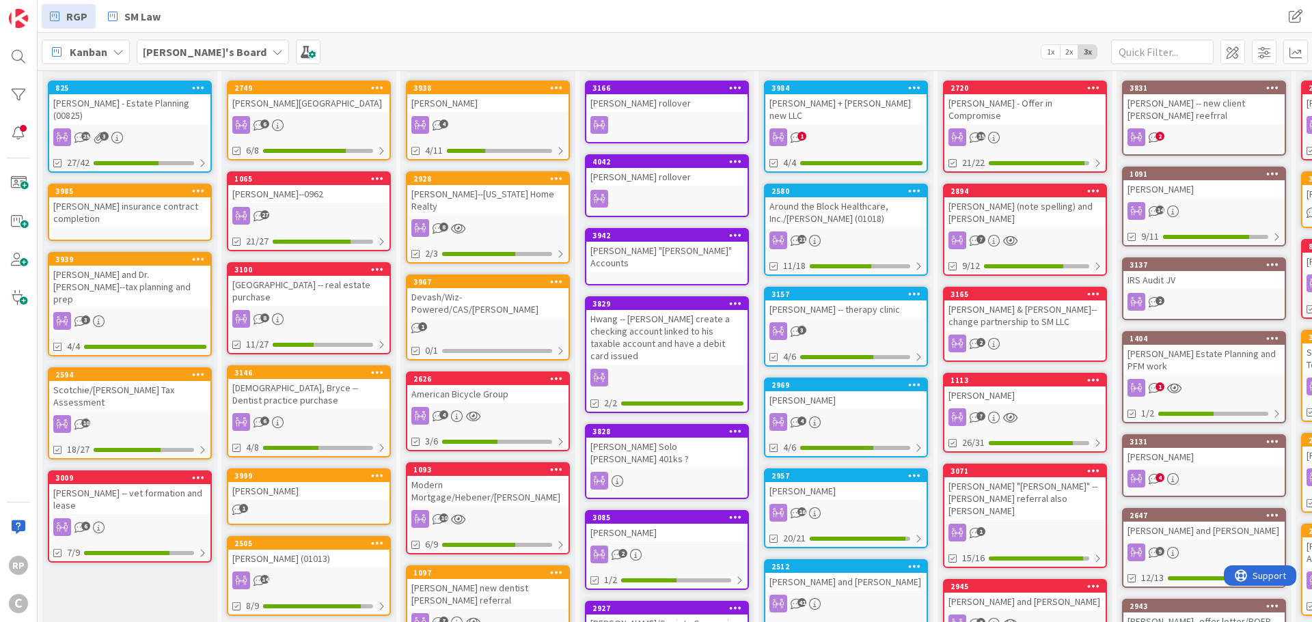
click at [173, 59] on span "[PERSON_NAME]'s Board" at bounding box center [205, 52] width 124 height 16
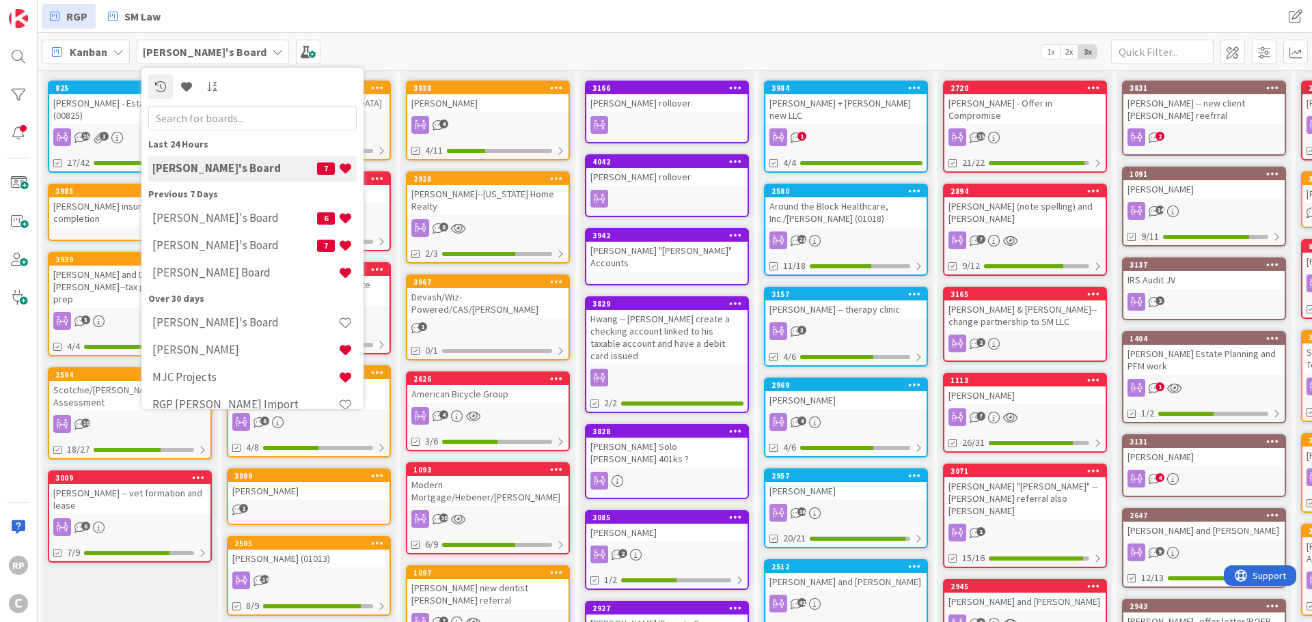
click at [300, 49] on div "Kanban My Zone Organization Select a single board Kanban List (Bulk Actions) Me…" at bounding box center [675, 52] width 1274 height 38
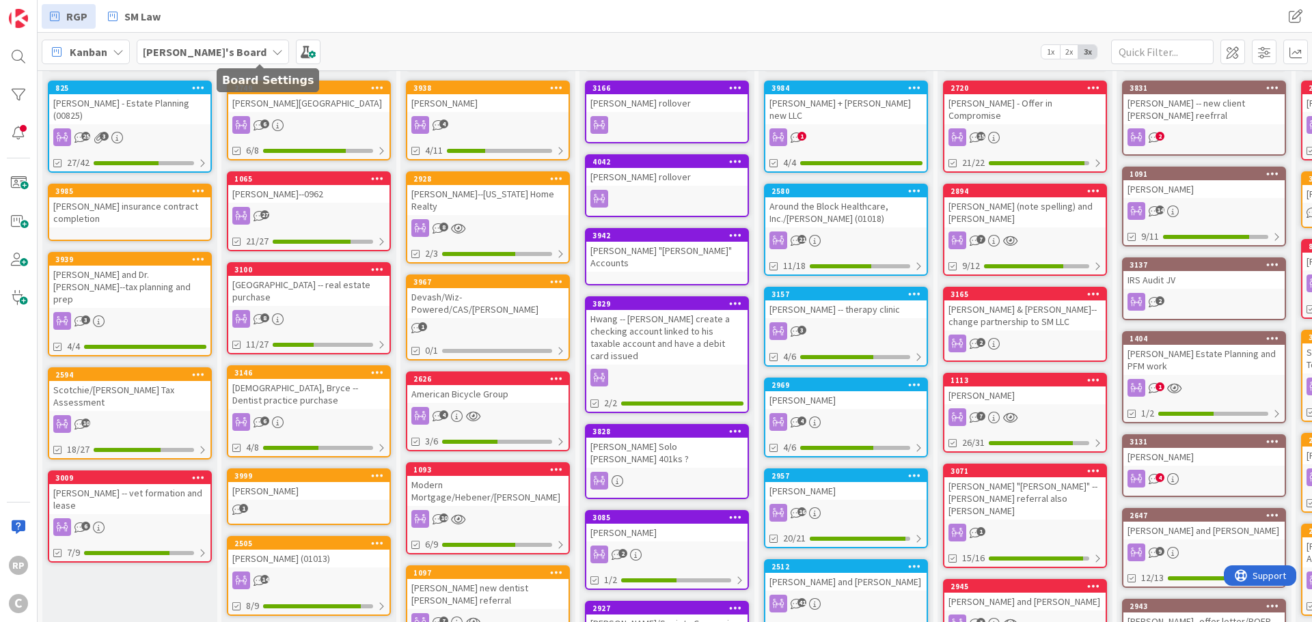
click at [296, 50] on span at bounding box center [308, 52] width 25 height 25
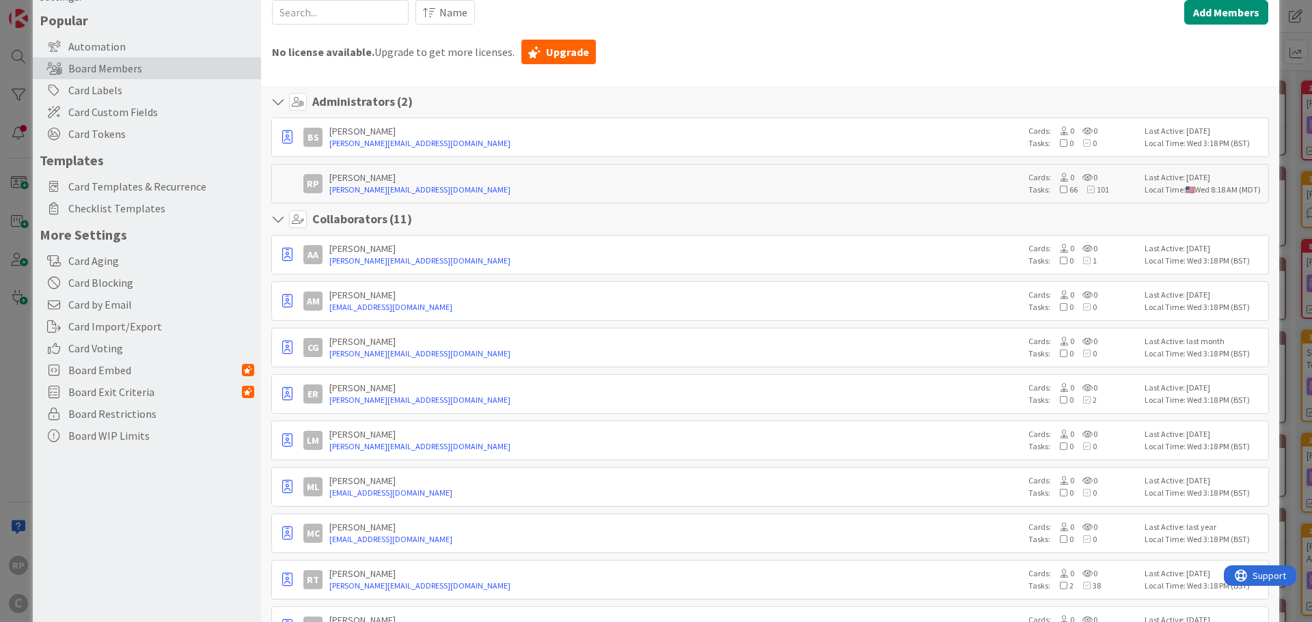
scroll to position [0, 0]
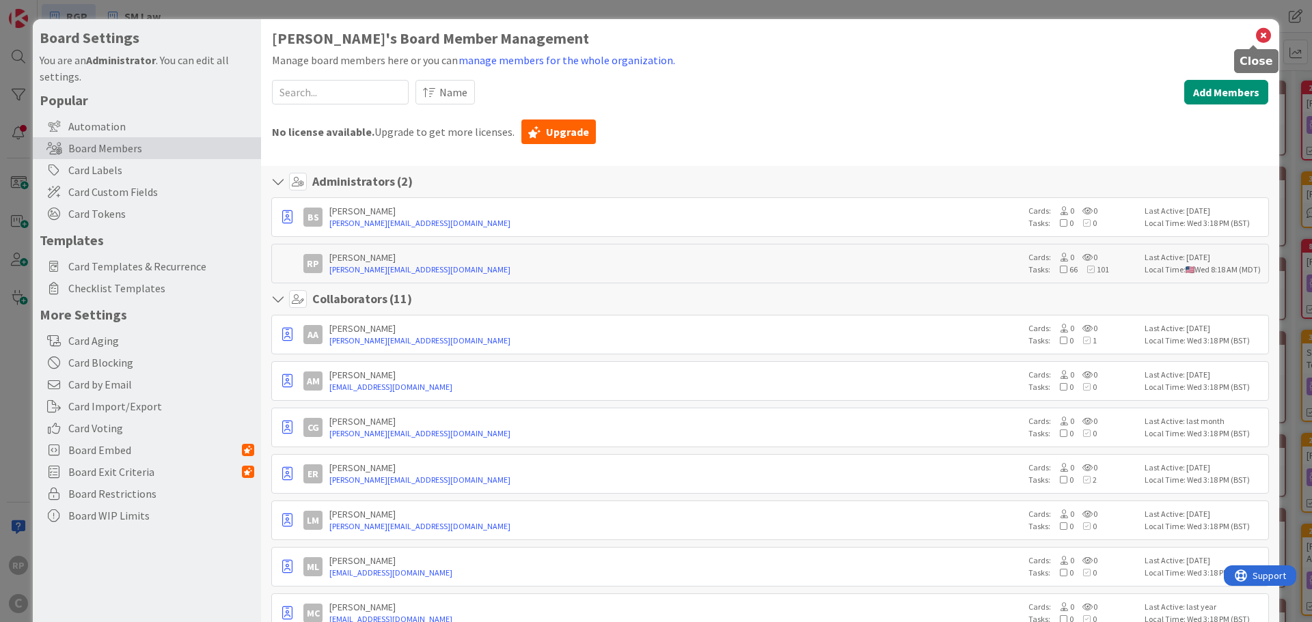
click at [1254, 33] on icon at bounding box center [1263, 35] width 18 height 19
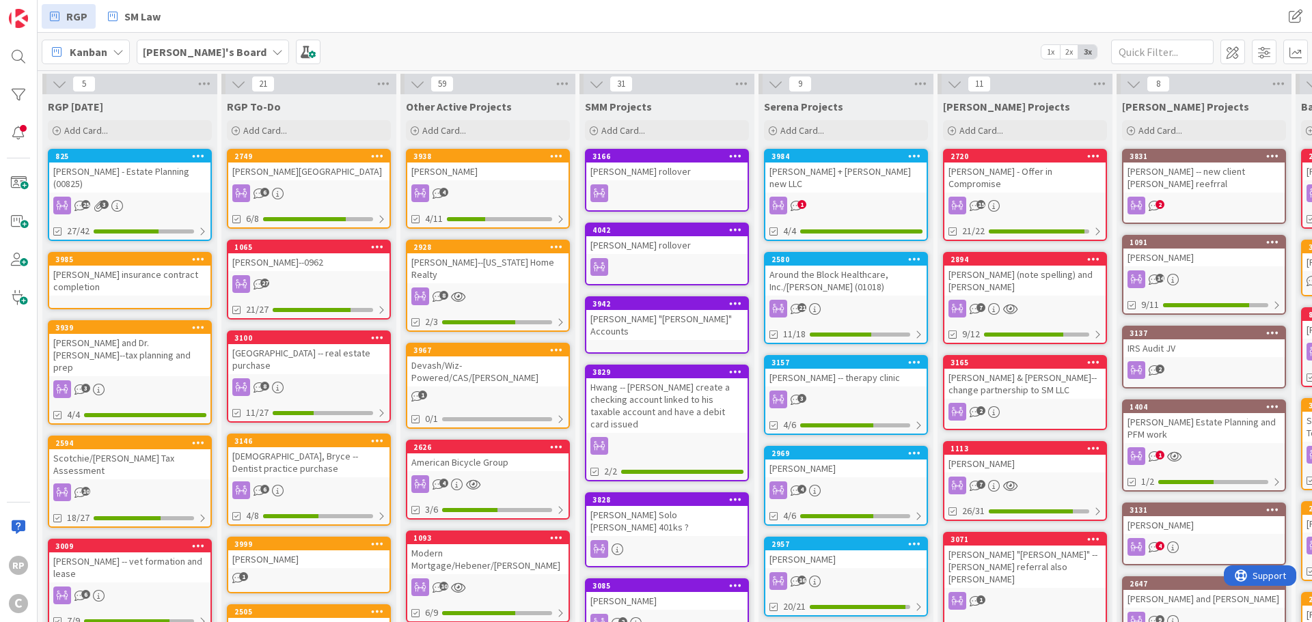
click at [1070, 54] on span "2x" at bounding box center [1069, 52] width 18 height 14
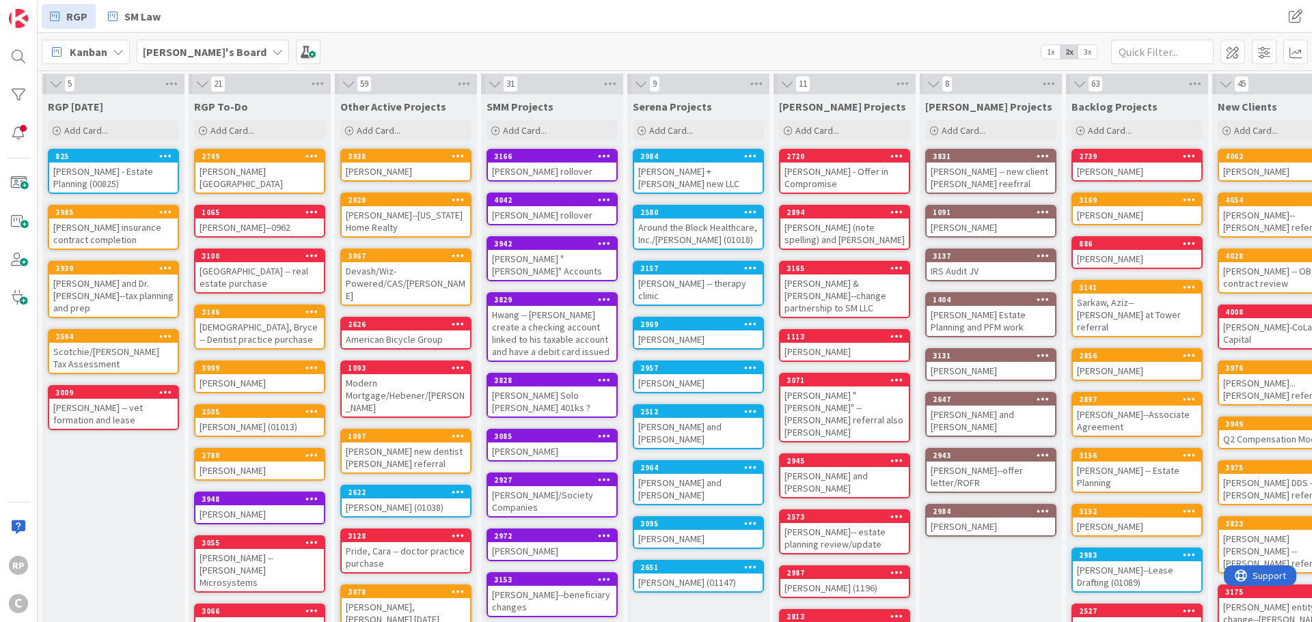
click at [1079, 51] on span "3x" at bounding box center [1087, 52] width 18 height 14
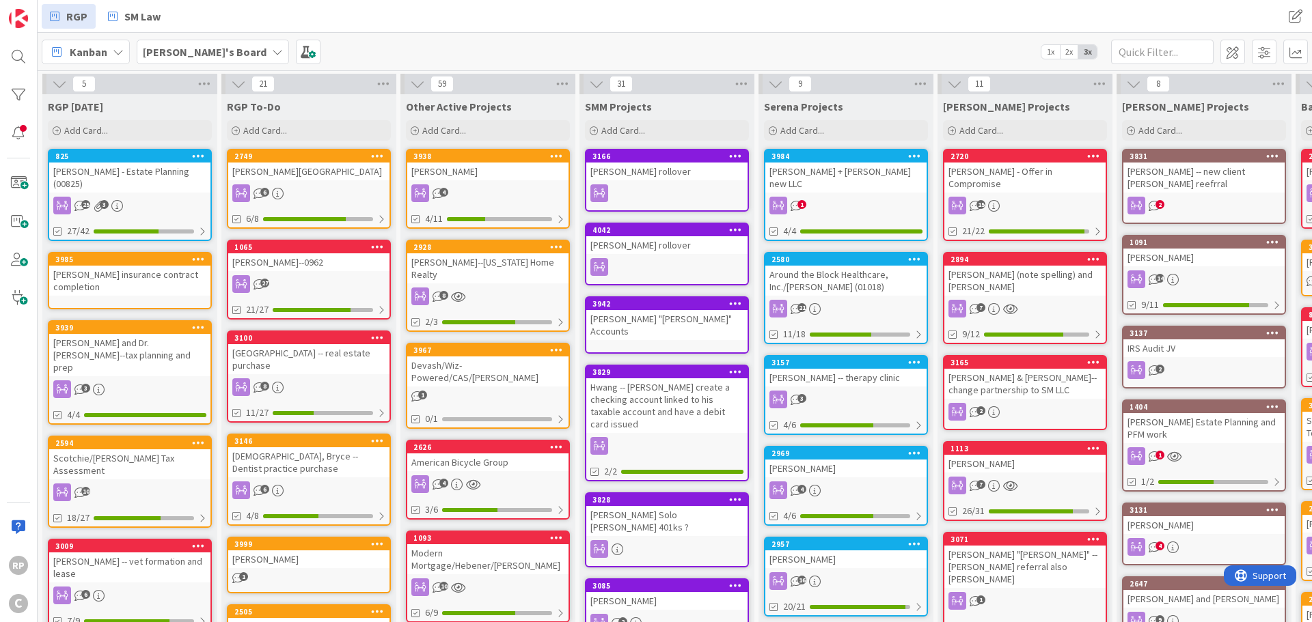
scroll to position [0, 425]
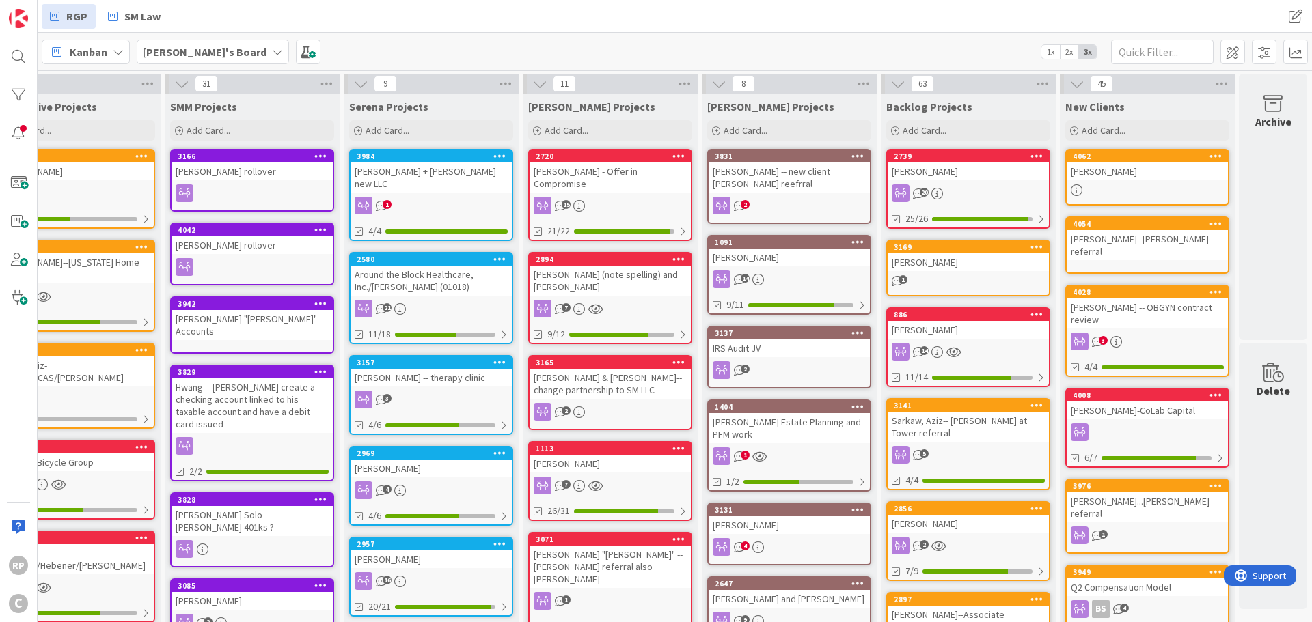
click at [1149, 161] on div "4062" at bounding box center [1147, 156] width 161 height 12
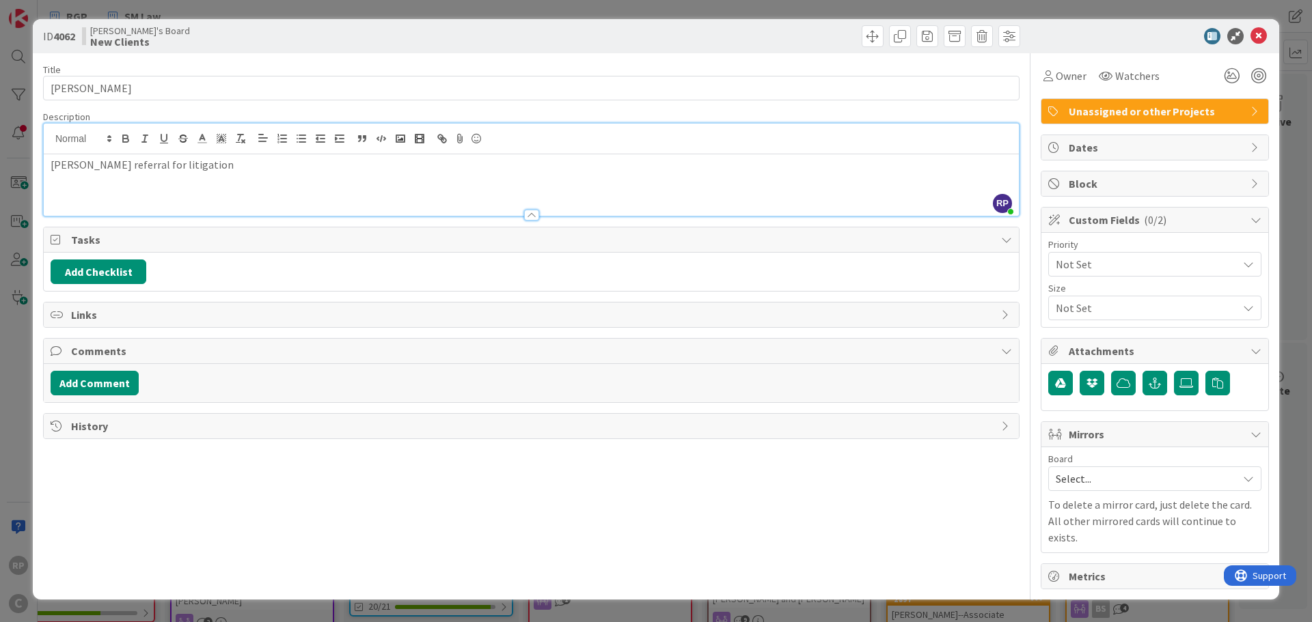
click at [243, 151] on div "RP [PERSON_NAME] just joined [PERSON_NAME] referral for litigation" at bounding box center [531, 170] width 975 height 92
click at [672, 109] on div "Title 21 / 128 [PERSON_NAME] Description RP [PERSON_NAME] just joined [PERSON_N…" at bounding box center [531, 321] width 976 height 536
click at [1254, 36] on icon at bounding box center [1258, 36] width 16 height 16
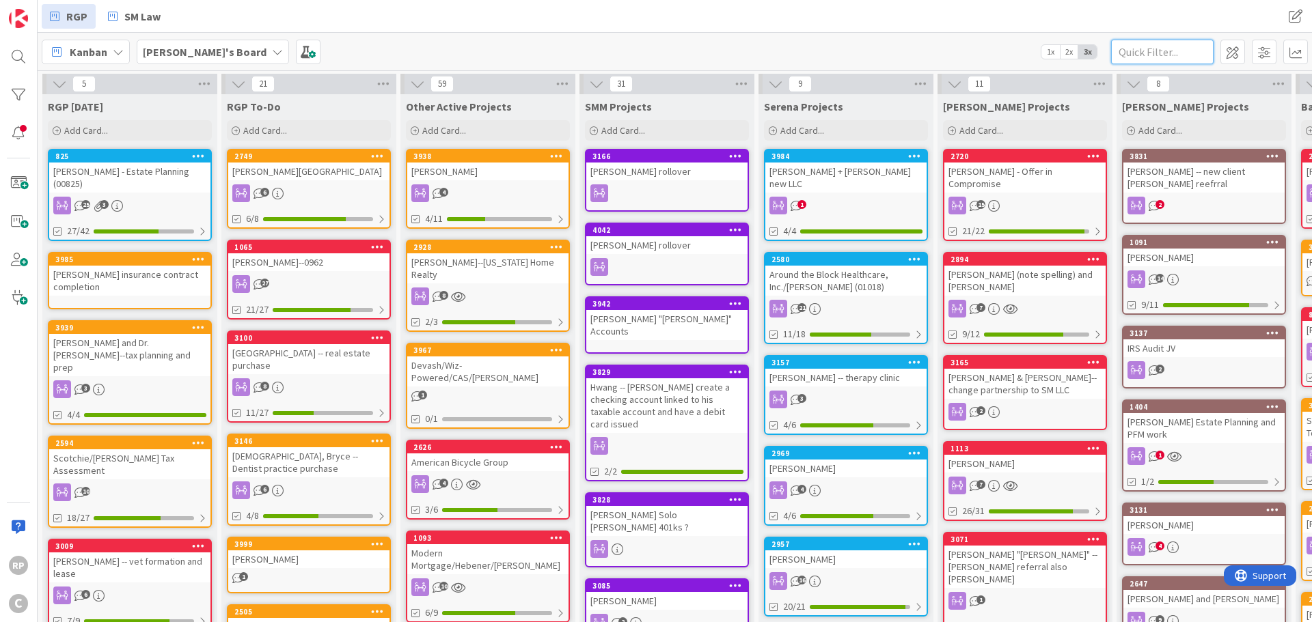
click at [1159, 45] on input "text" at bounding box center [1162, 52] width 102 height 25
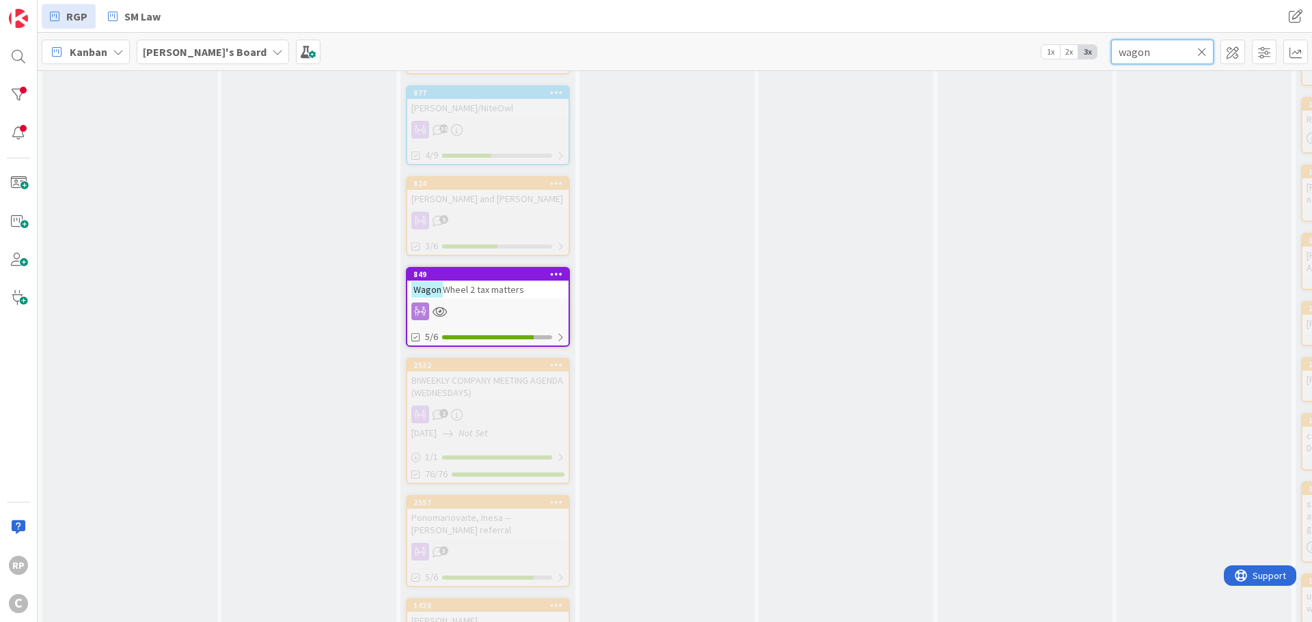
scroll to position [4168, 0]
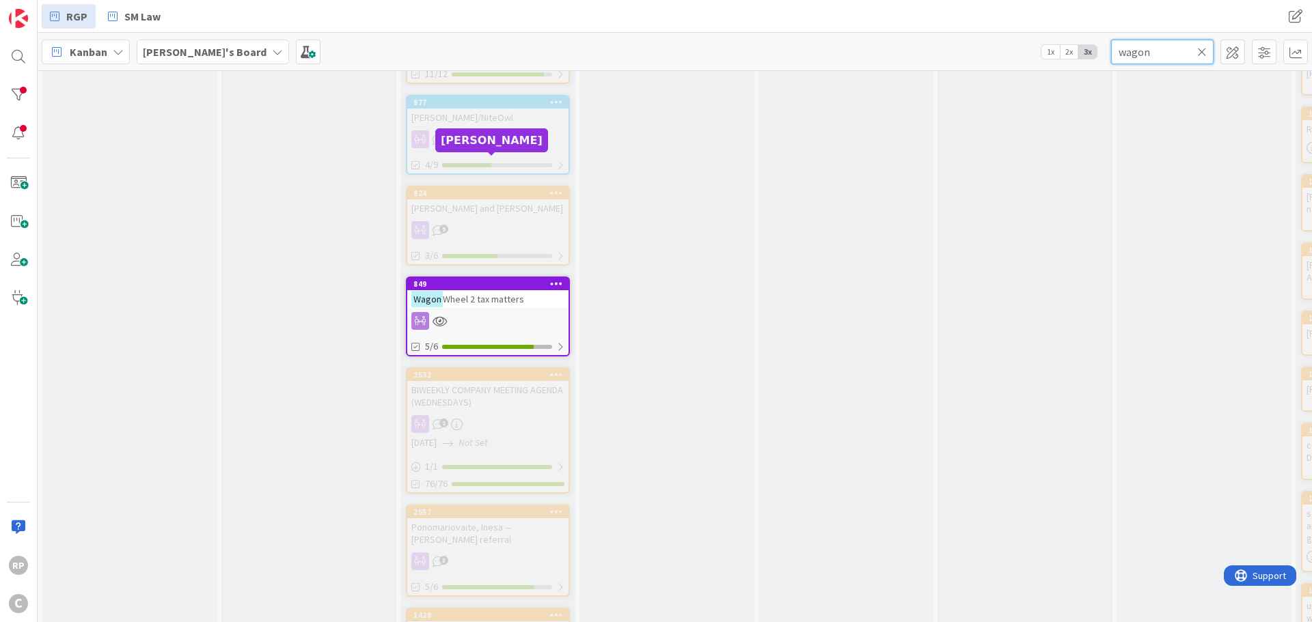
type input "wagon"
click at [497, 279] on div "849" at bounding box center [490, 284] width 155 height 10
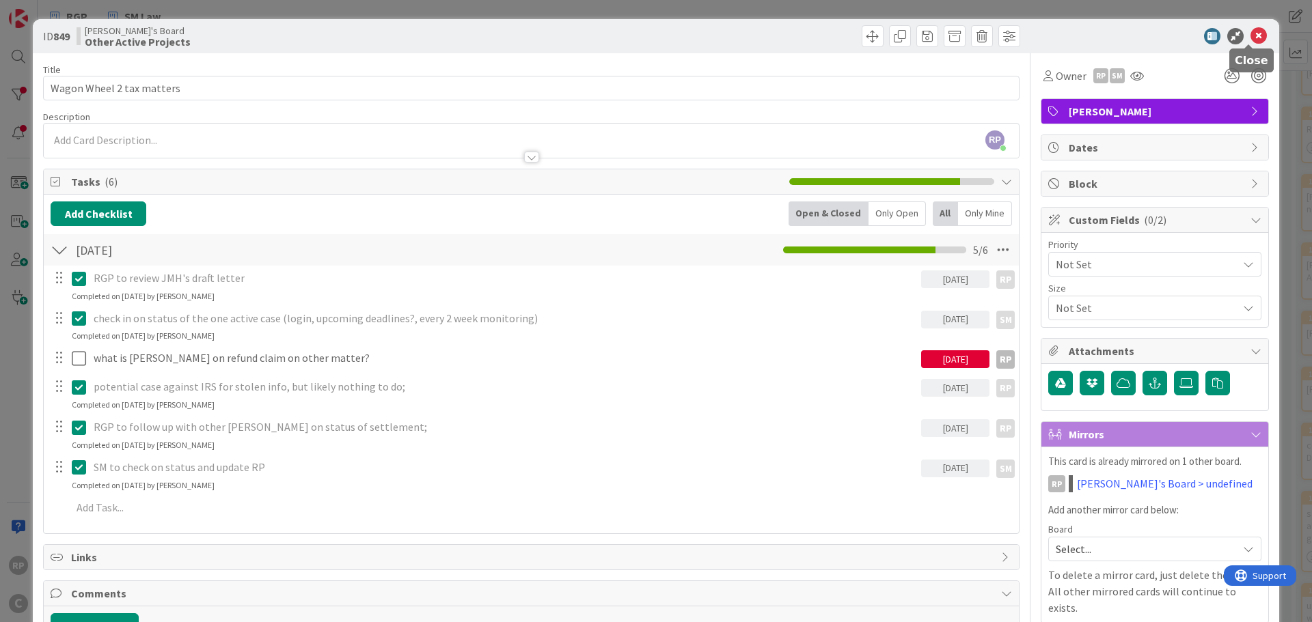
click at [1250, 35] on icon at bounding box center [1258, 36] width 16 height 16
